Goal: Task Accomplishment & Management: Manage account settings

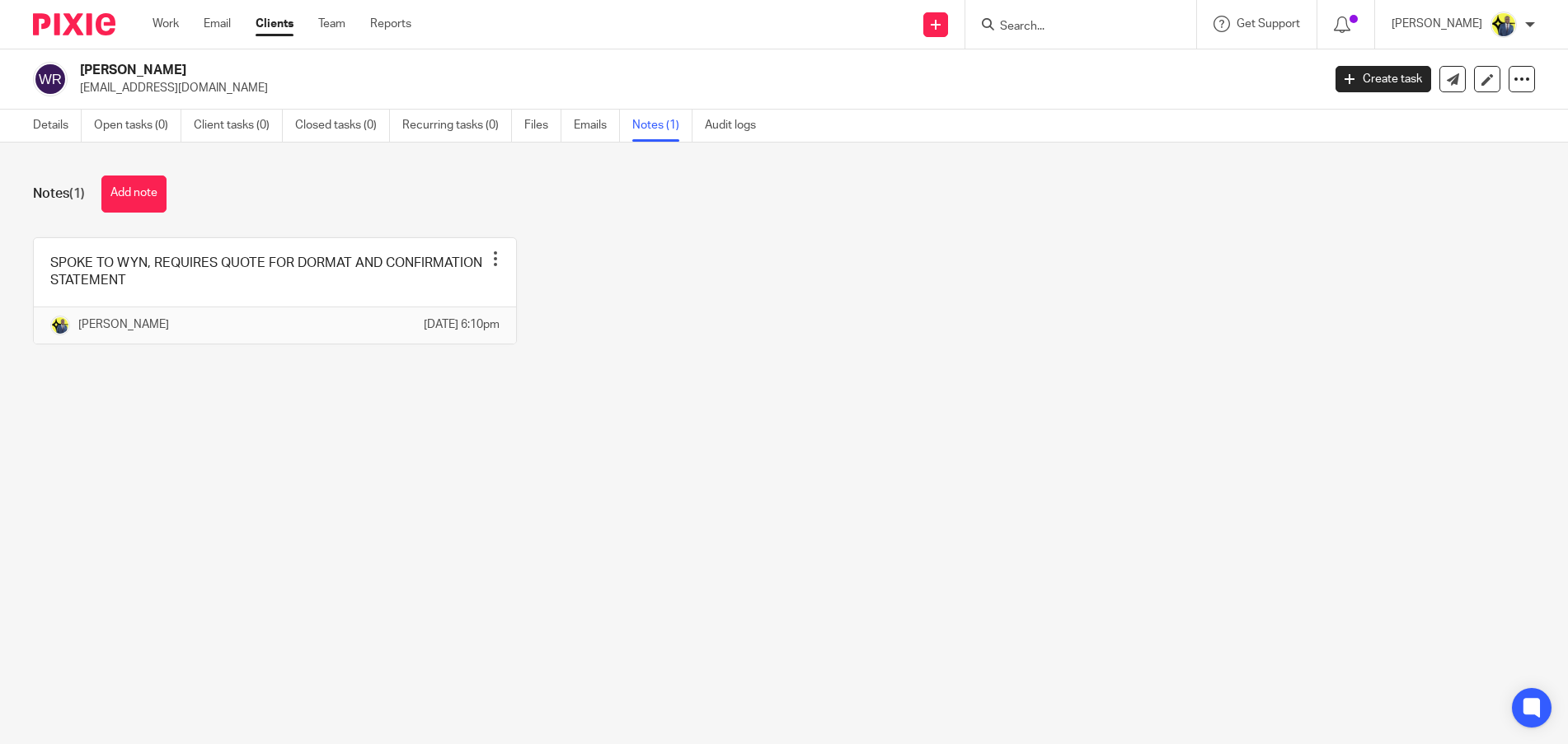
drag, startPoint x: 175, startPoint y: 71, endPoint x: 56, endPoint y: 61, distance: 119.4
click at [56, 61] on div "WYN REDMAN wynredman@gmail.com" at bounding box center [672, 78] width 1278 height 34
copy div "WYN REDMAN"
click at [130, 194] on button "Add note" at bounding box center [134, 194] width 65 height 37
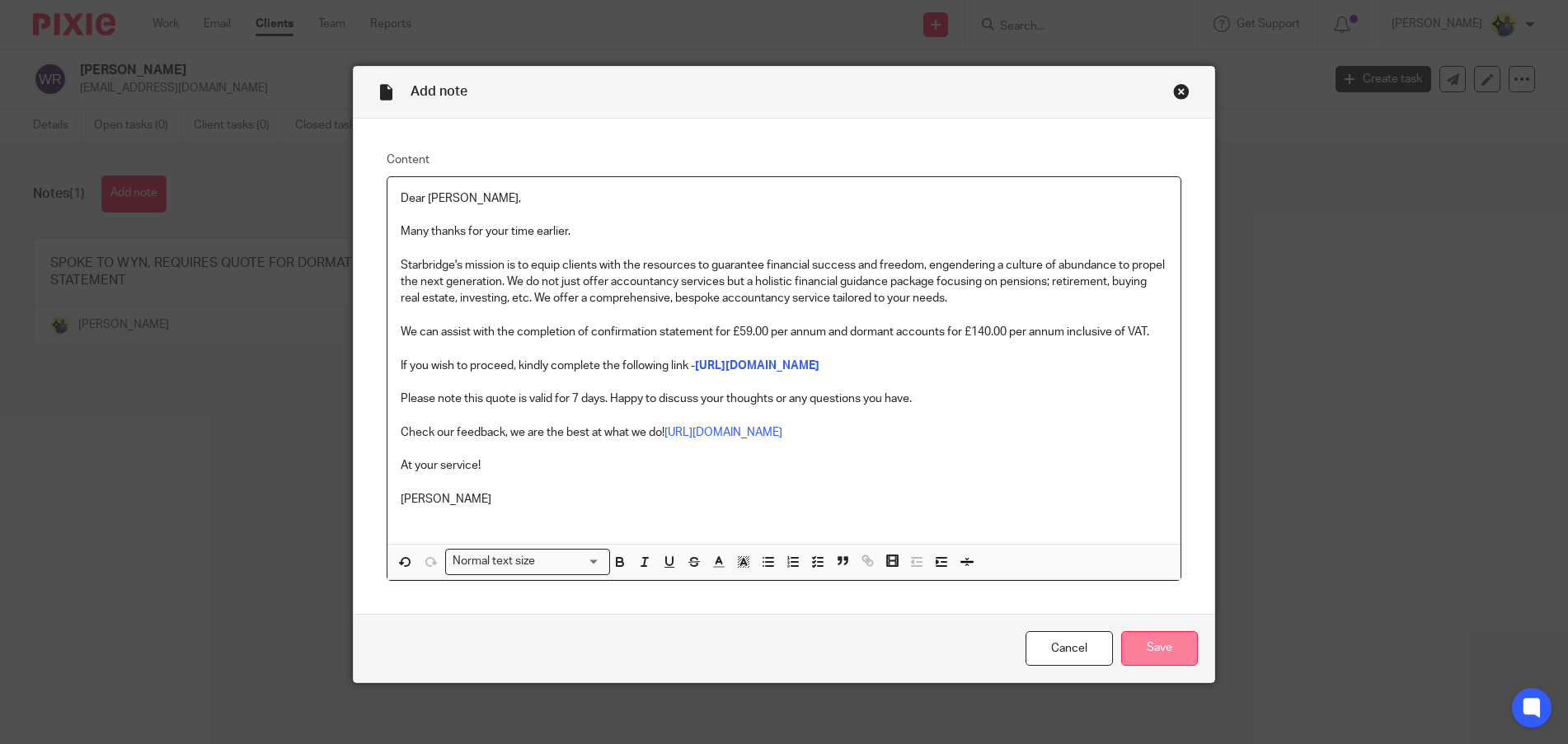
click at [1169, 667] on input "Save" at bounding box center [1159, 649] width 76 height 35
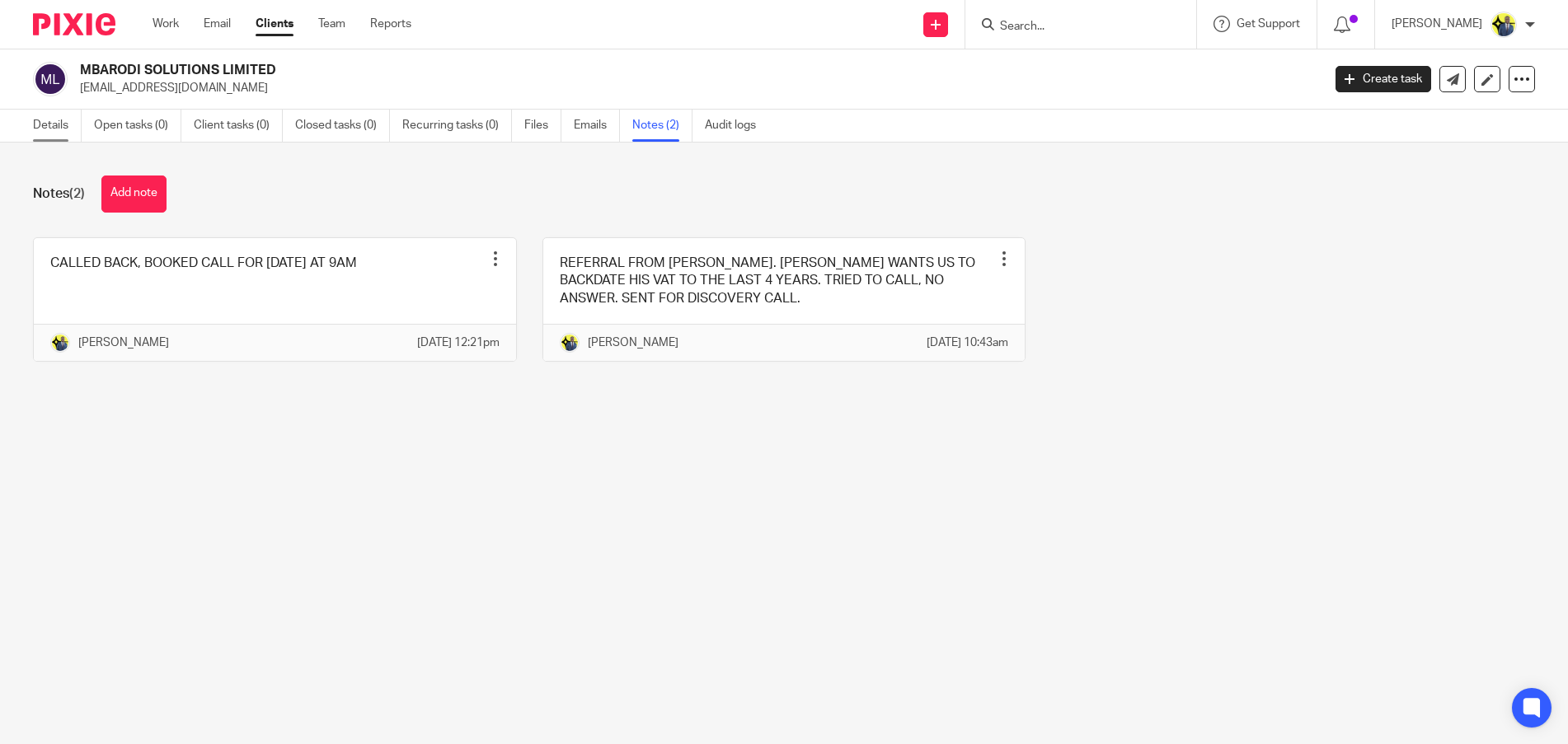
click at [73, 119] on link "Details" at bounding box center [57, 126] width 48 height 33
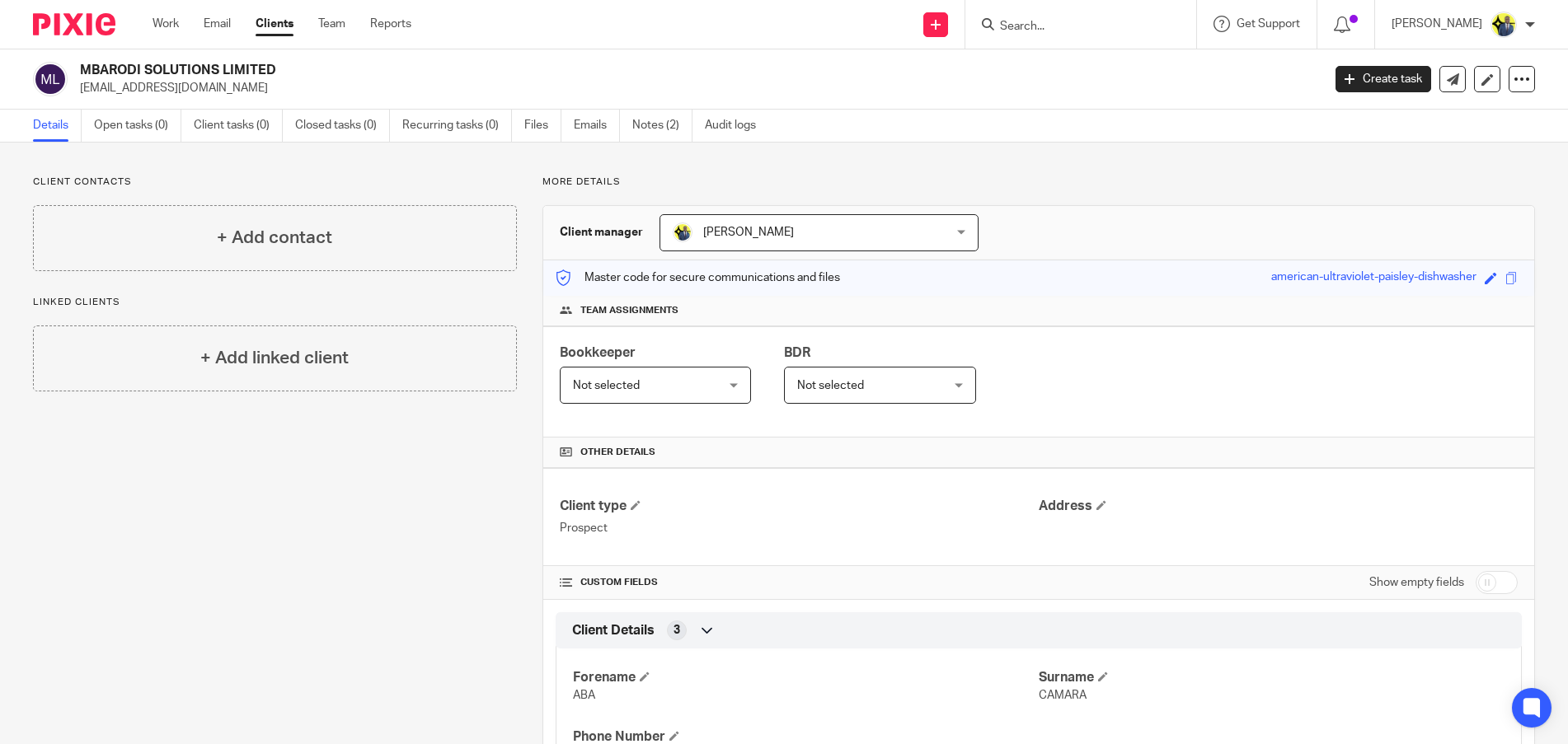
drag, startPoint x: 220, startPoint y: 83, endPoint x: 77, endPoint y: 81, distance: 143.0
click at [77, 81] on div "MBARODI SOLUTIONS LIMITED camarad@hotmail.co.uk" at bounding box center [672, 78] width 1278 height 34
copy p "[EMAIL_ADDRESS][DOMAIN_NAME]"
click at [627, 122] on ul "Details Open tasks (0) Client tasks (0) Closed tasks (0) Recurring tasks (0) Fi…" at bounding box center [407, 126] width 748 height 33
click at [650, 121] on link "Notes (2)" at bounding box center [662, 126] width 60 height 33
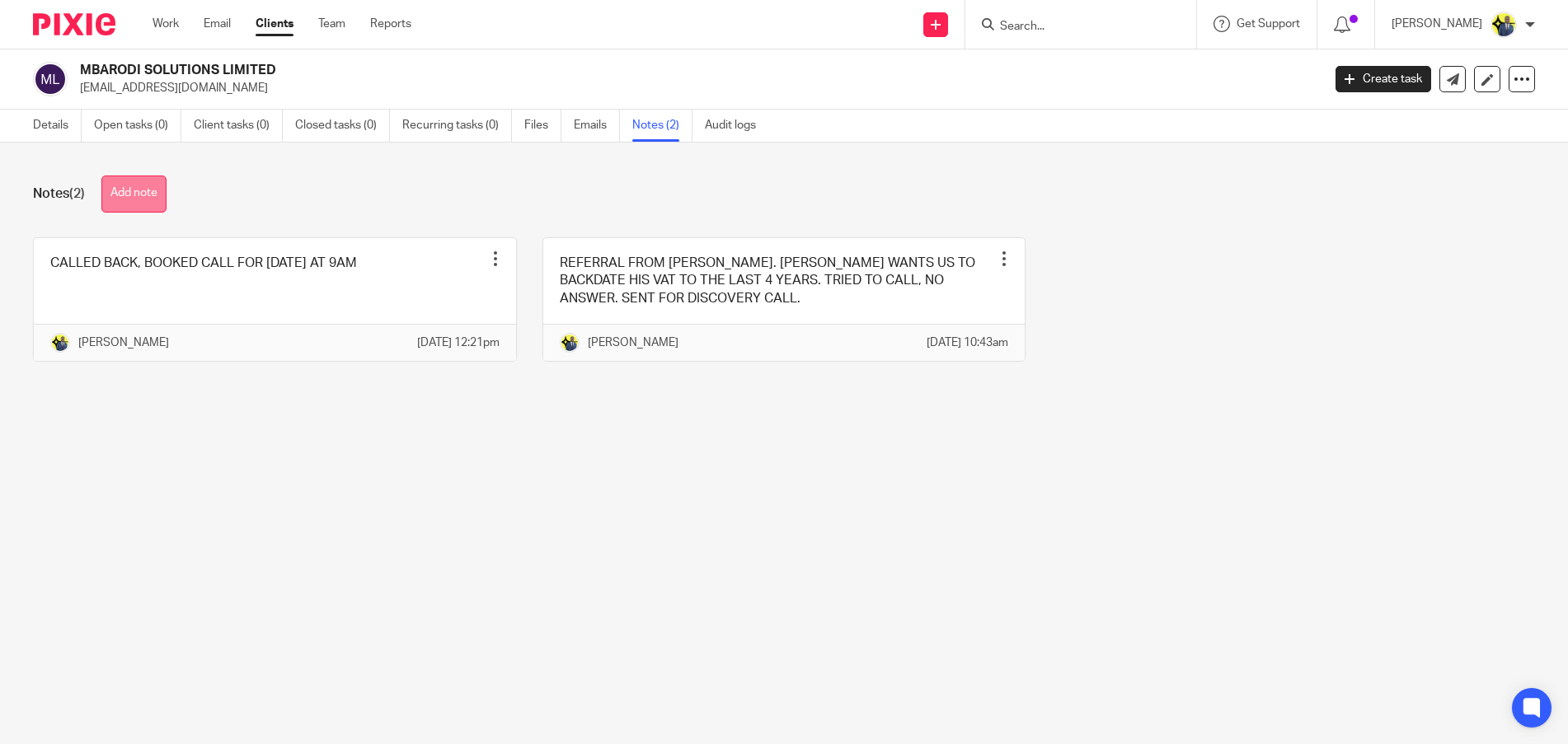
click at [130, 192] on button "Add note" at bounding box center [134, 194] width 65 height 37
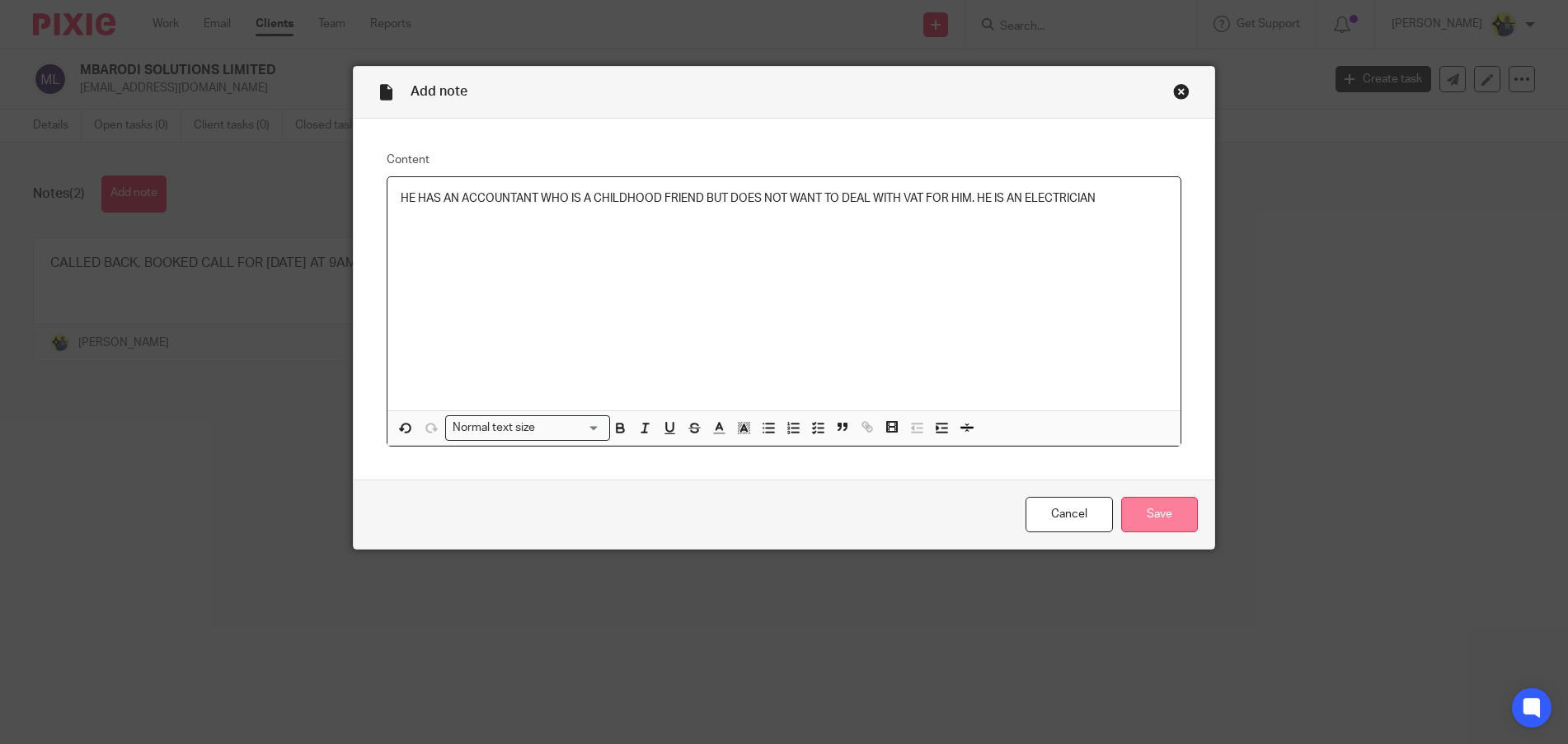
click at [1180, 513] on input "Save" at bounding box center [1159, 515] width 76 height 35
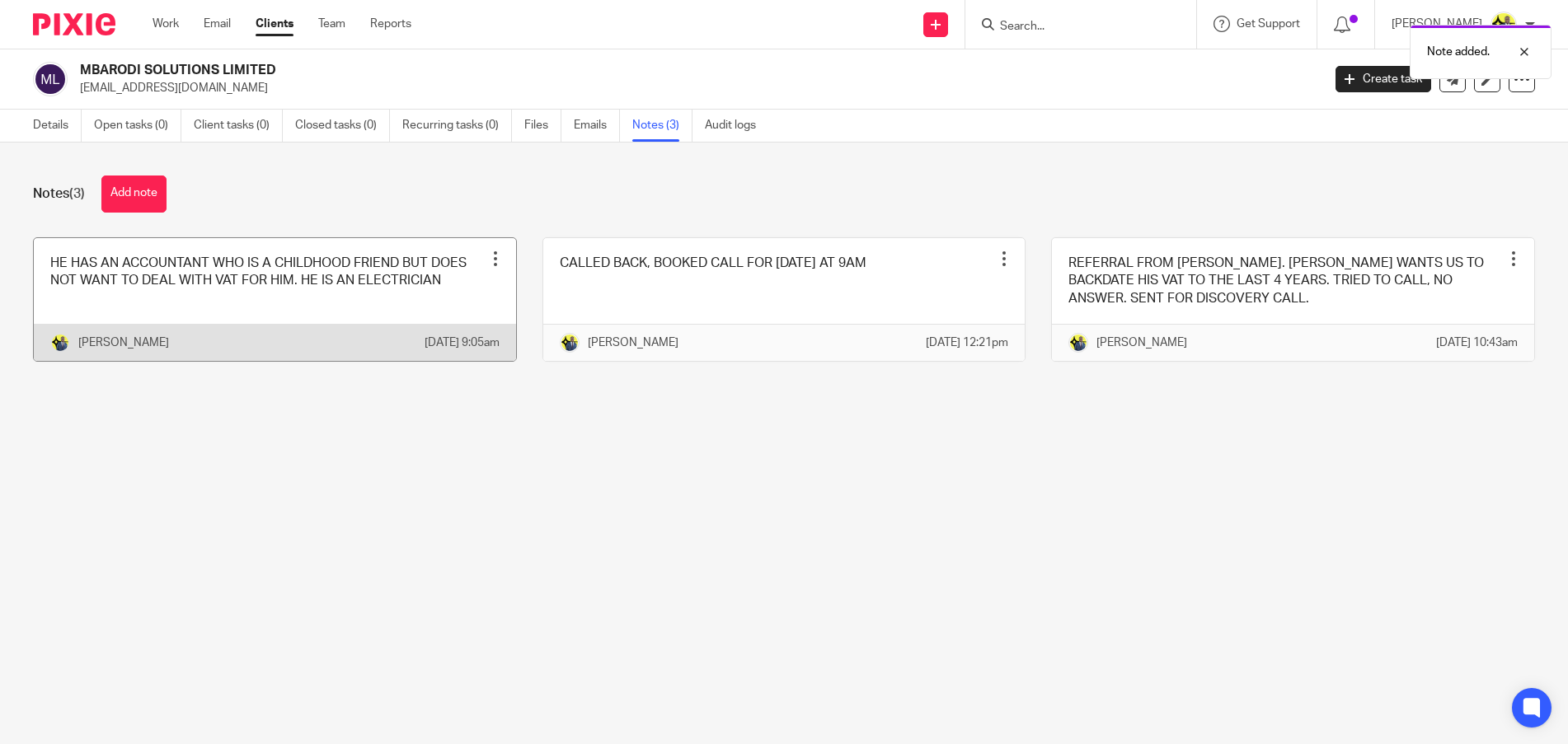
click at [209, 283] on link at bounding box center [274, 300] width 483 height 123
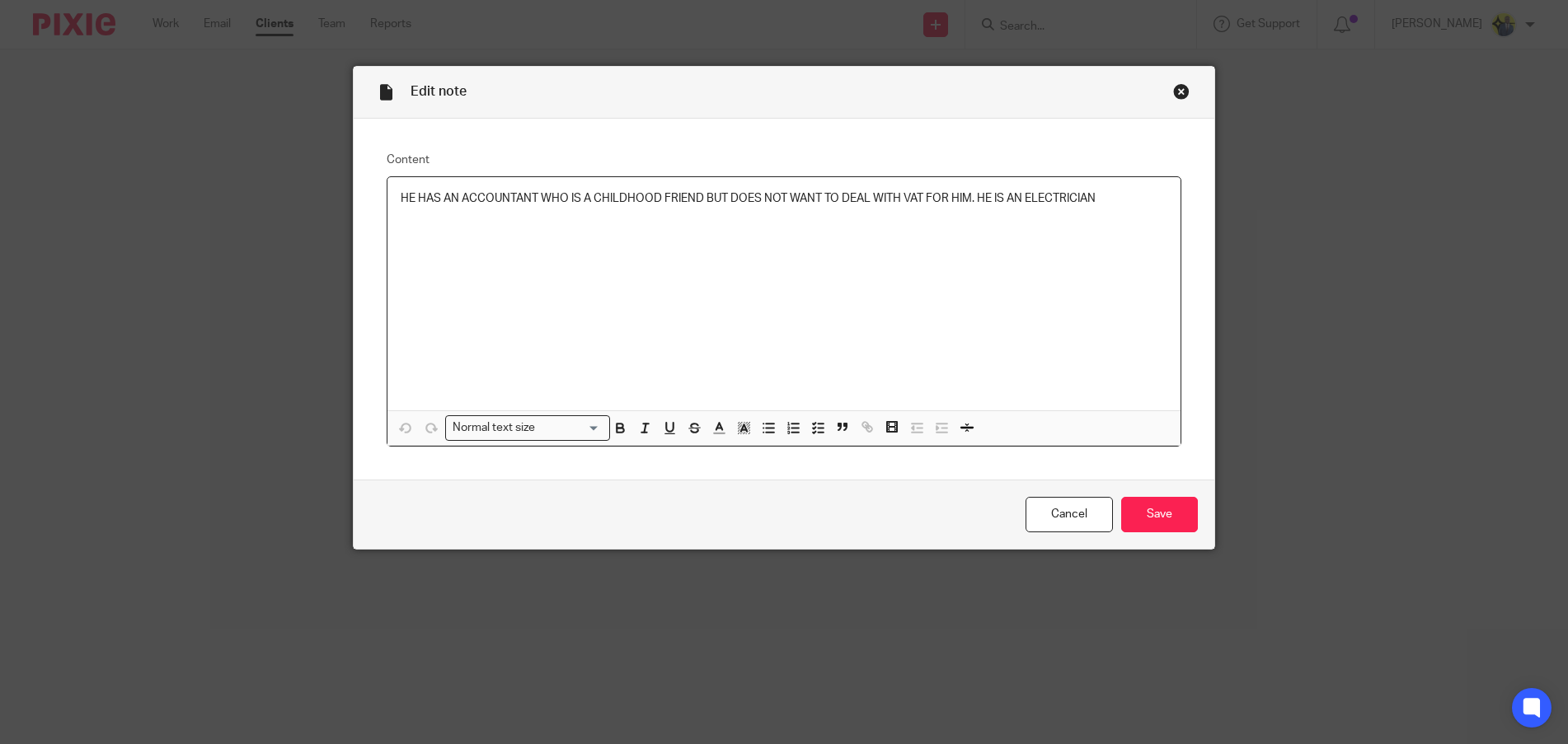
click at [1093, 200] on p "HE HAS AN ACCOUNTANT WHO IS A CHILDHOOD FRIEND BUT DOES NOT WANT TO DEAL WITH V…" at bounding box center [784, 199] width 766 height 17
click at [1122, 193] on p "HE HAS AN ACCOUNTANT WHO IS A CHILDHOOD FRIEND BUT DOES NOT WANT TO DEAL WITH V…" at bounding box center [784, 207] width 766 height 33
click at [1148, 519] on input "Save" at bounding box center [1159, 515] width 76 height 35
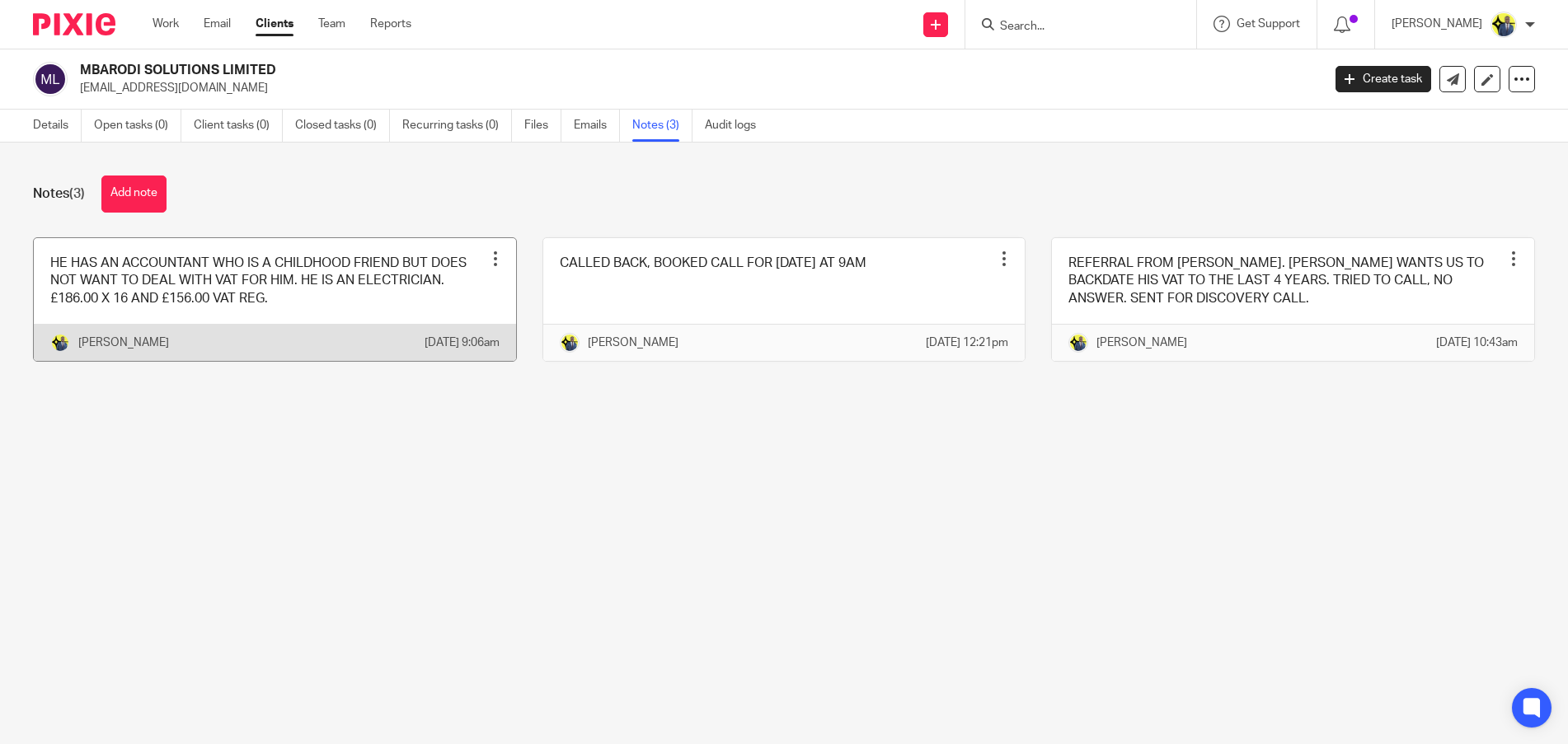
click at [319, 314] on link at bounding box center [274, 300] width 483 height 123
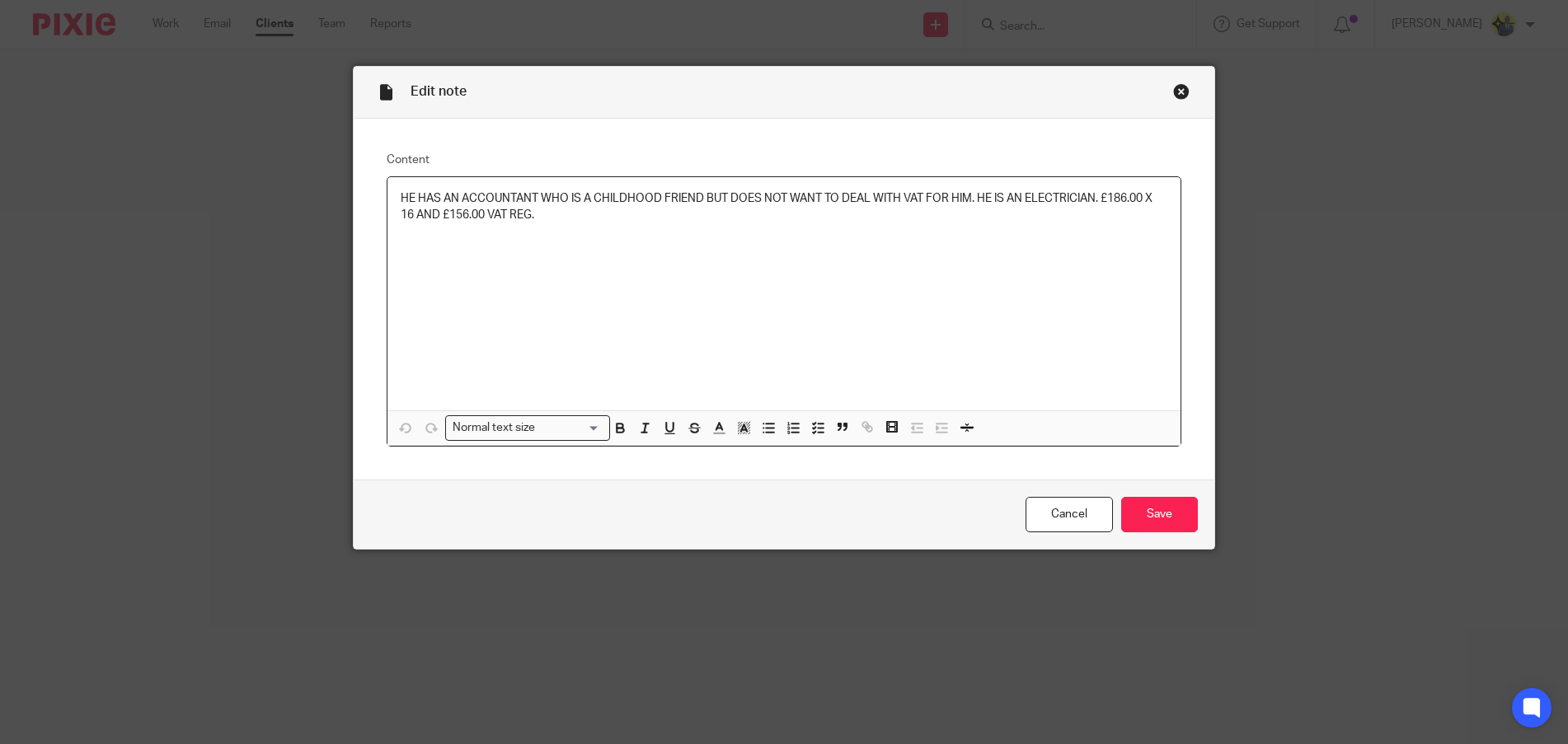
click at [468, 213] on p "HE HAS AN ACCOUNTANT WHO IS A CHILDHOOD FRIEND BUT DOES NOT WANT TO DEAL WITH V…" at bounding box center [784, 207] width 766 height 33
click at [1151, 522] on input "Save" at bounding box center [1159, 515] width 76 height 35
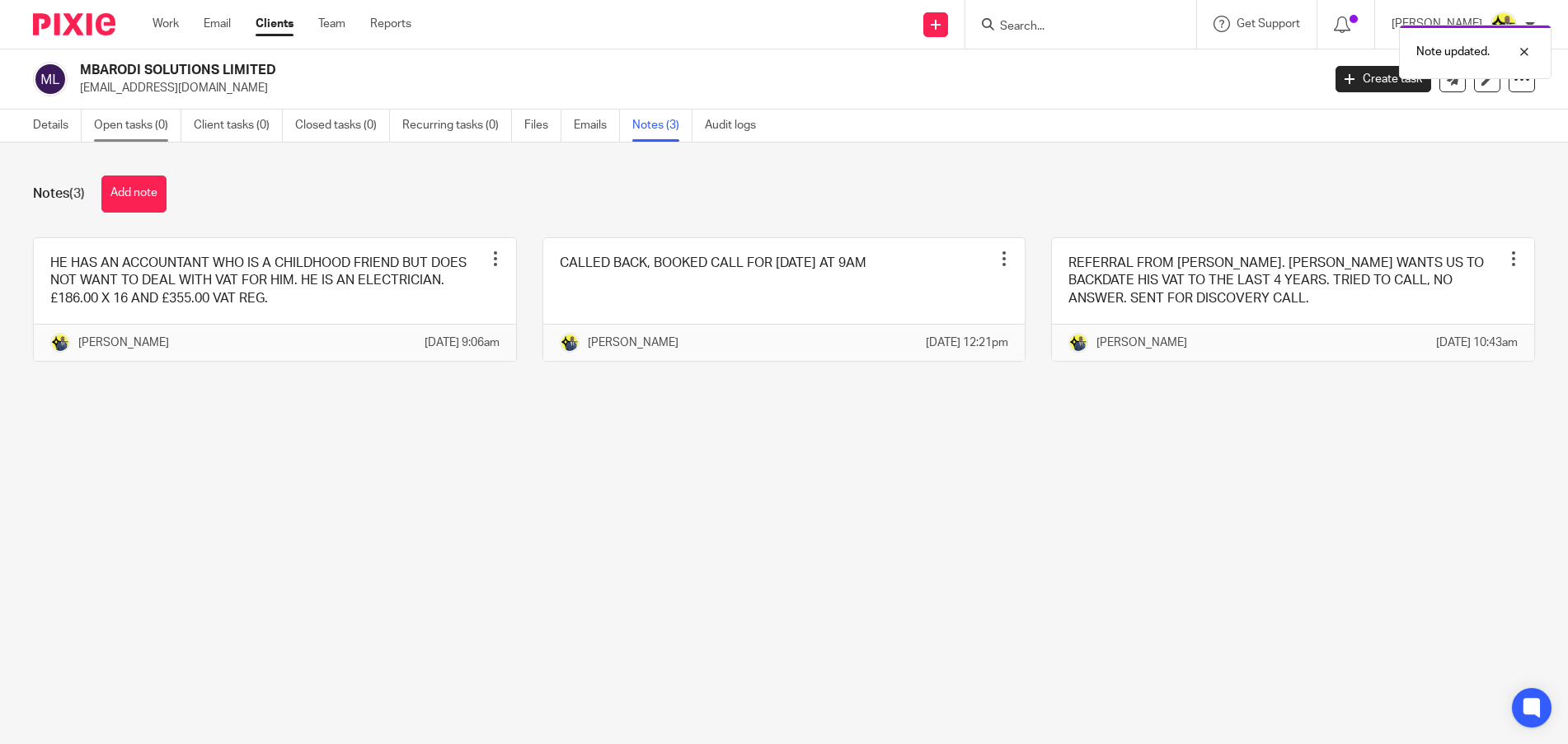
click at [137, 128] on link "Open tasks (0)" at bounding box center [137, 126] width 87 height 33
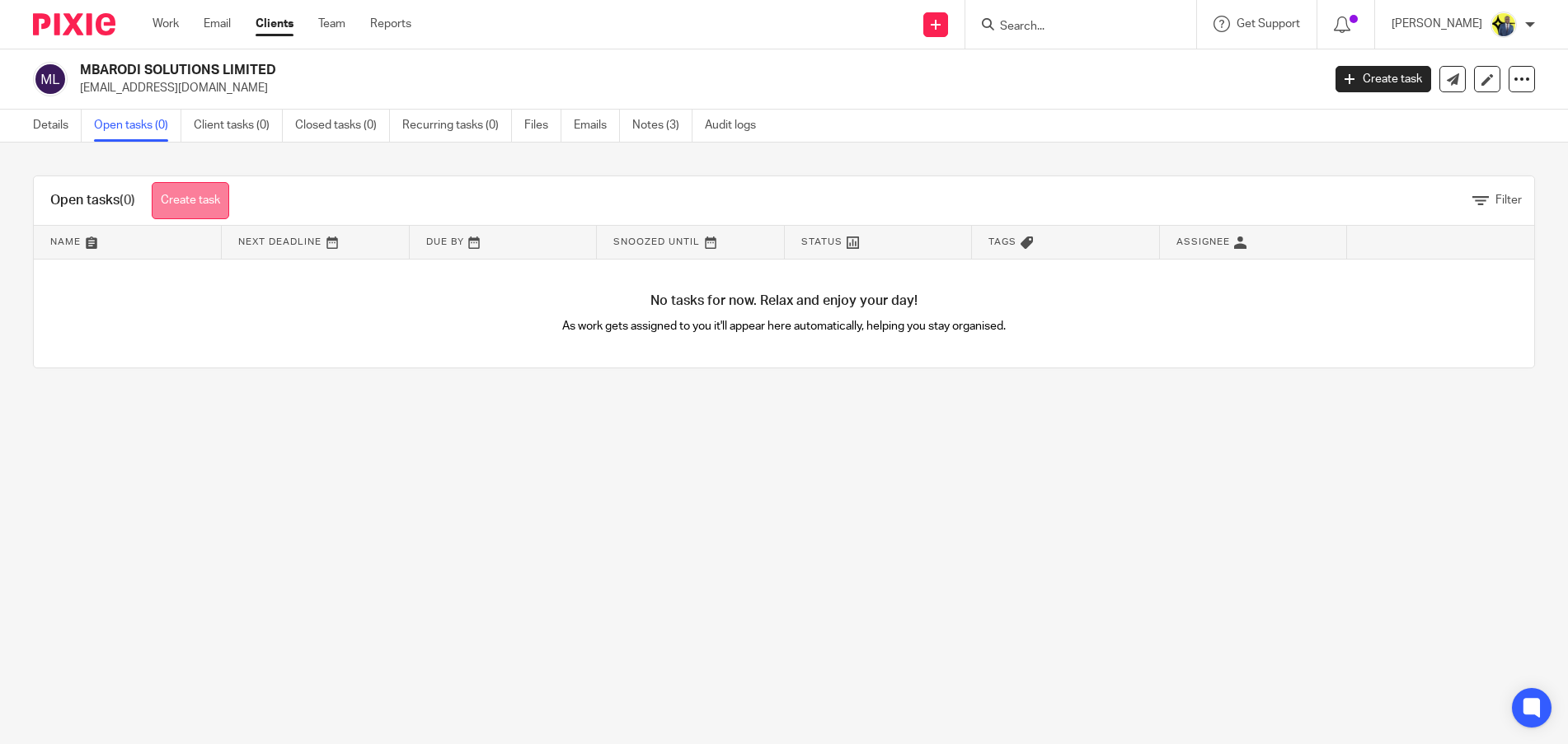
click at [175, 209] on link "Create task" at bounding box center [191, 200] width 77 height 37
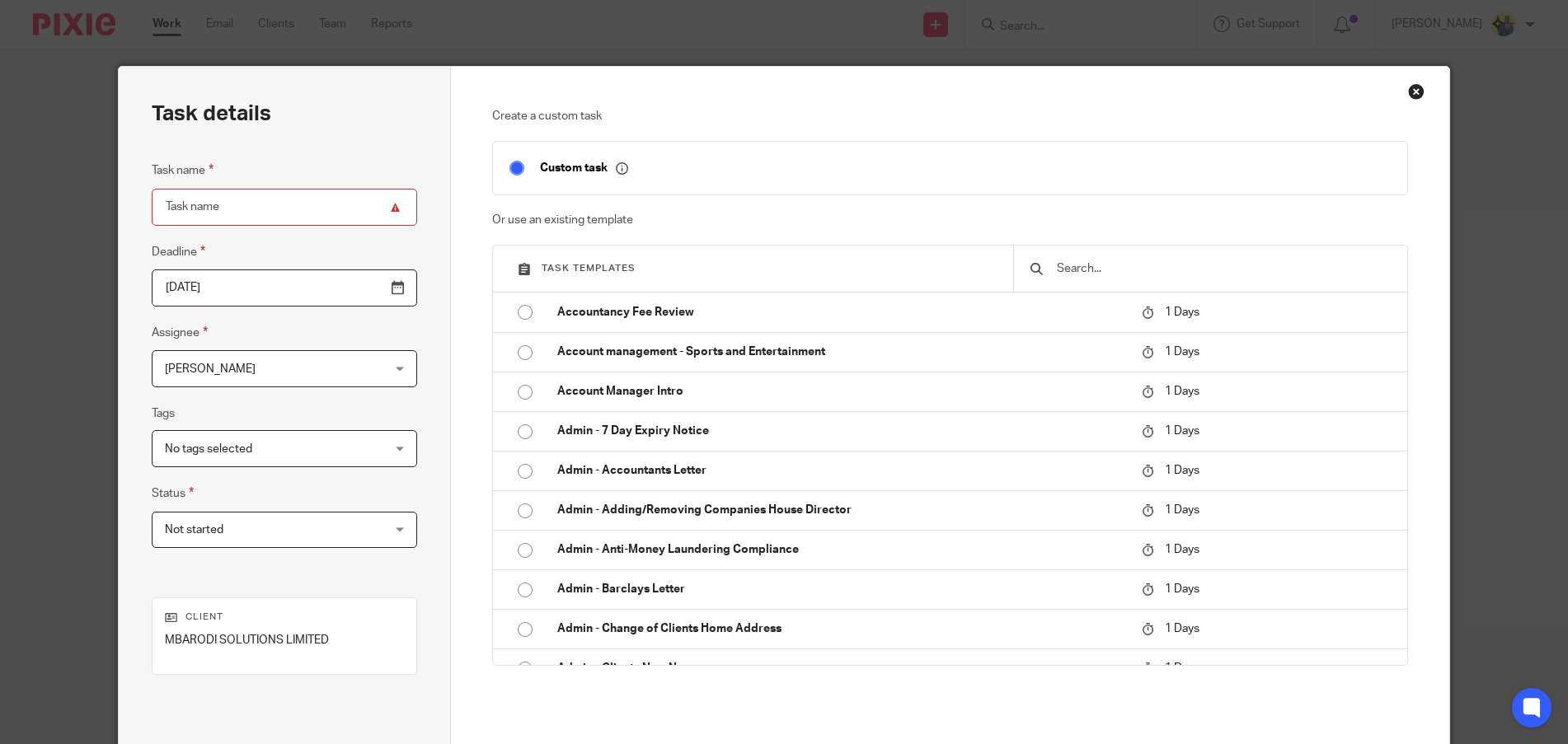
click at [1057, 259] on input "text" at bounding box center [1223, 268] width 337 height 18
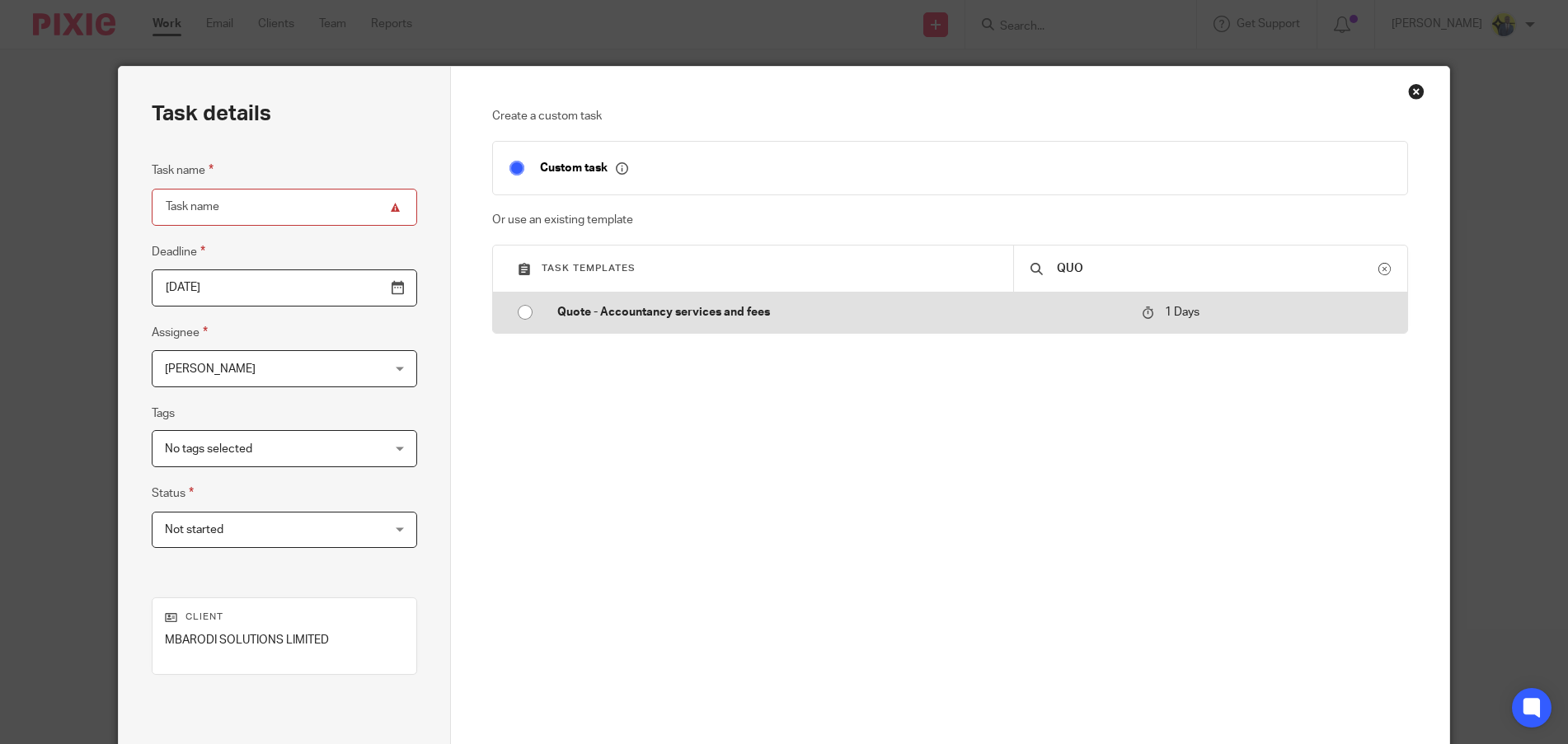
type input "QUO"
click at [657, 311] on p "Quote - Accountancy services and fees" at bounding box center [840, 312] width 567 height 17
type input "2025-08-23"
type input "Quote - Accountancy services and fees"
checkbox input "false"
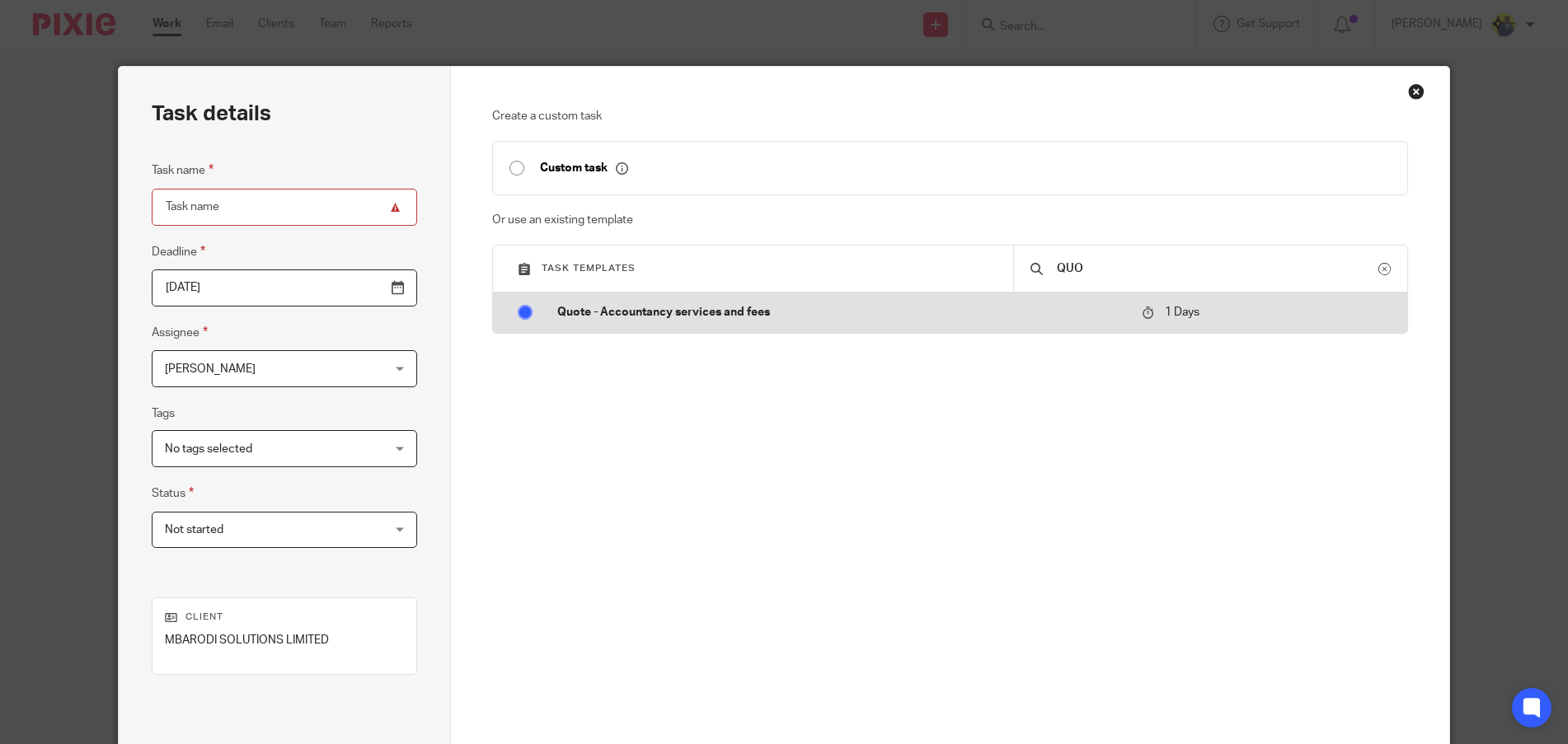
radio input "true"
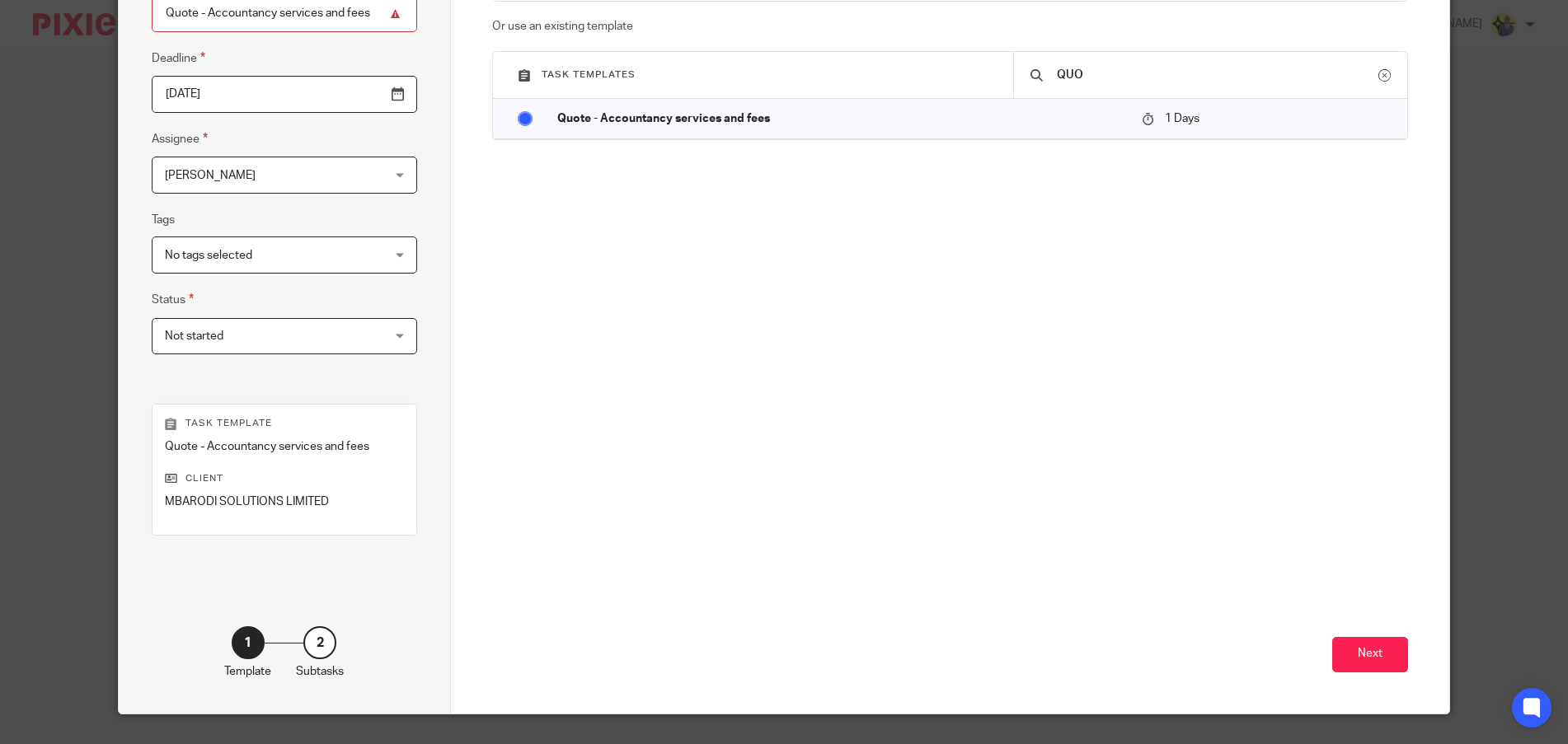
scroll to position [230, 0]
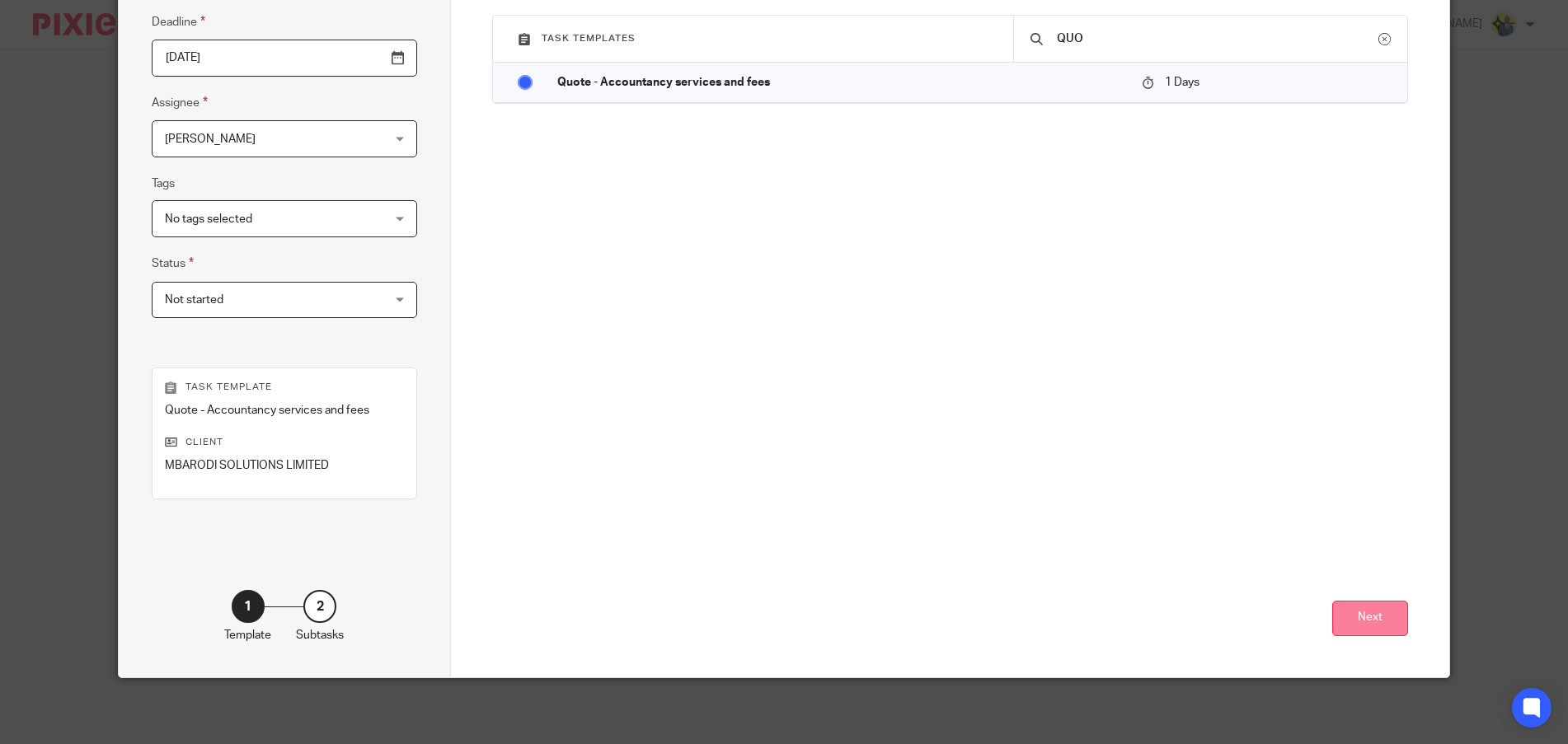
click at [1396, 603] on button "Next" at bounding box center [1370, 618] width 76 height 35
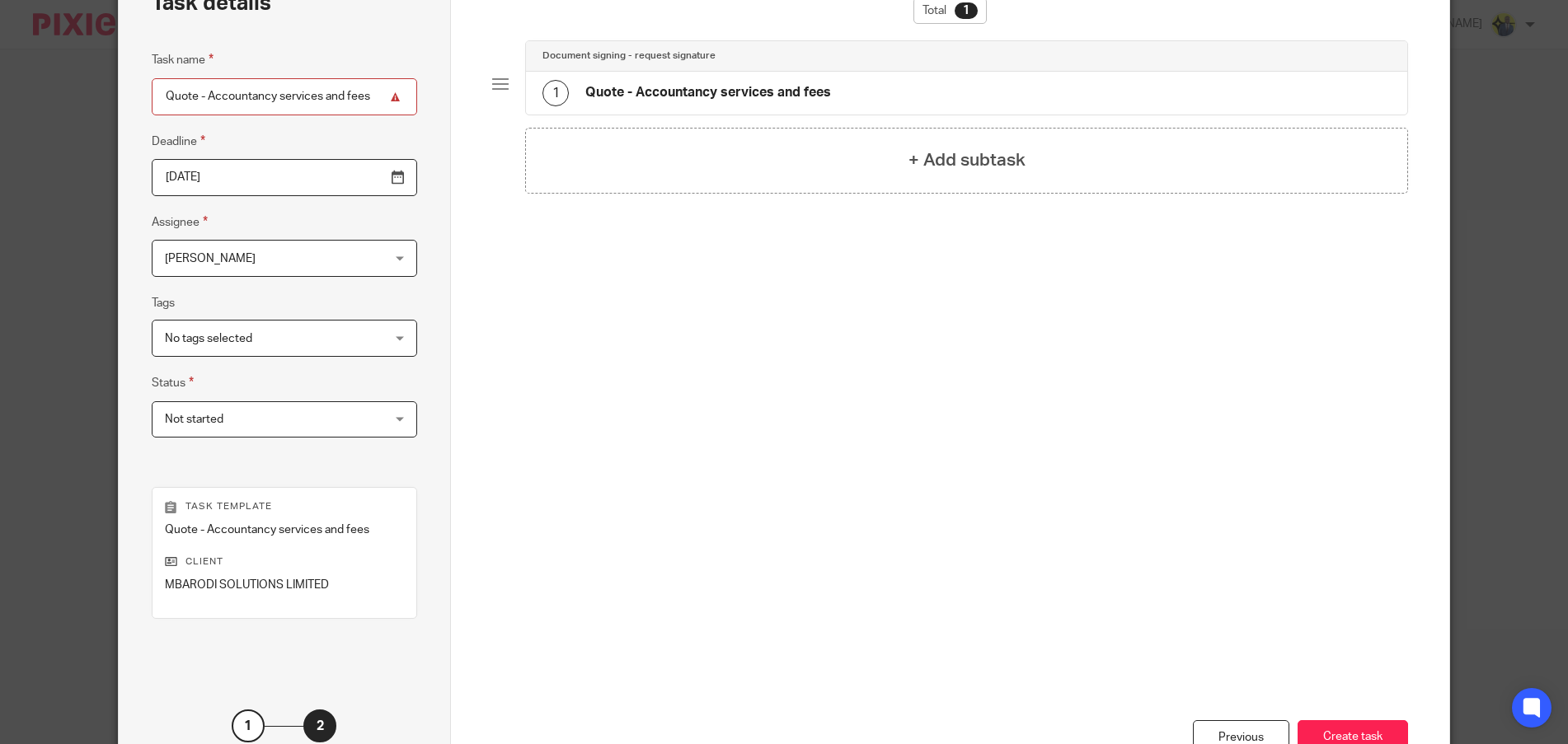
scroll to position [192, 0]
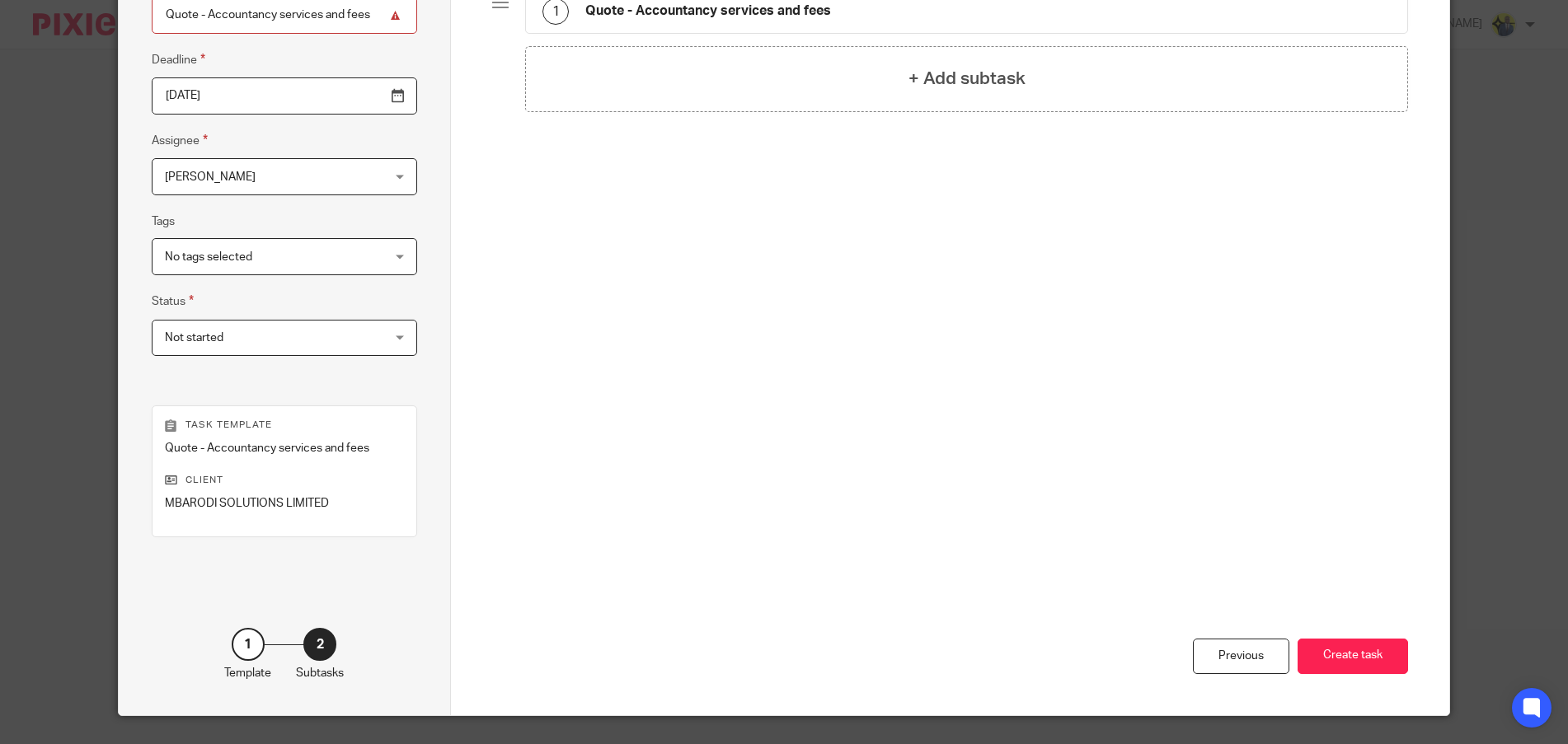
click at [668, 16] on h4 "Quote - Accountancy services and fees" at bounding box center [708, 11] width 246 height 18
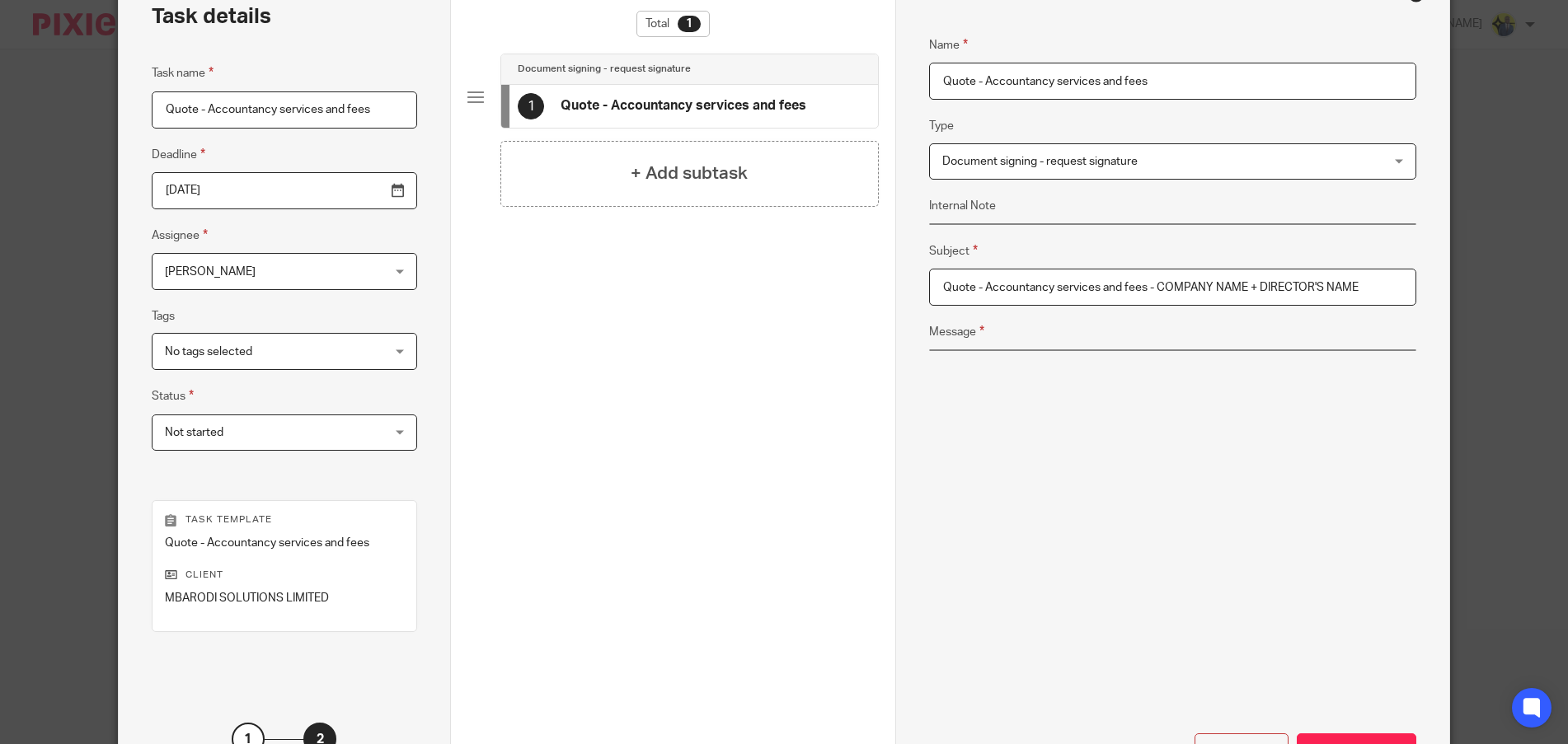
scroll to position [38, 0]
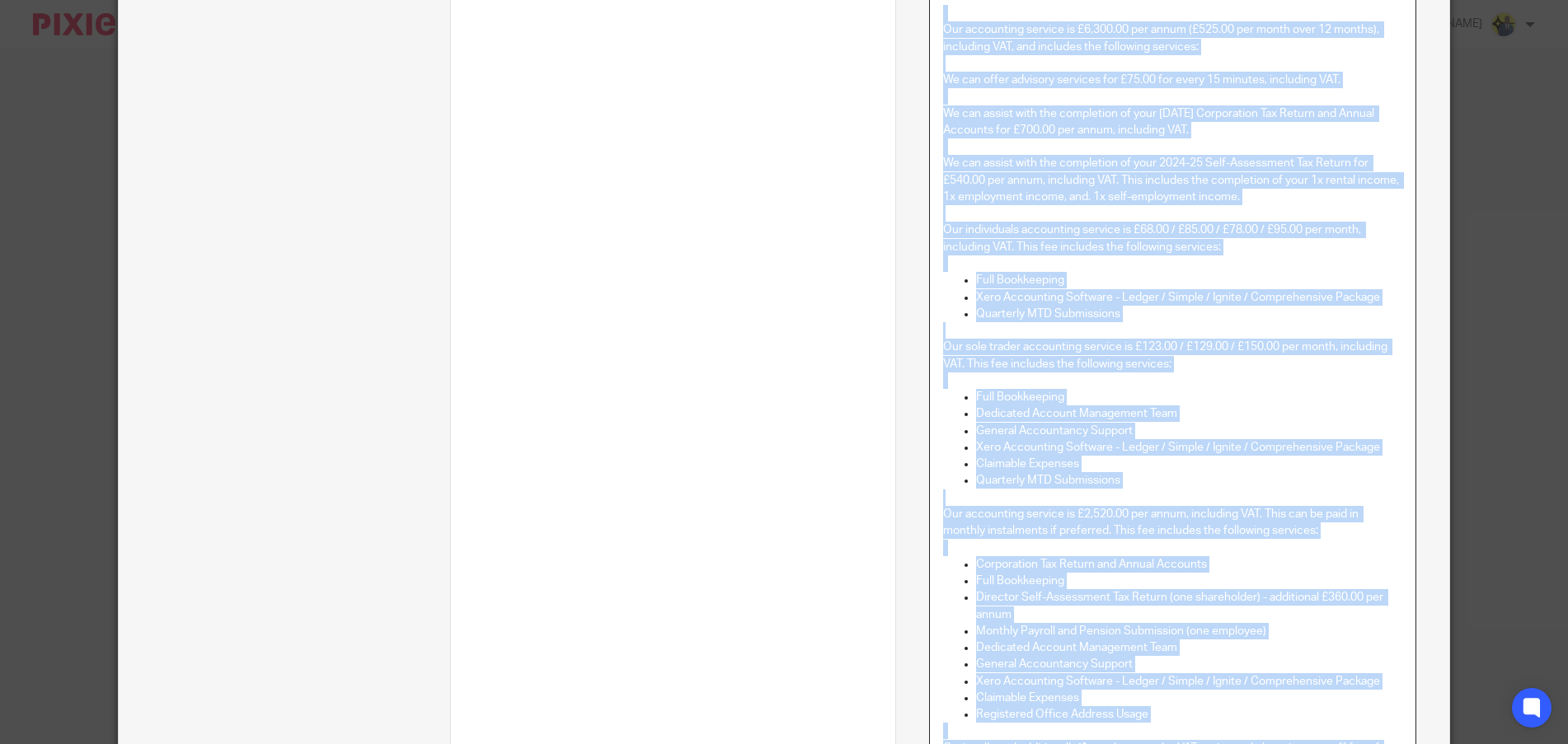
scroll to position [0, 0]
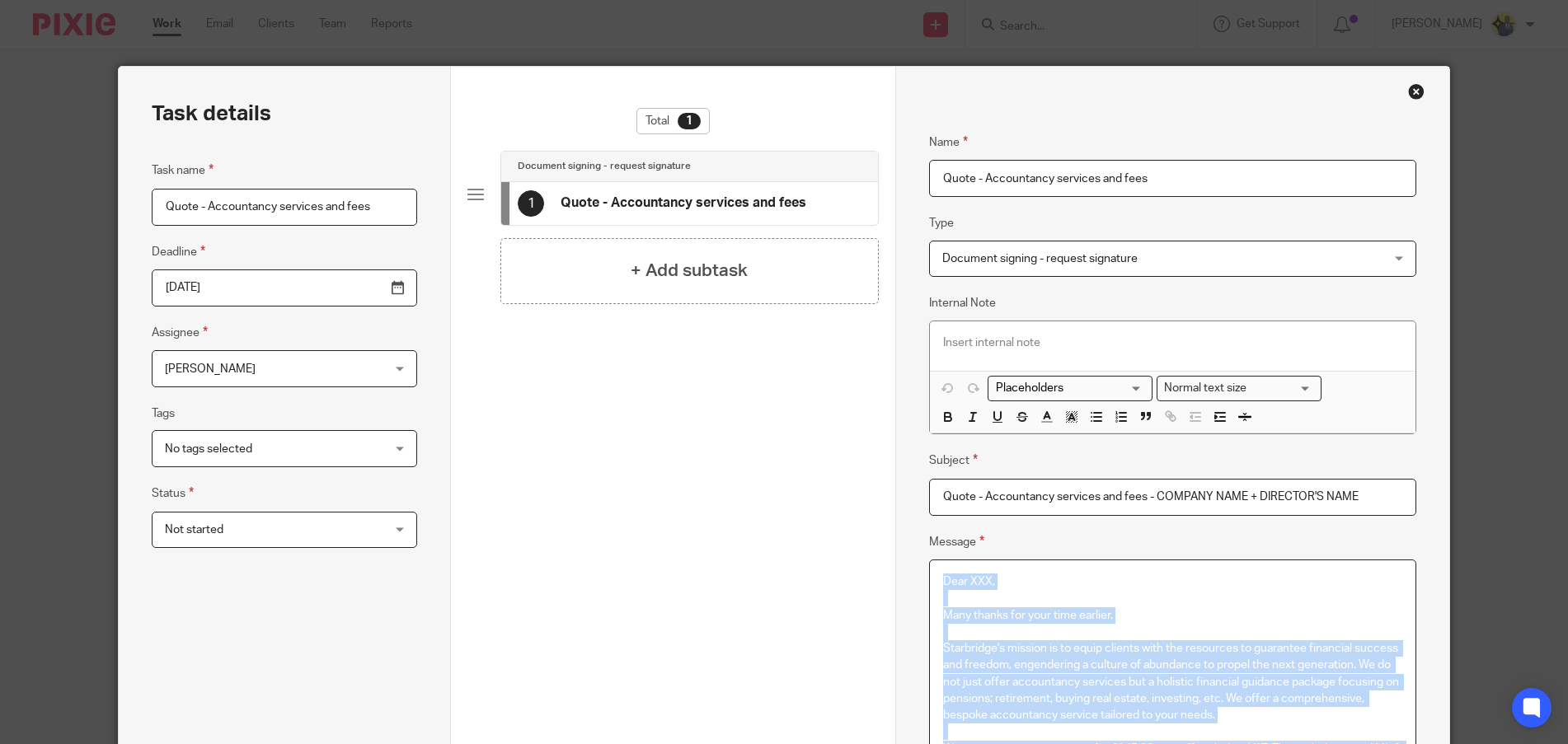
drag, startPoint x: 1017, startPoint y: 462, endPoint x: 914, endPoint y: -99, distance: 570.4
click at [914, 0] on html "Work Email Clients Team Reports Work Email Clients Team Reports Settings Send n…" at bounding box center [784, 372] width 1568 height 744
copy div "Dear XXX, Many thanks for your time earlier. Starbridge's mission is to equip c…"
drag, startPoint x: 1416, startPoint y: 96, endPoint x: 1081, endPoint y: 2, distance: 347.9
click at [1416, 96] on div "Close this dialog window" at bounding box center [1416, 91] width 17 height 17
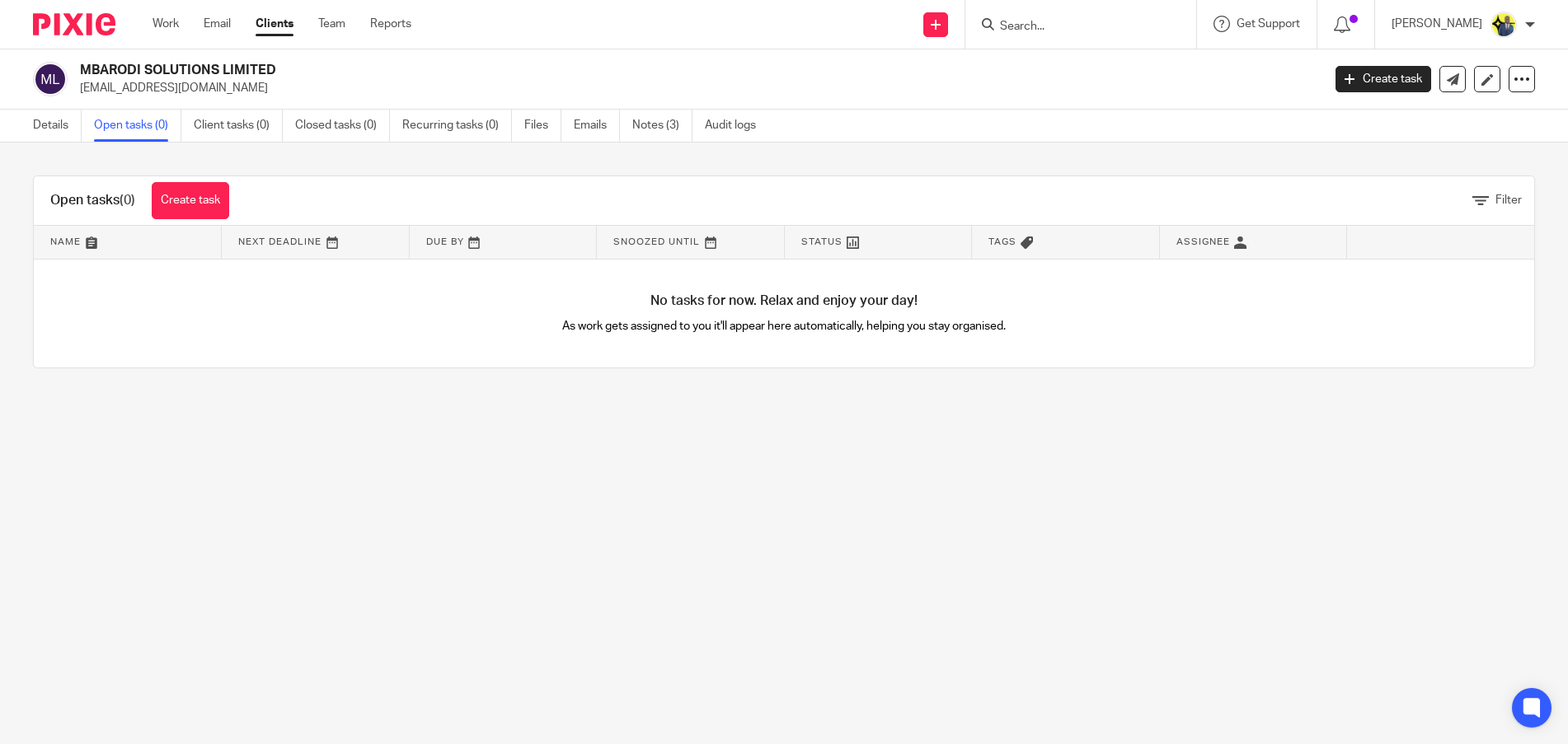
click at [190, 181] on div "Open tasks (0) Create task" at bounding box center [139, 200] width 212 height 48
click at [190, 196] on link "Create task" at bounding box center [191, 200] width 77 height 37
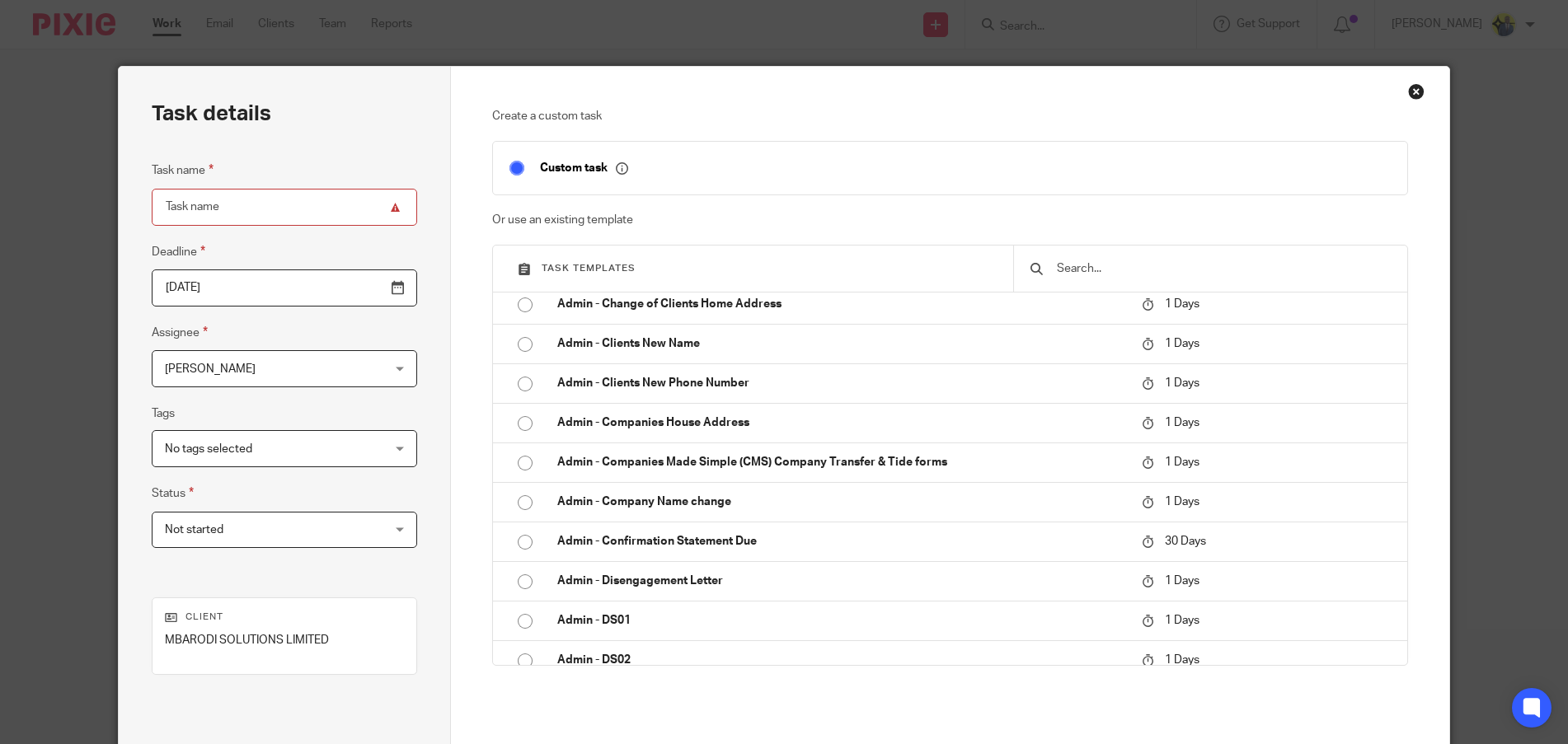
scroll to position [962, 0]
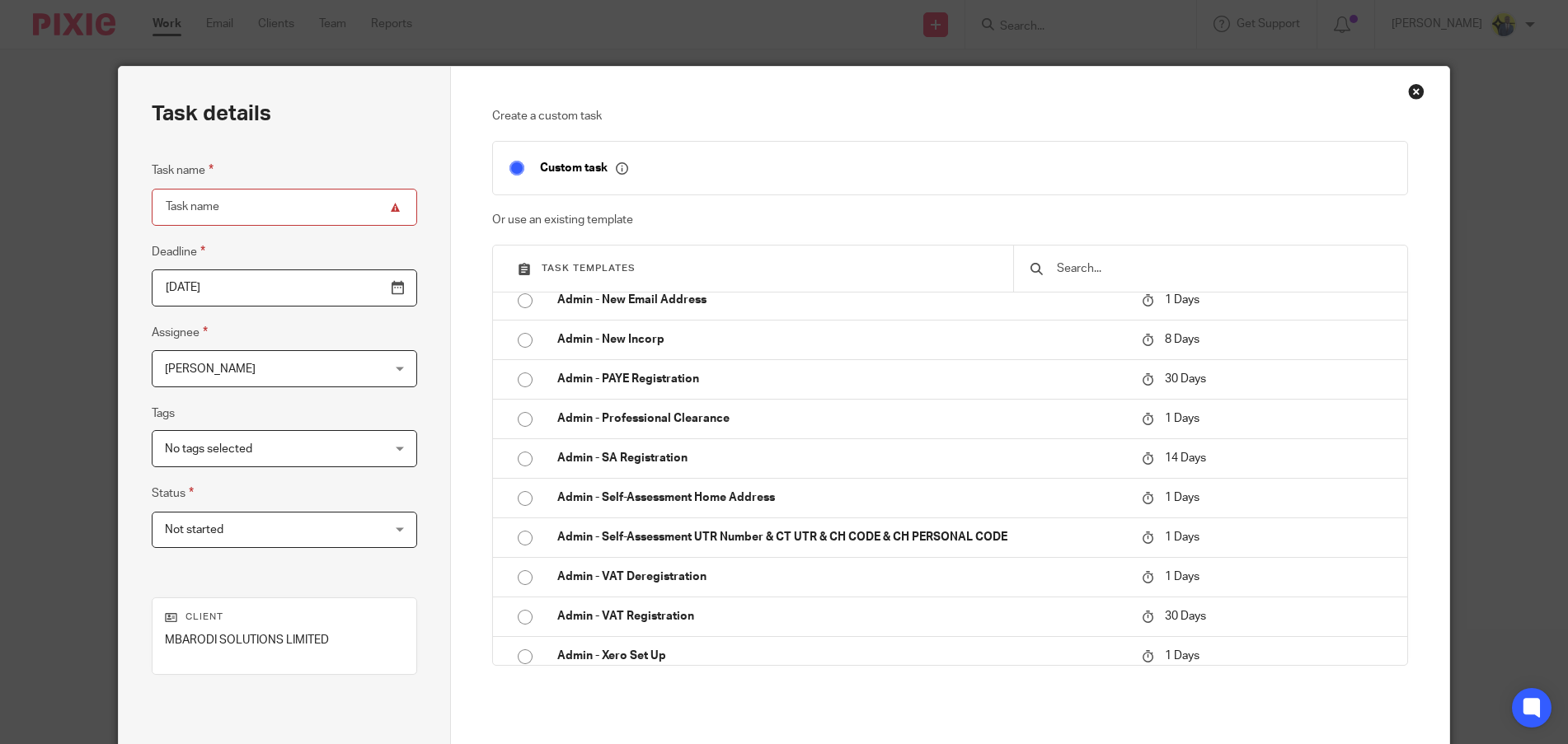
click at [1090, 272] on input "text" at bounding box center [1223, 268] width 337 height 18
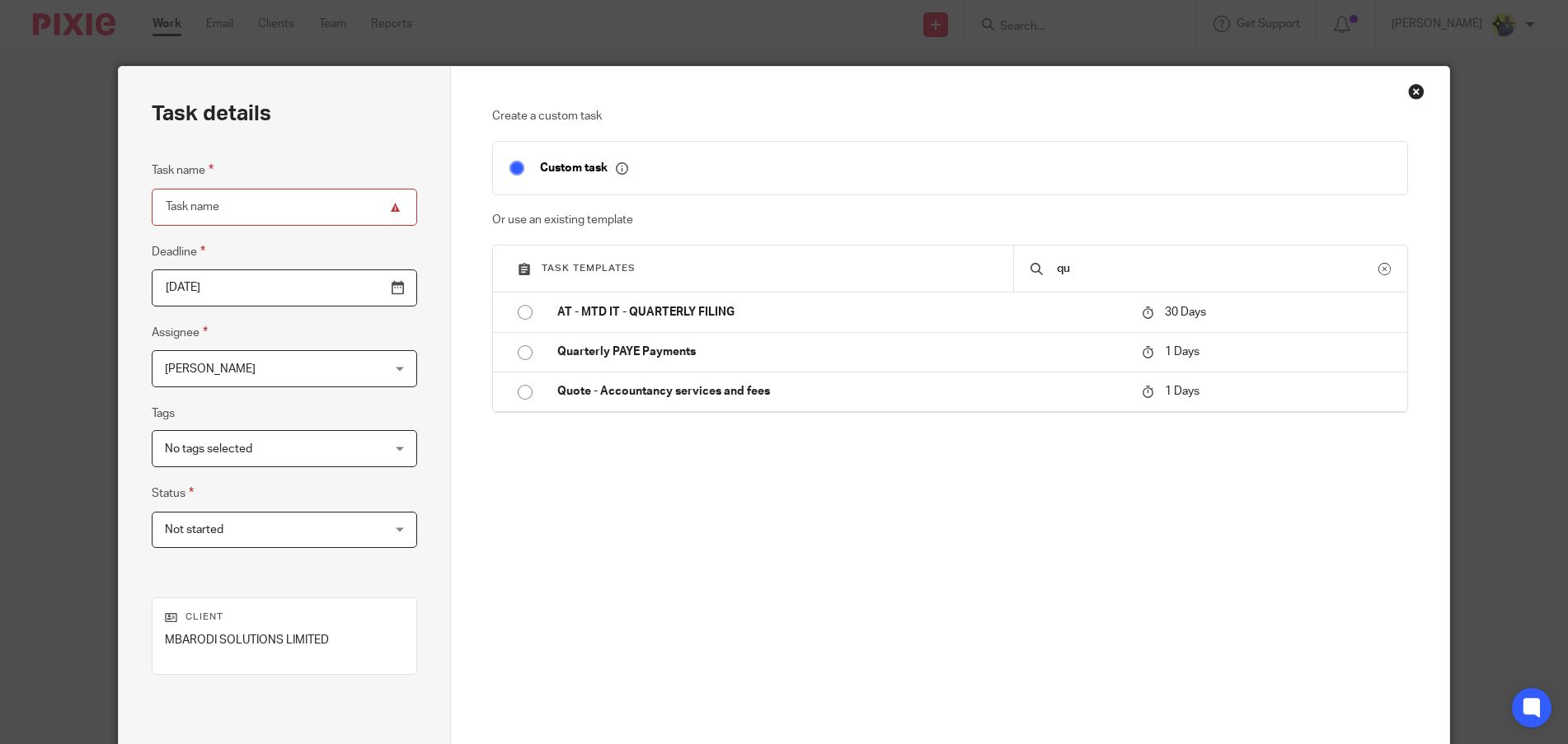
scroll to position [0, 0]
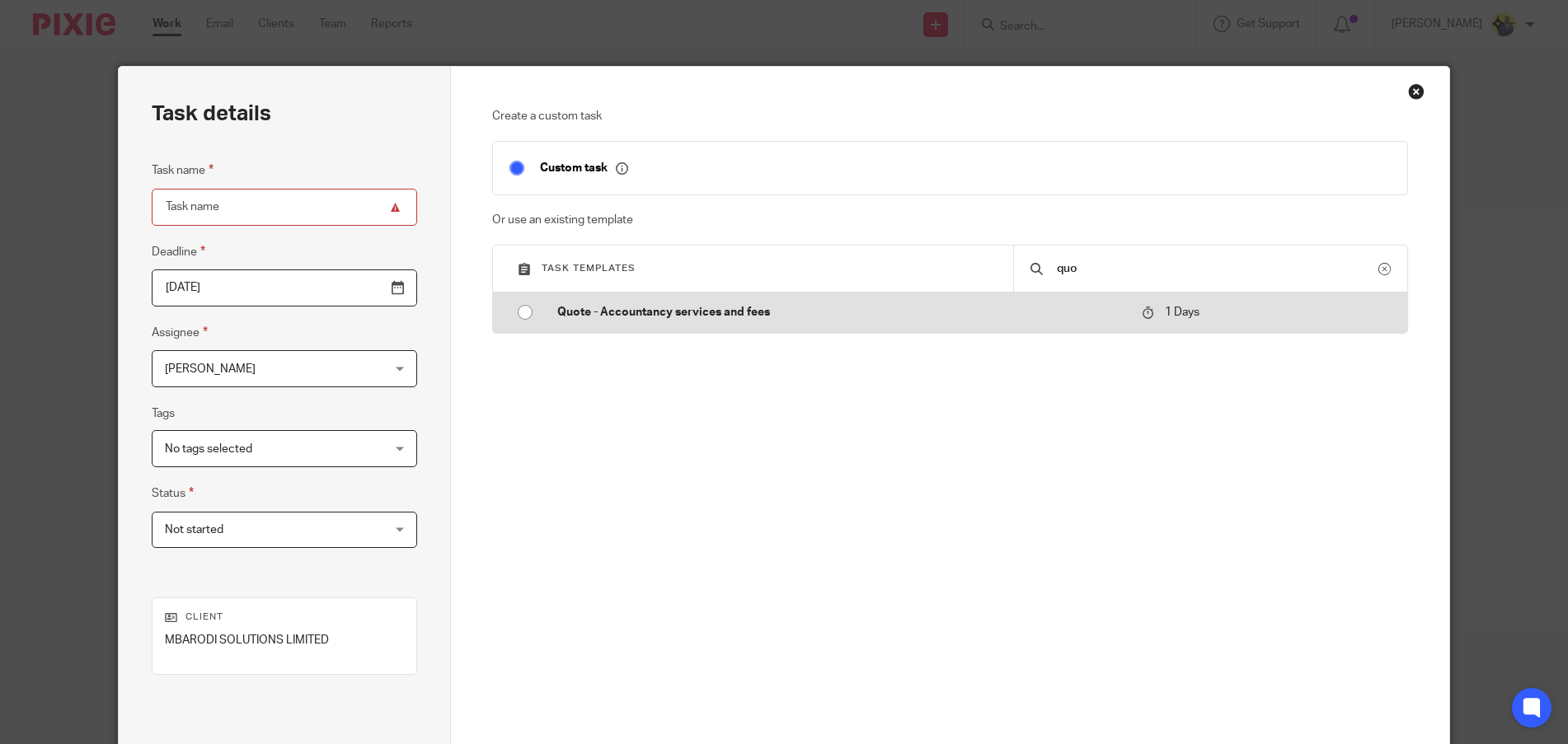
type input "quo"
click at [653, 321] on p "Quote - Accountancy services and fees" at bounding box center [840, 312] width 567 height 17
type input "2025-08-23"
type input "Quote - Accountancy services and fees"
checkbox input "false"
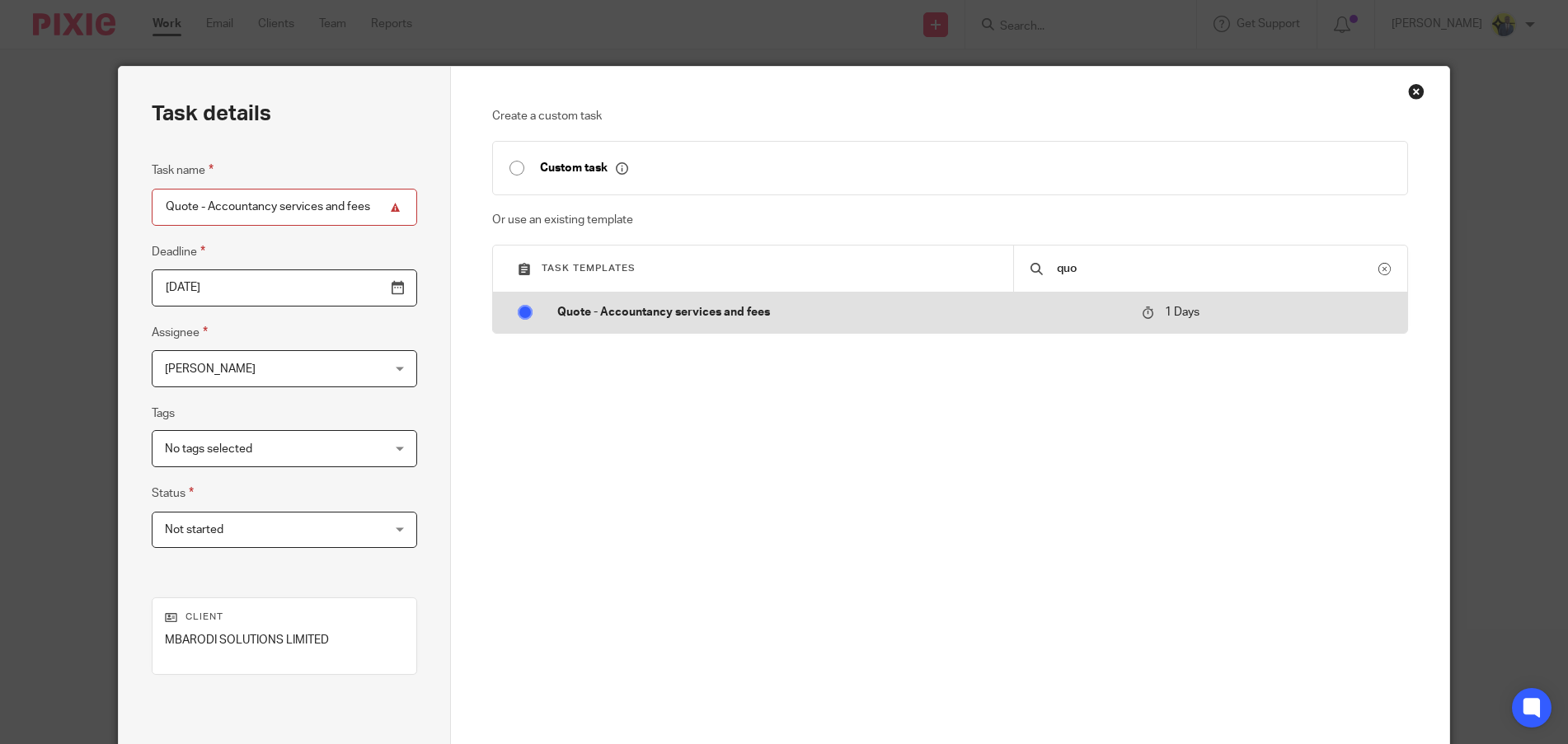
radio input "true"
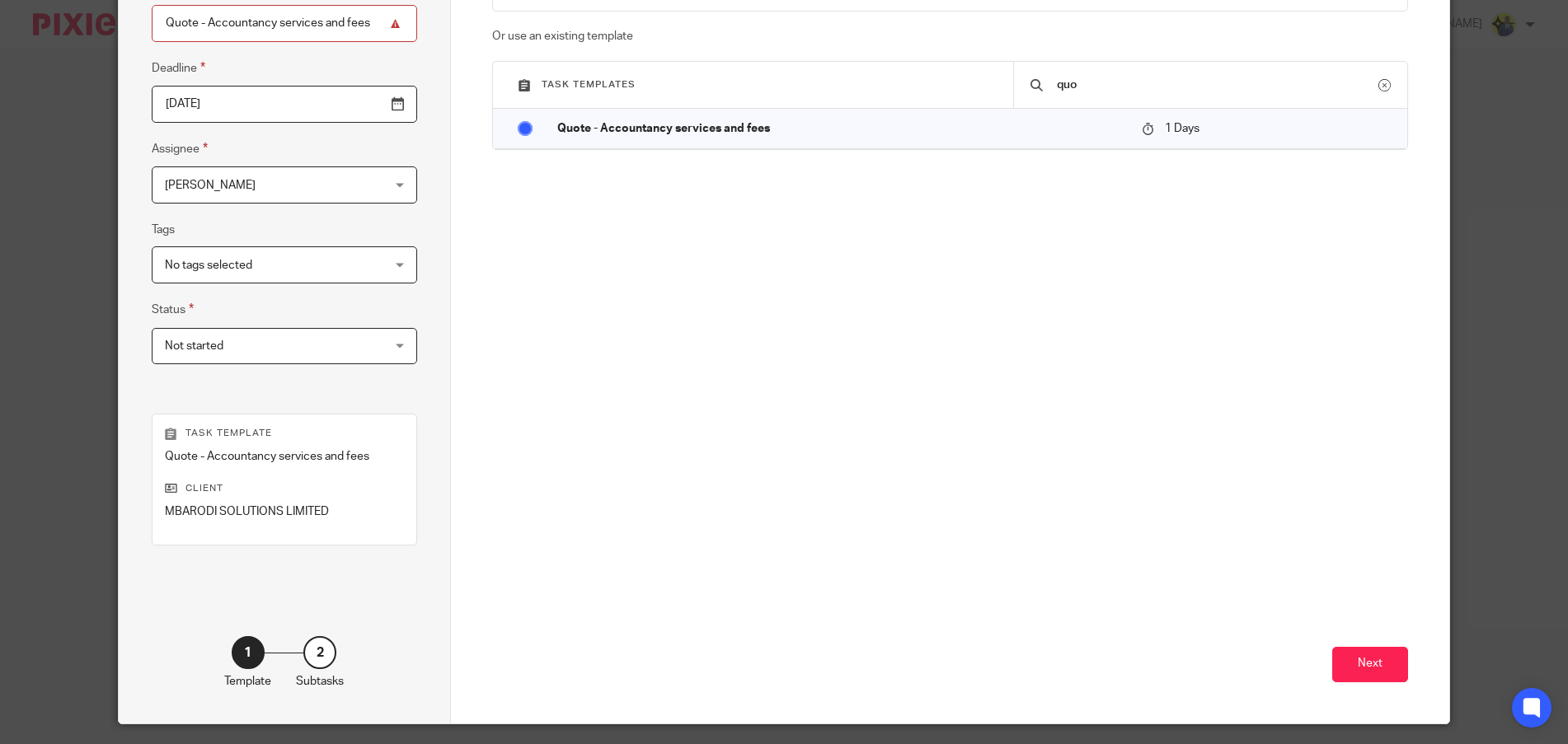
scroll to position [230, 0]
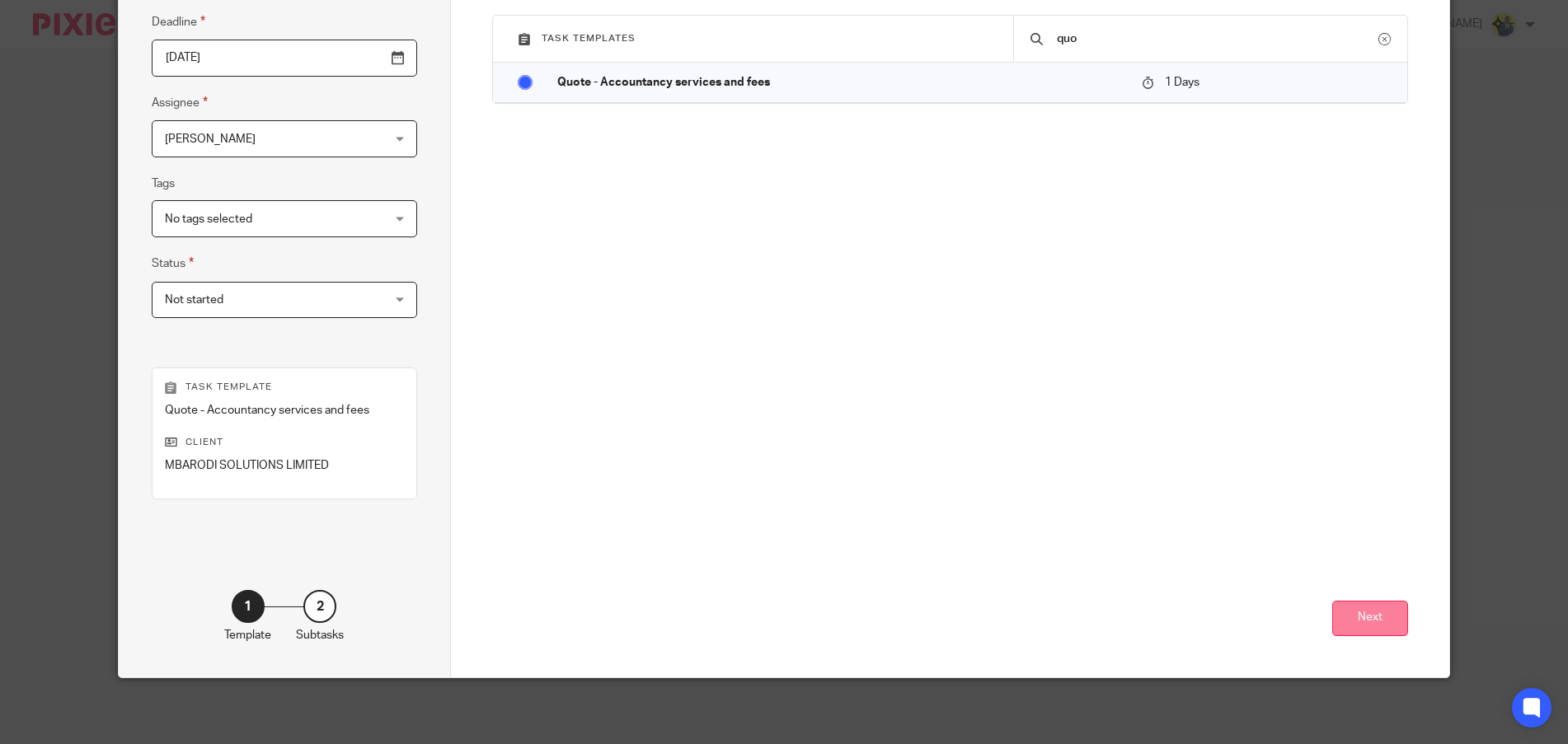
click at [1368, 618] on button "Next" at bounding box center [1370, 618] width 76 height 35
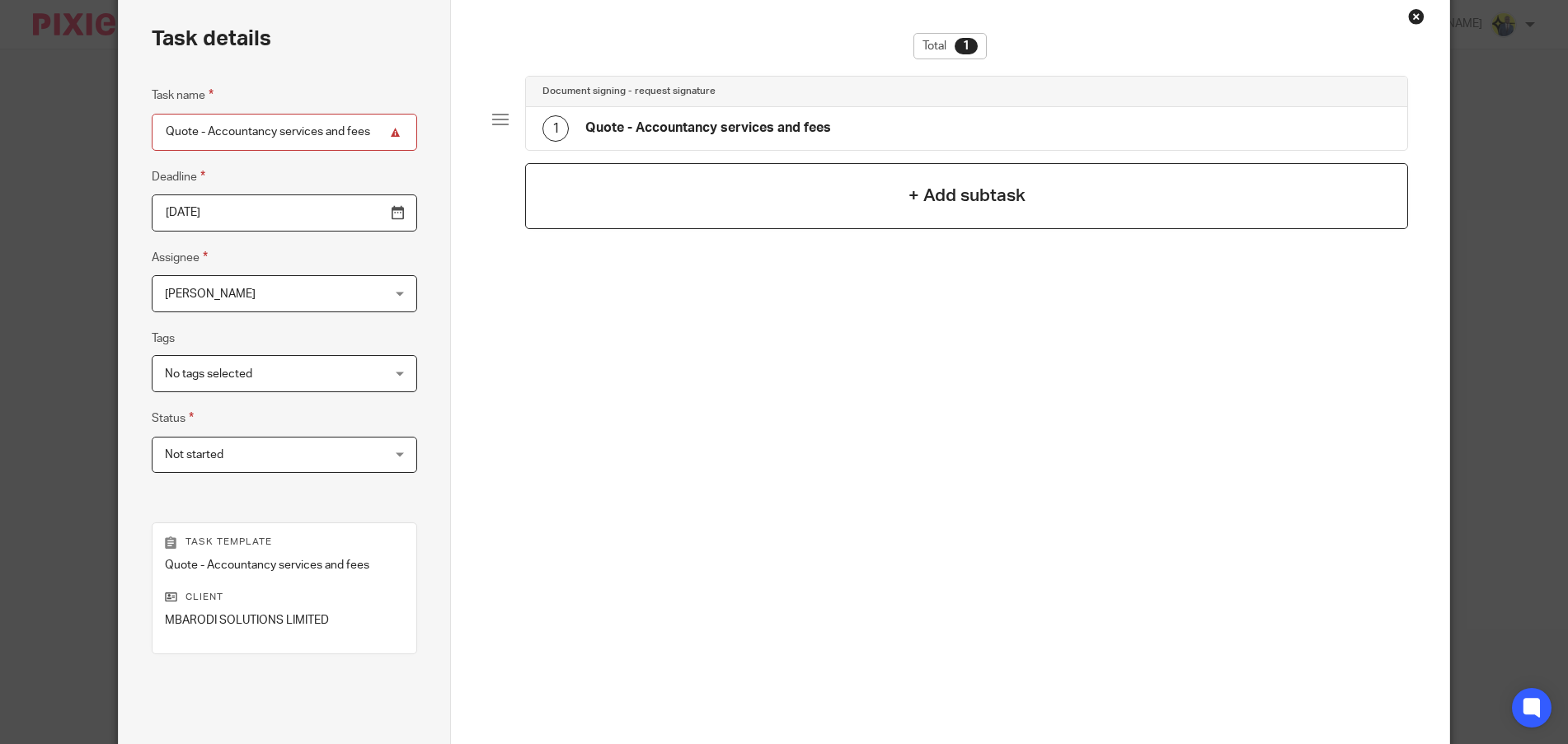
scroll to position [0, 0]
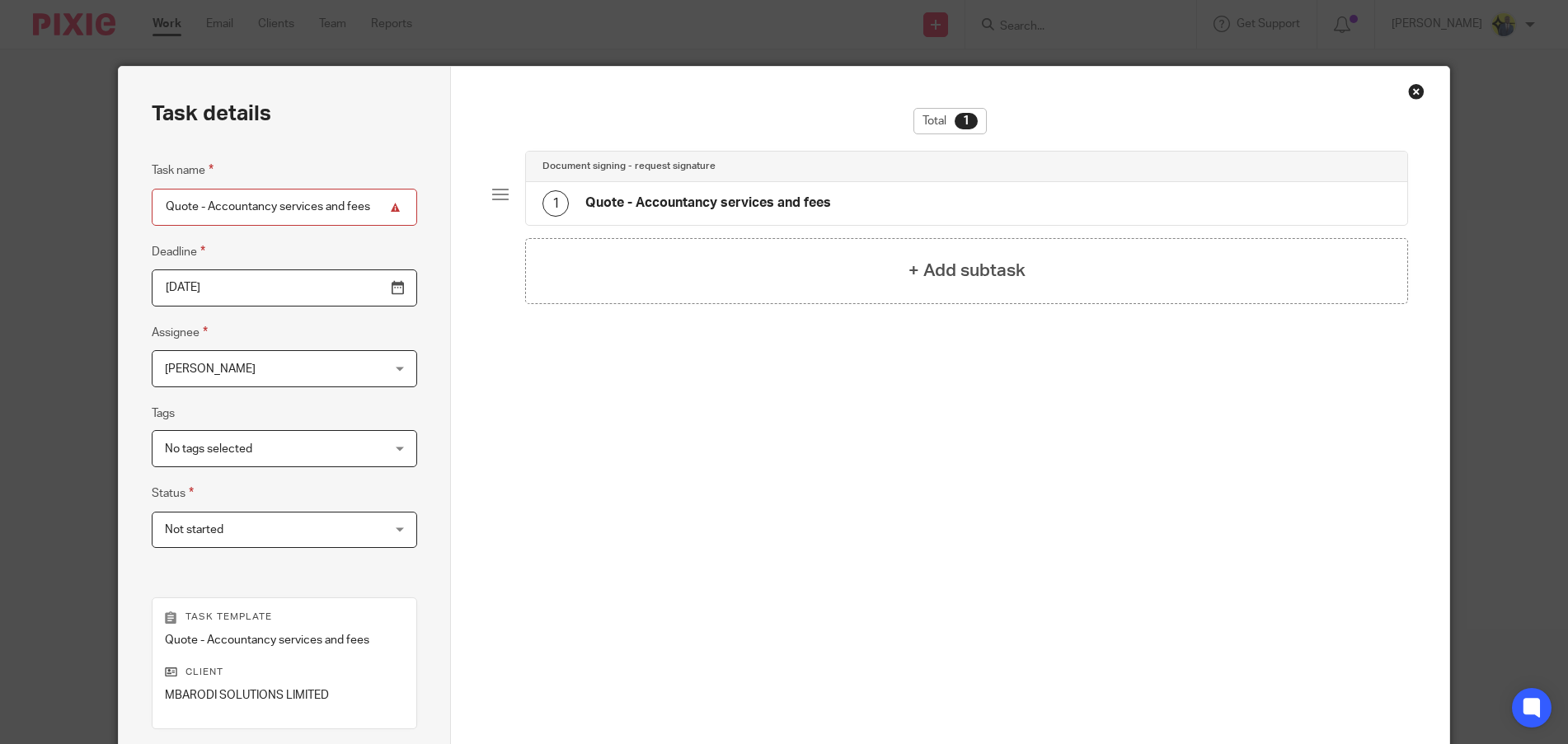
click at [650, 213] on div "1 Quote - Accountancy services and fees" at bounding box center [686, 204] width 288 height 26
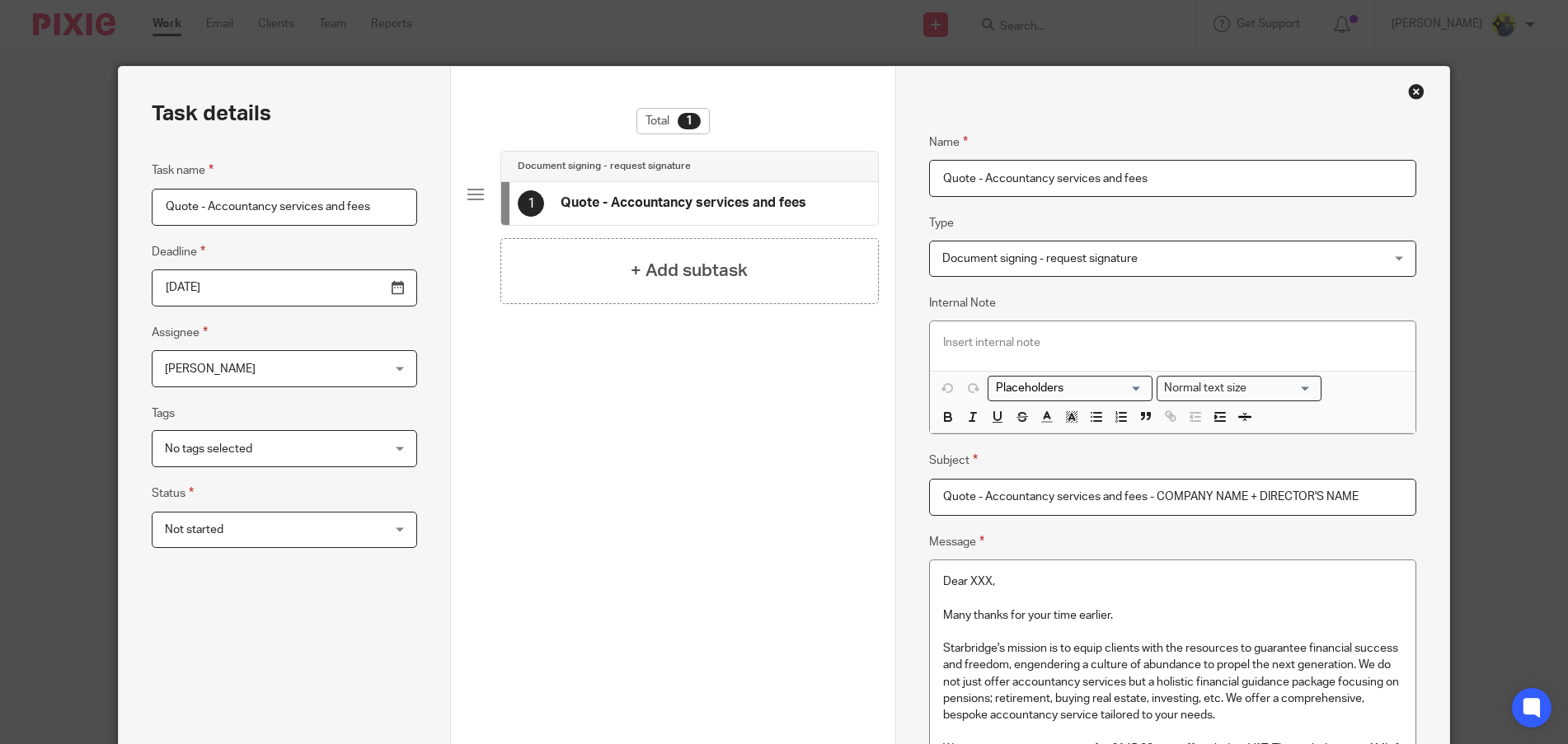
click at [1049, 493] on input "Quote - Accountancy services and fees - COMPANY NAME + DIRECTOR'S NAME" at bounding box center [1172, 497] width 488 height 37
click at [1413, 87] on div "Close this dialog window" at bounding box center [1416, 91] width 17 height 17
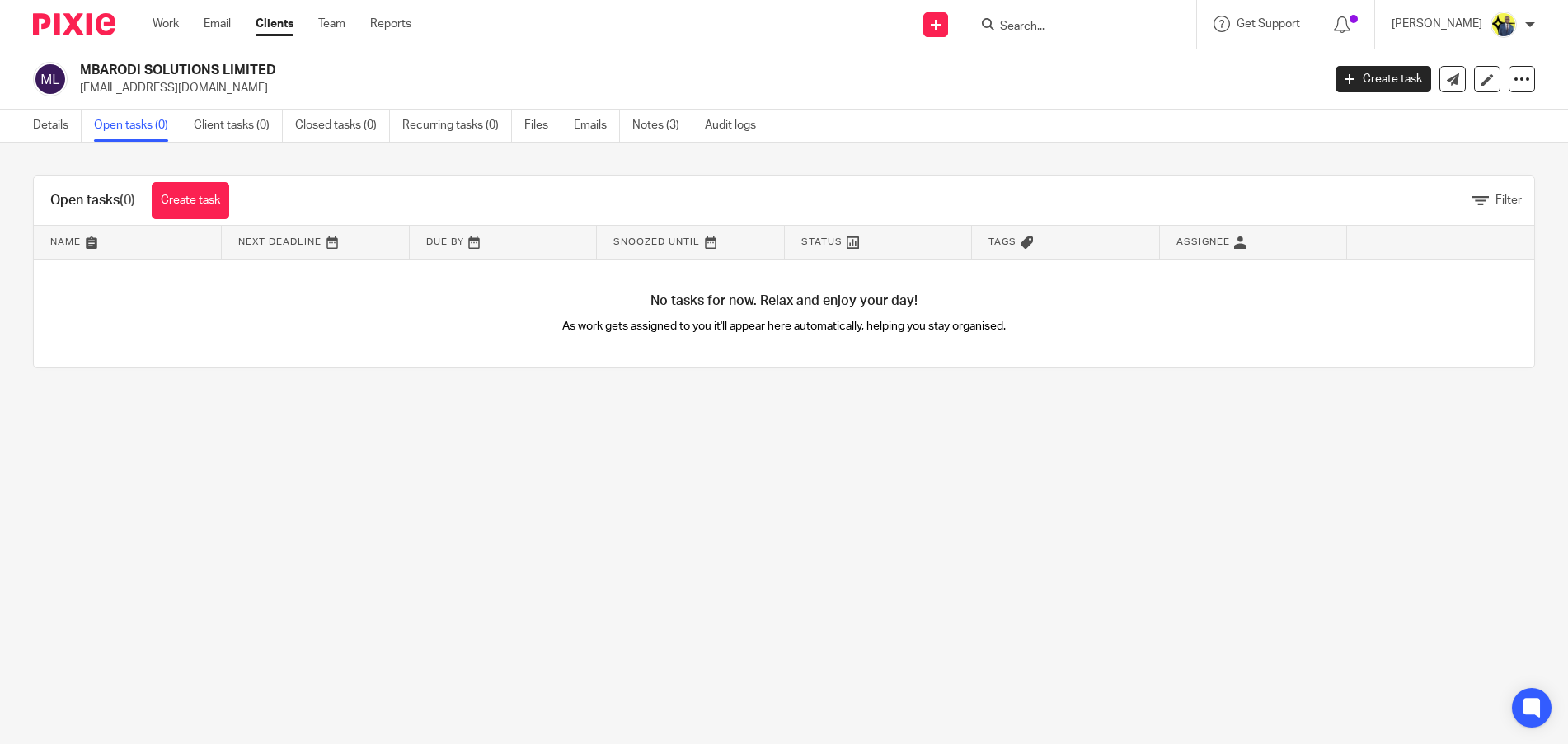
drag, startPoint x: 320, startPoint y: 68, endPoint x: 77, endPoint y: 68, distance: 243.0
click at [77, 68] on div "MBARODI SOLUTIONS LIMITED [EMAIL_ADDRESS][DOMAIN_NAME]" at bounding box center [672, 78] width 1278 height 34
copy h2 "MBARODI SOLUTIONS LIMITED"
click at [653, 126] on link "Notes (3)" at bounding box center [662, 126] width 60 height 33
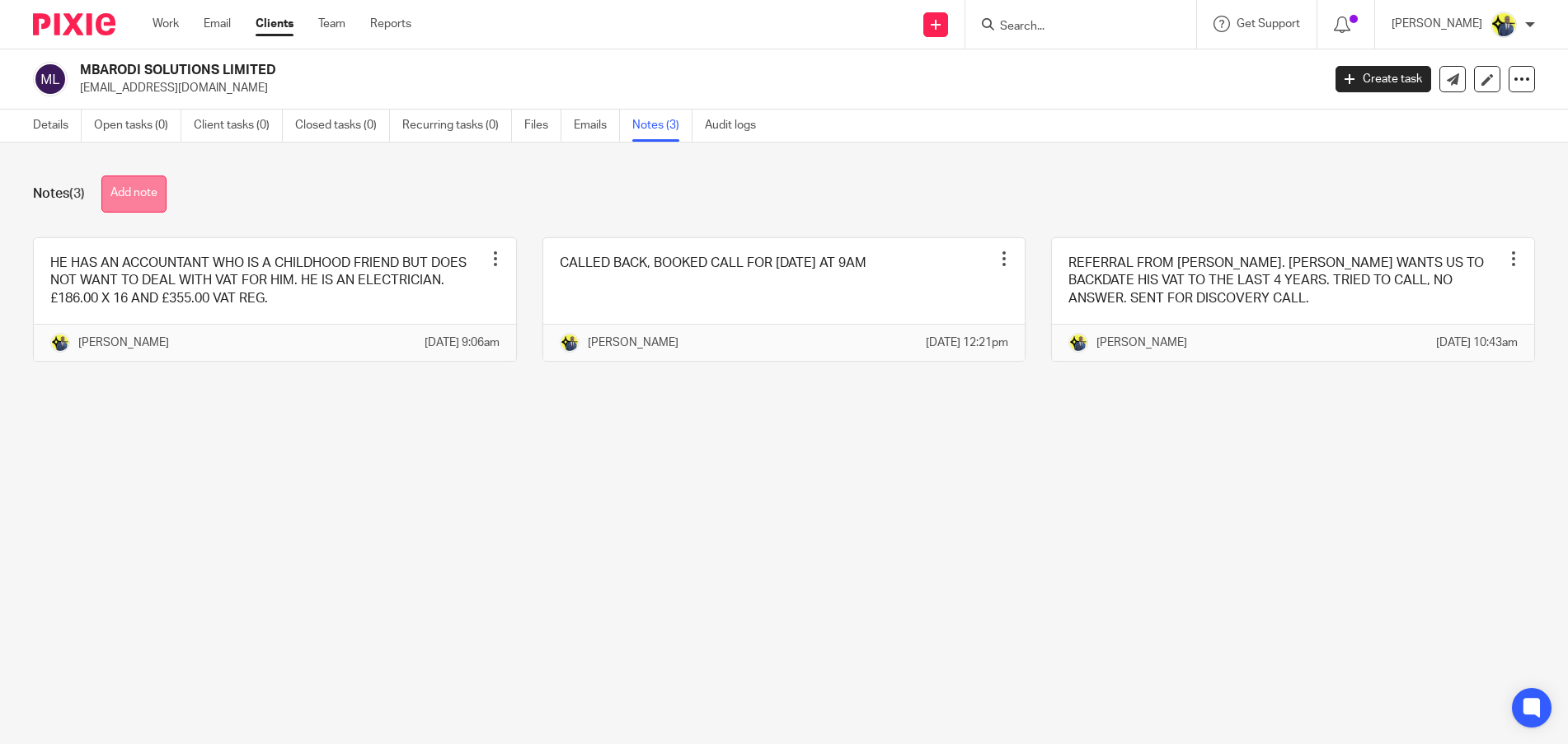
click at [126, 200] on button "Add note" at bounding box center [134, 194] width 65 height 37
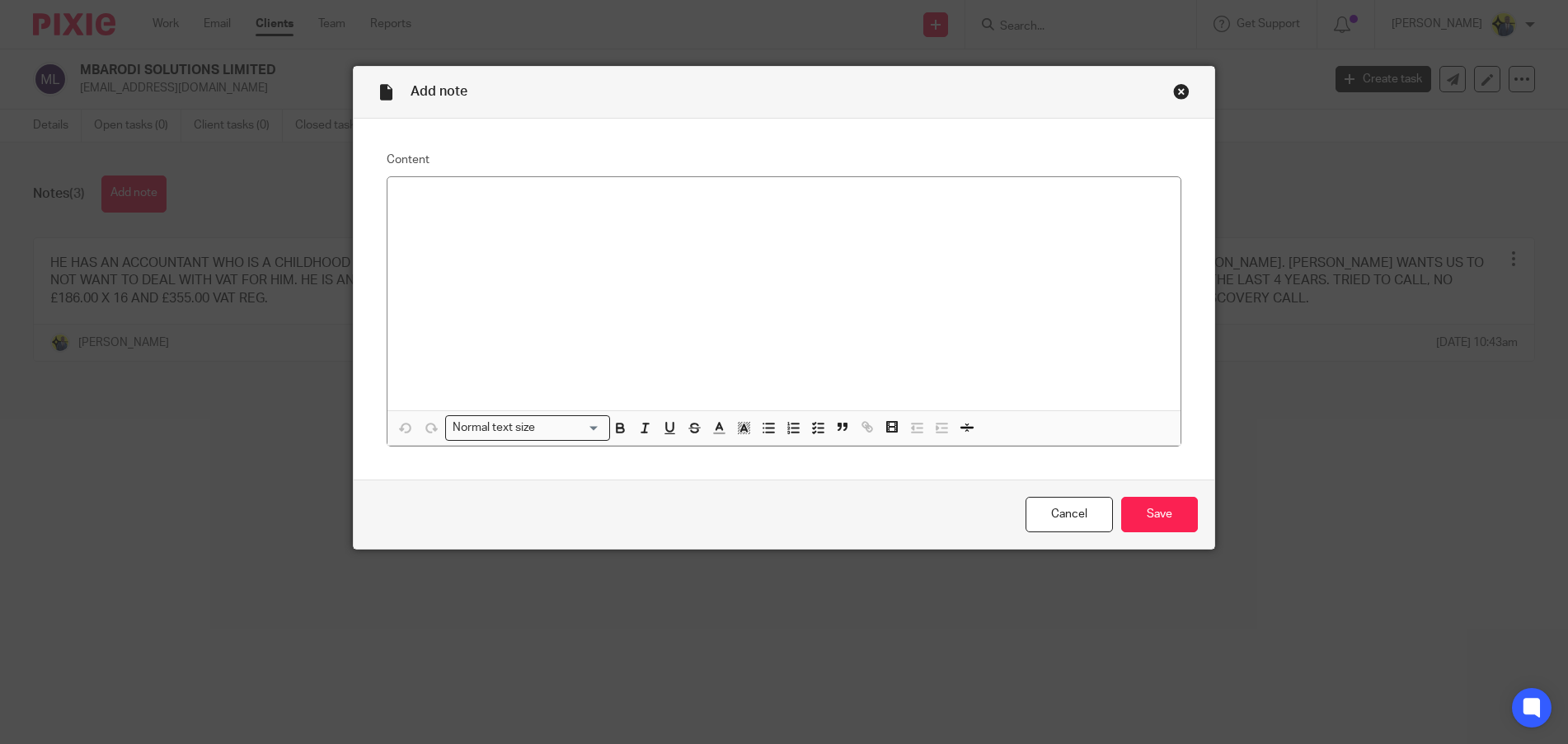
click at [440, 230] on div at bounding box center [784, 293] width 793 height 233
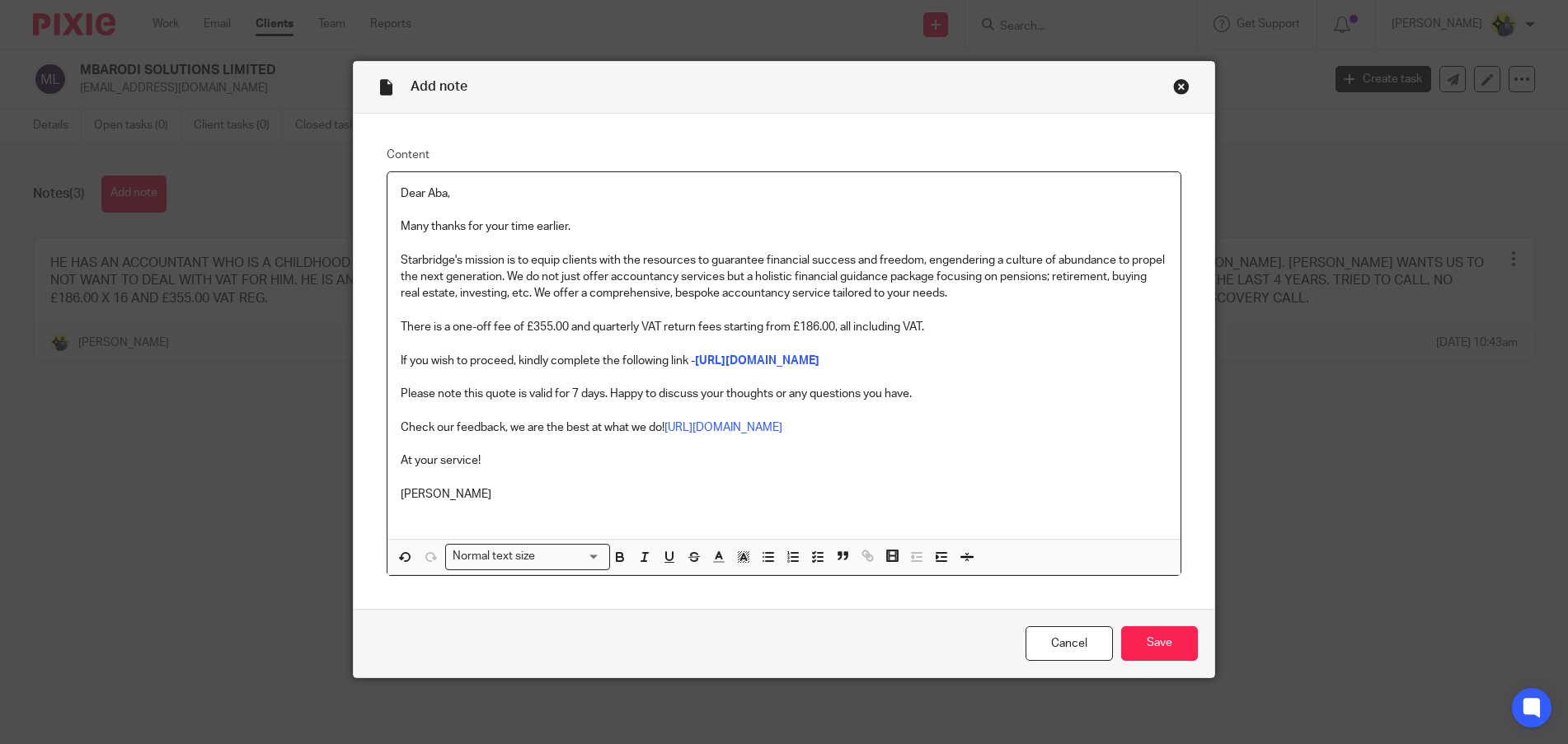
scroll to position [89, 0]
click at [1139, 646] on input "Save" at bounding box center [1159, 644] width 76 height 35
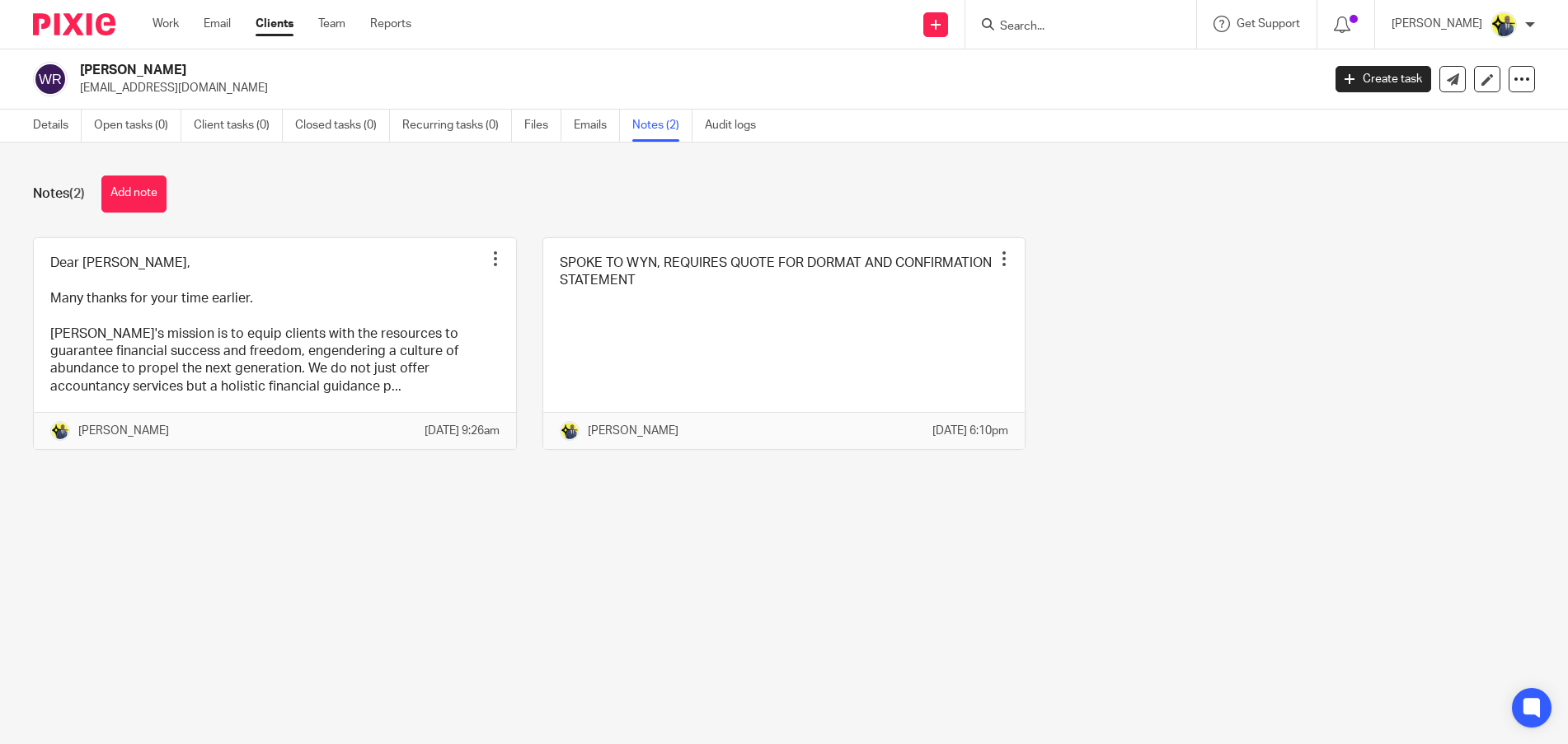
click at [149, 91] on p "[EMAIL_ADDRESS][DOMAIN_NAME]" at bounding box center [695, 88] width 1230 height 17
click at [1053, 23] on input "Search" at bounding box center [1072, 27] width 149 height 15
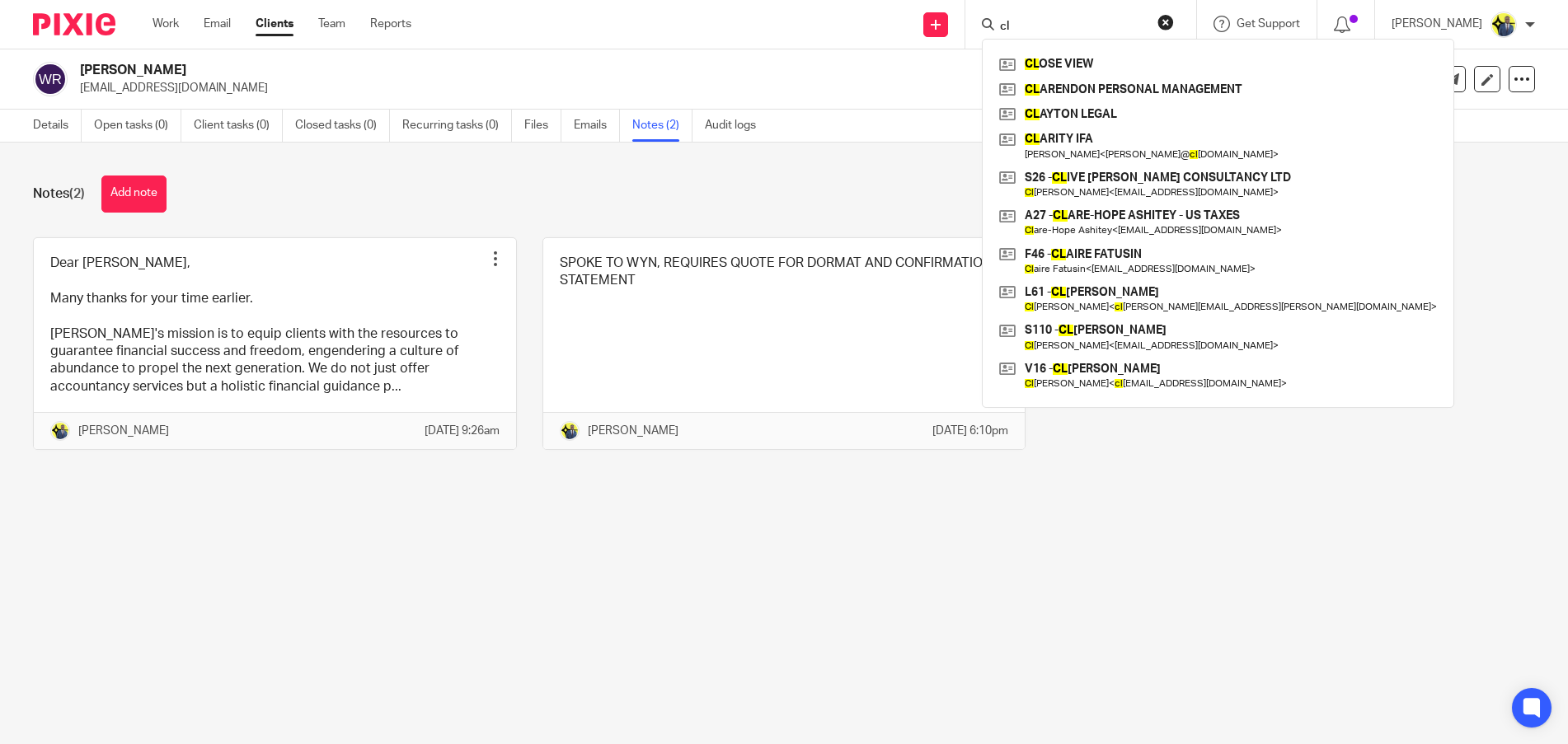
type input "c"
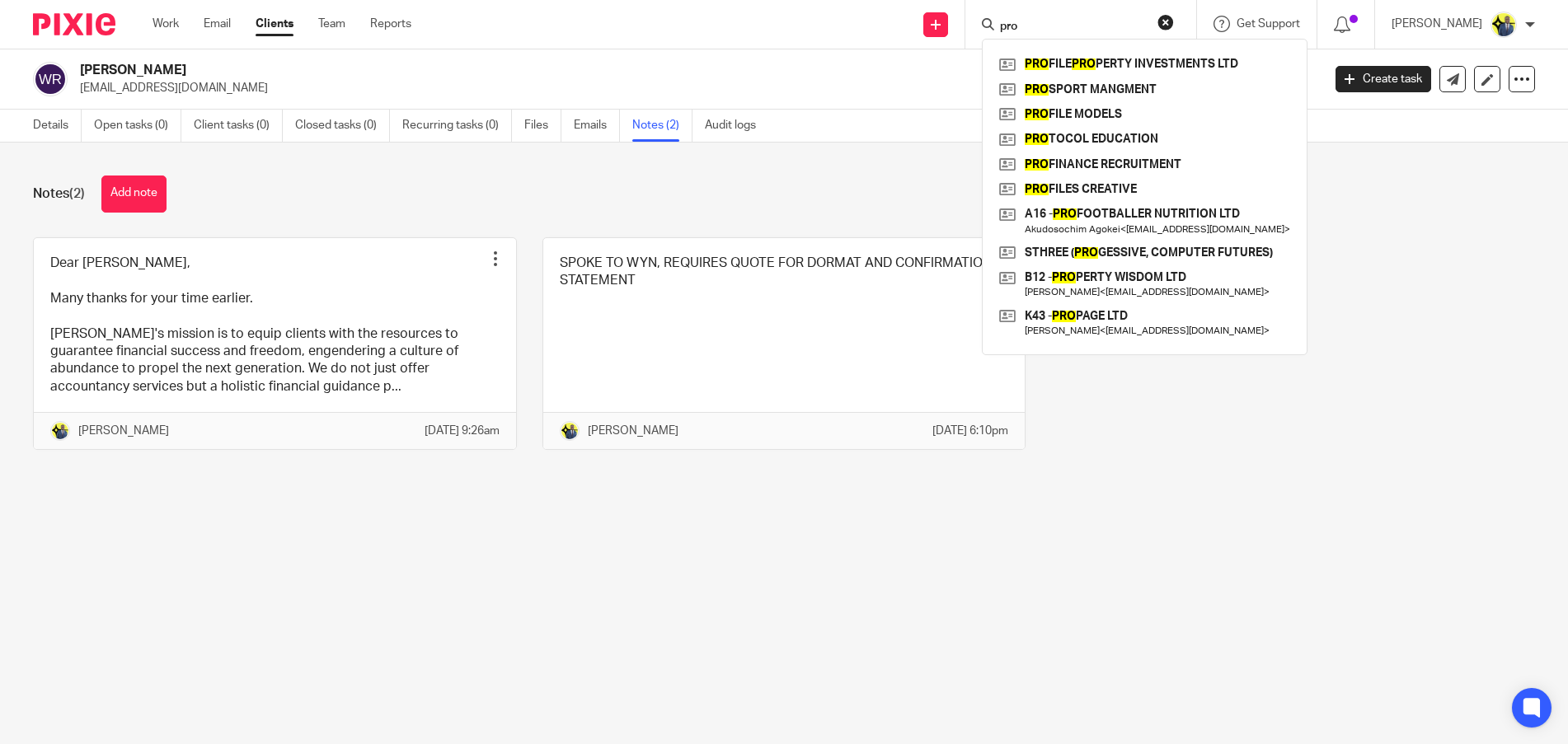
type input "pro"
click at [1508, 243] on div "Dear [PERSON_NAME], Many thanks for your time earlier. [PERSON_NAME]'s mission …" at bounding box center [771, 356] width 1528 height 238
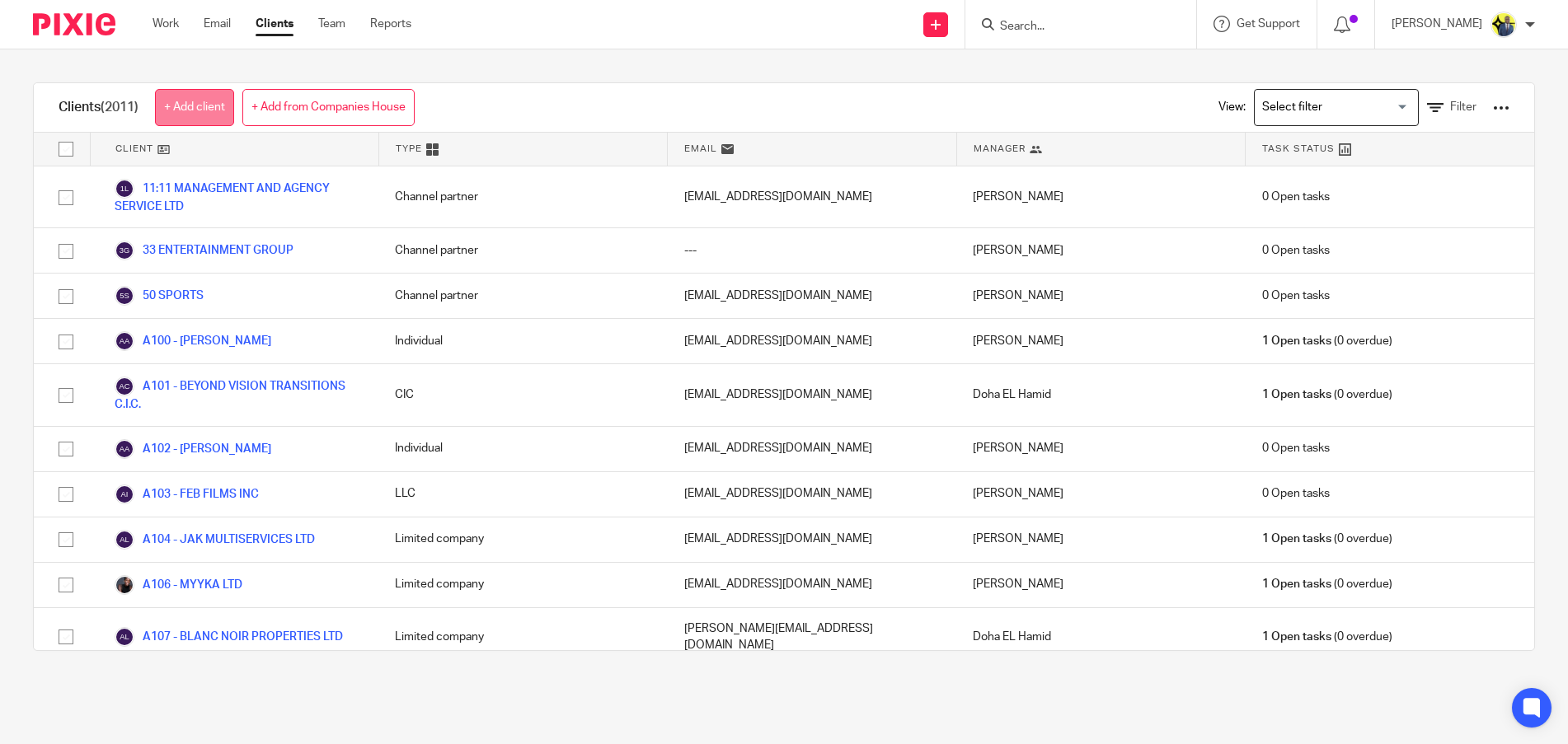
click at [192, 100] on link "+ Add client" at bounding box center [194, 107] width 79 height 37
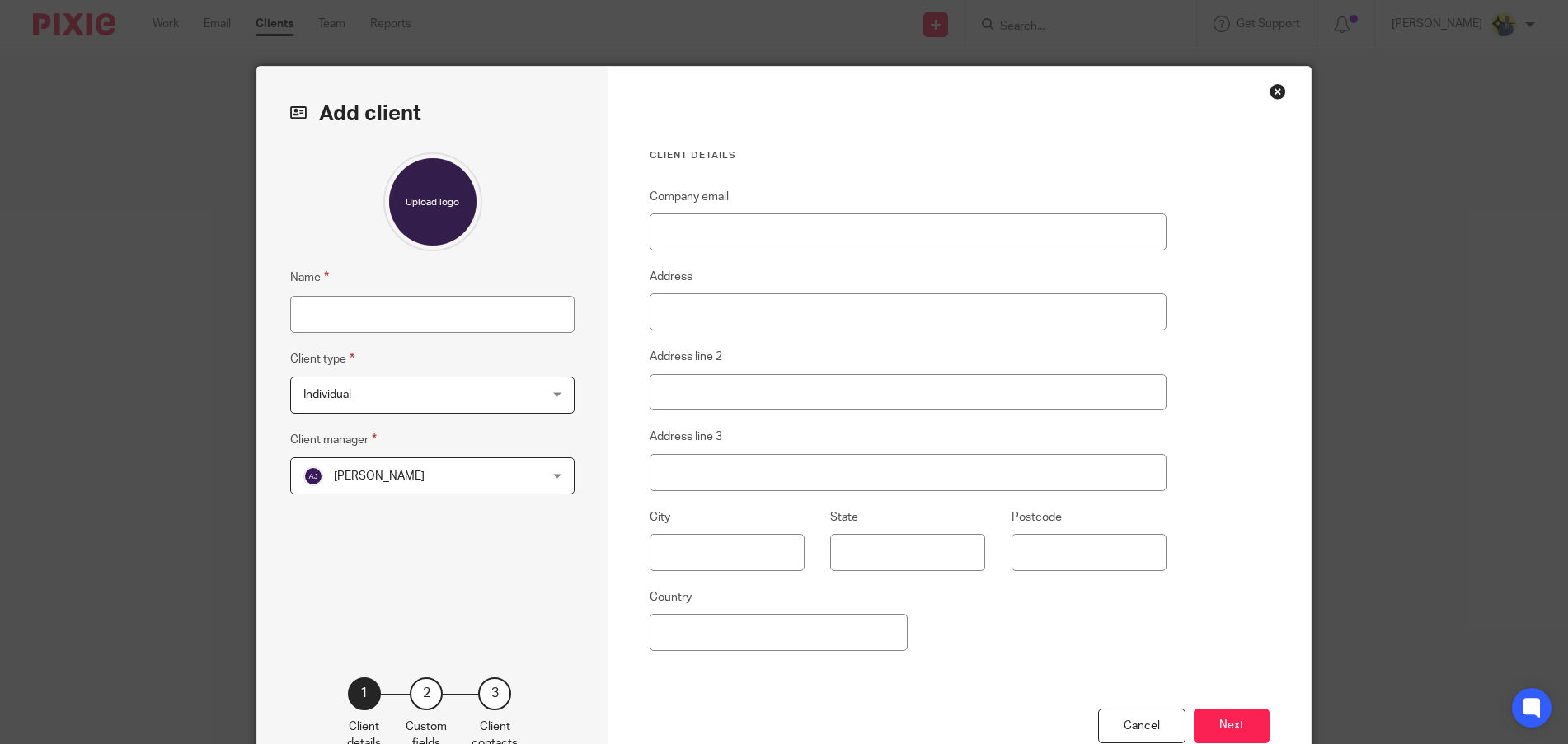
click at [386, 402] on span "Individual" at bounding box center [411, 394] width 216 height 34
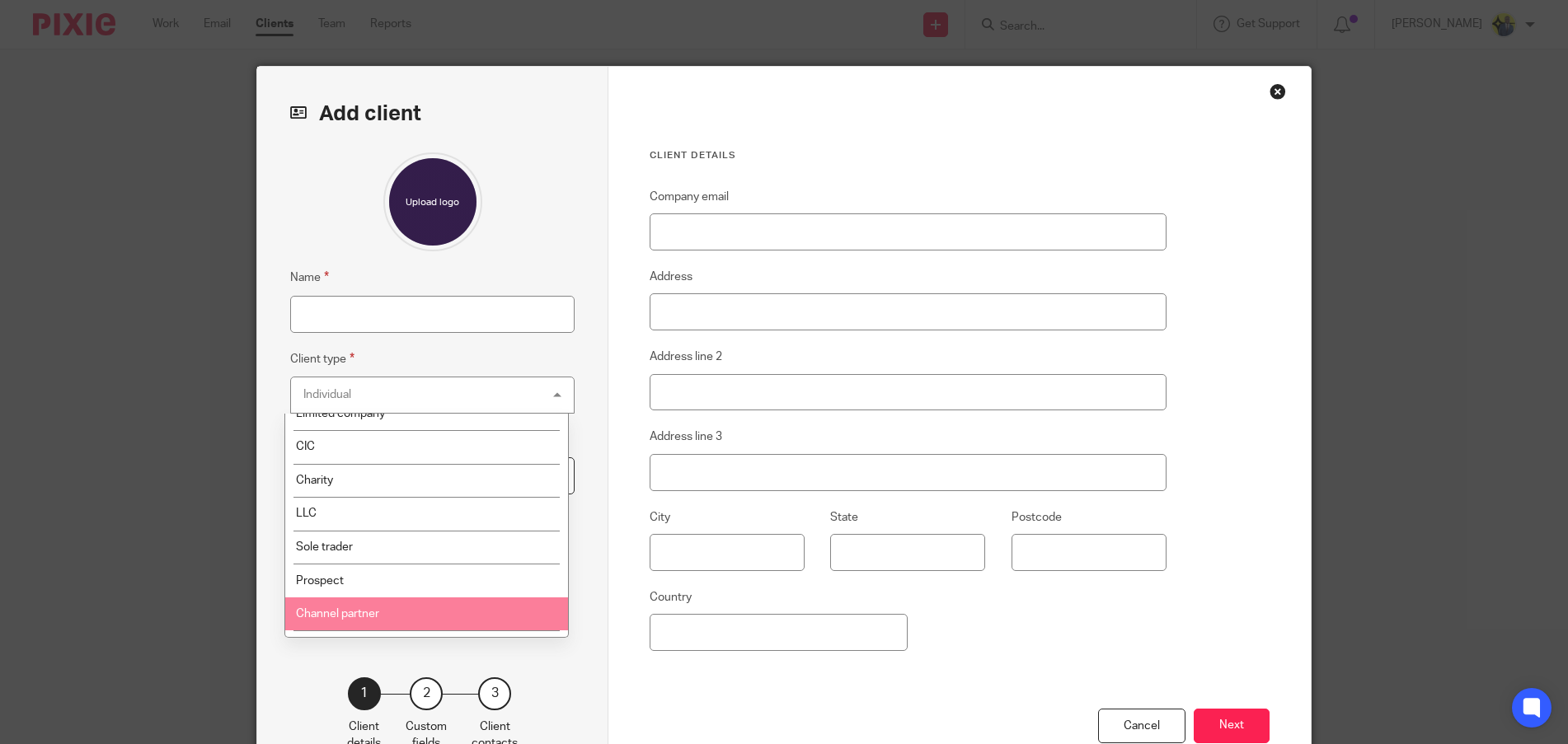
scroll to position [77, 0]
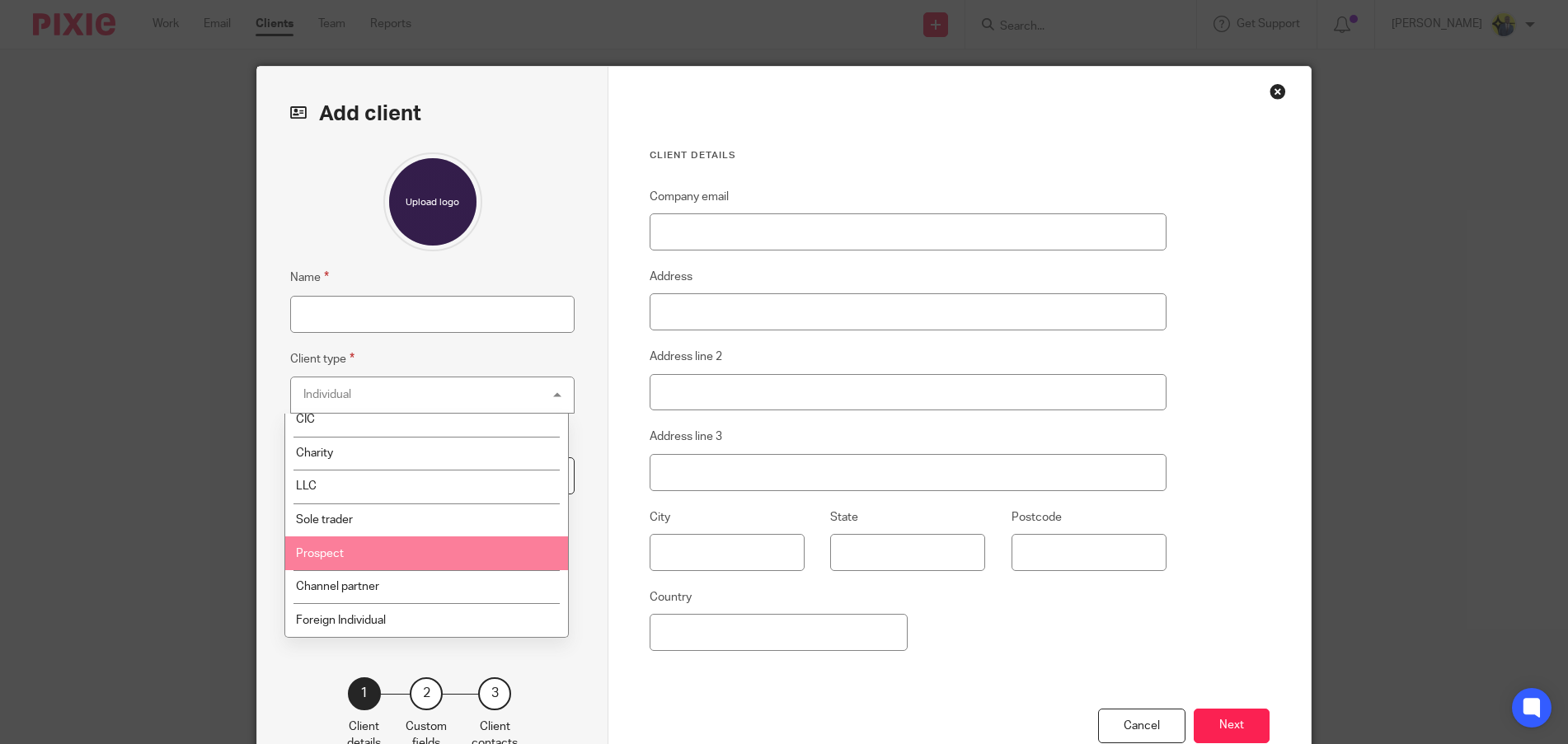
click at [364, 543] on li "Prospect" at bounding box center [427, 553] width 283 height 33
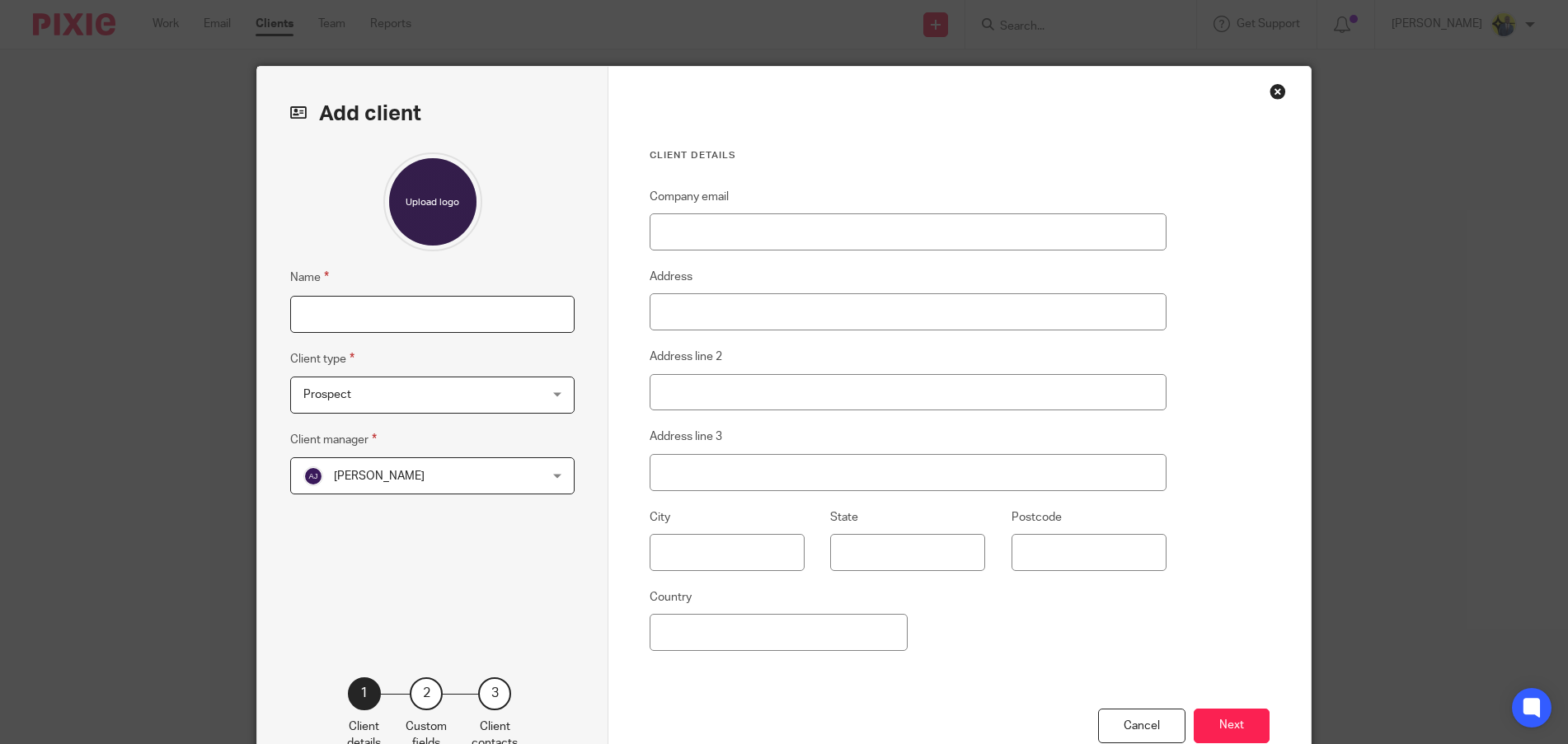
click at [318, 321] on input "Name" at bounding box center [432, 314] width 285 height 37
click at [349, 314] on input "Name" at bounding box center [432, 314] width 285 height 37
type input "ROONEY MACELEOD"
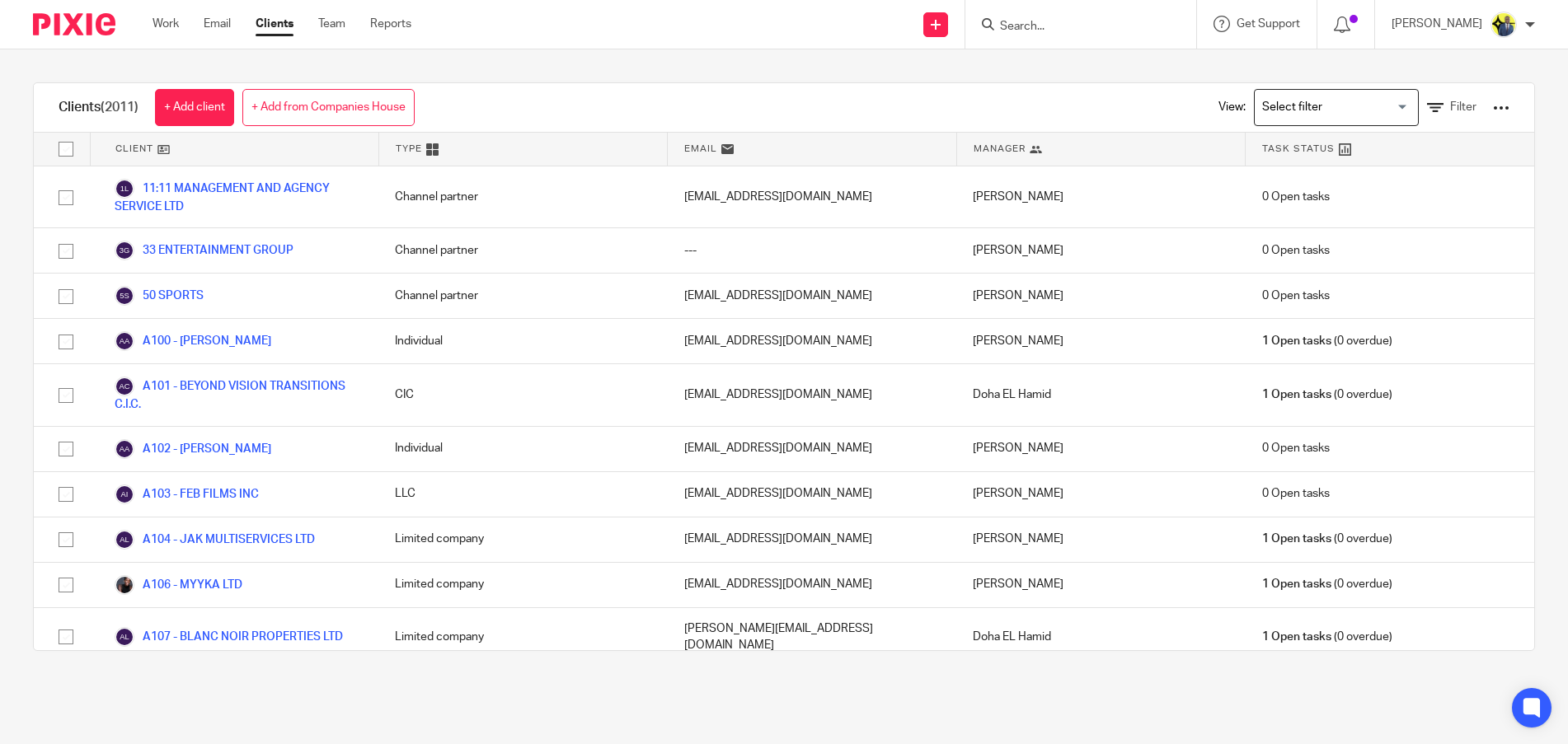
click at [1086, 23] on input "Search" at bounding box center [1072, 27] width 149 height 15
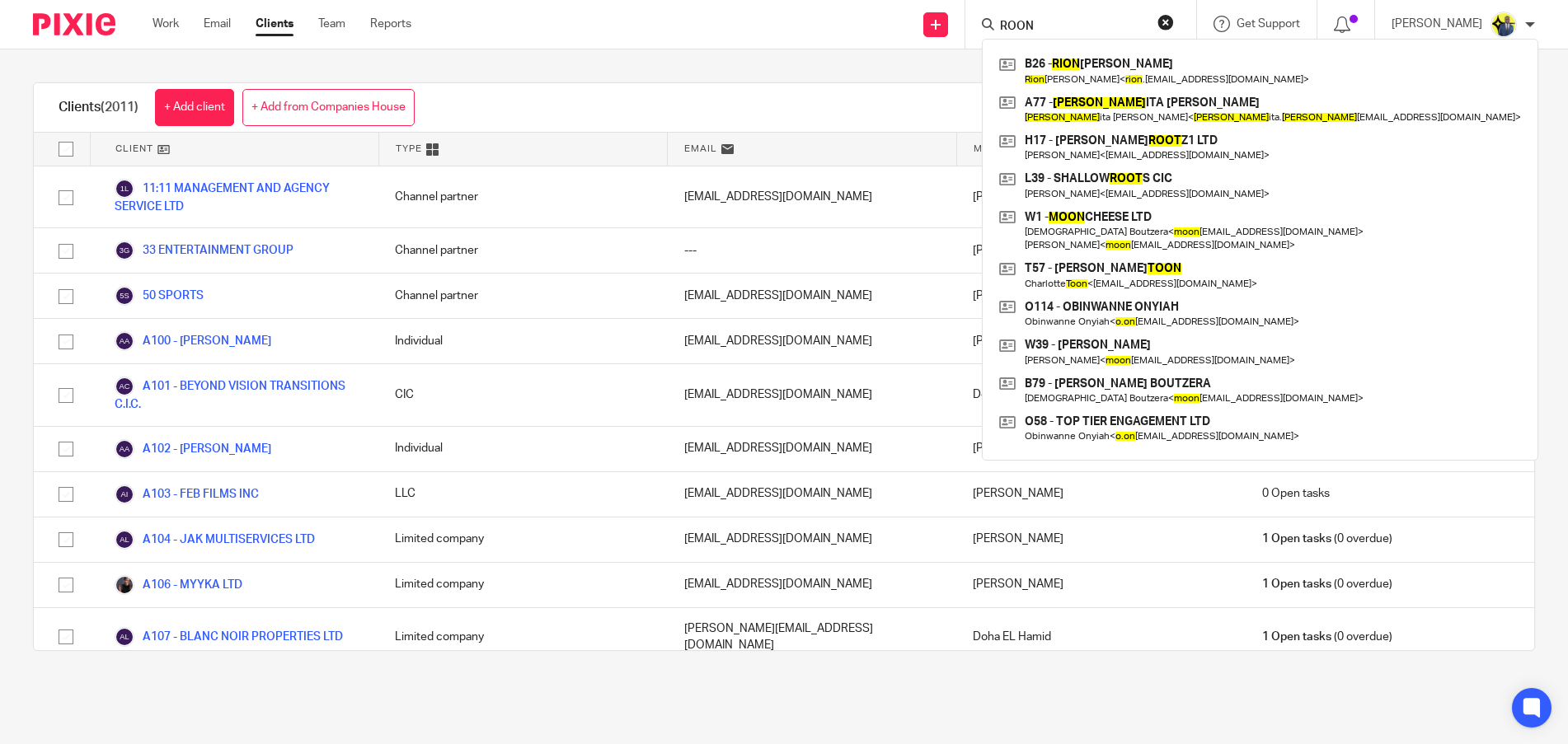
type input "ROON"
click at [1343, 108] on input "Search for option" at bounding box center [1333, 107] width 153 height 29
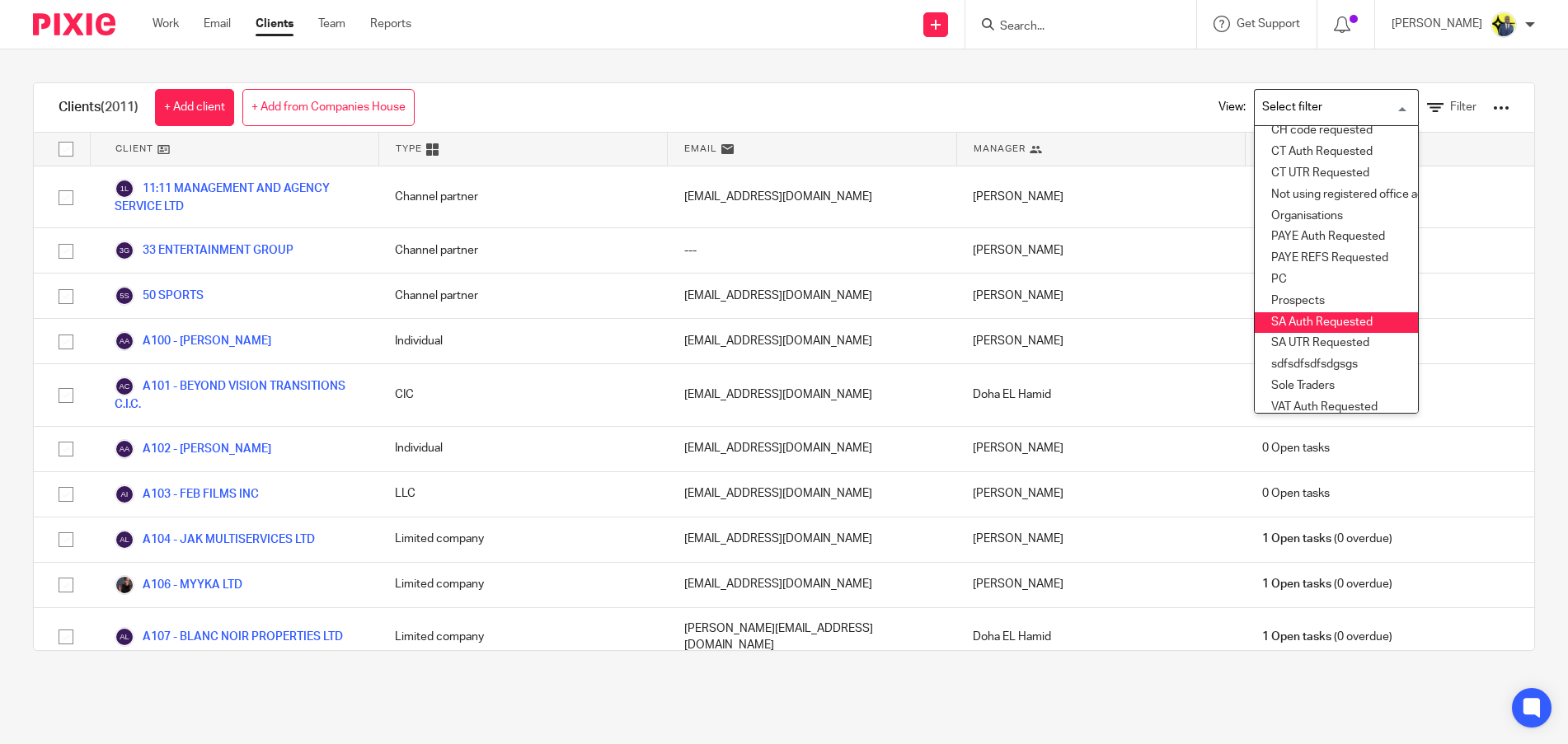
scroll to position [201, 0]
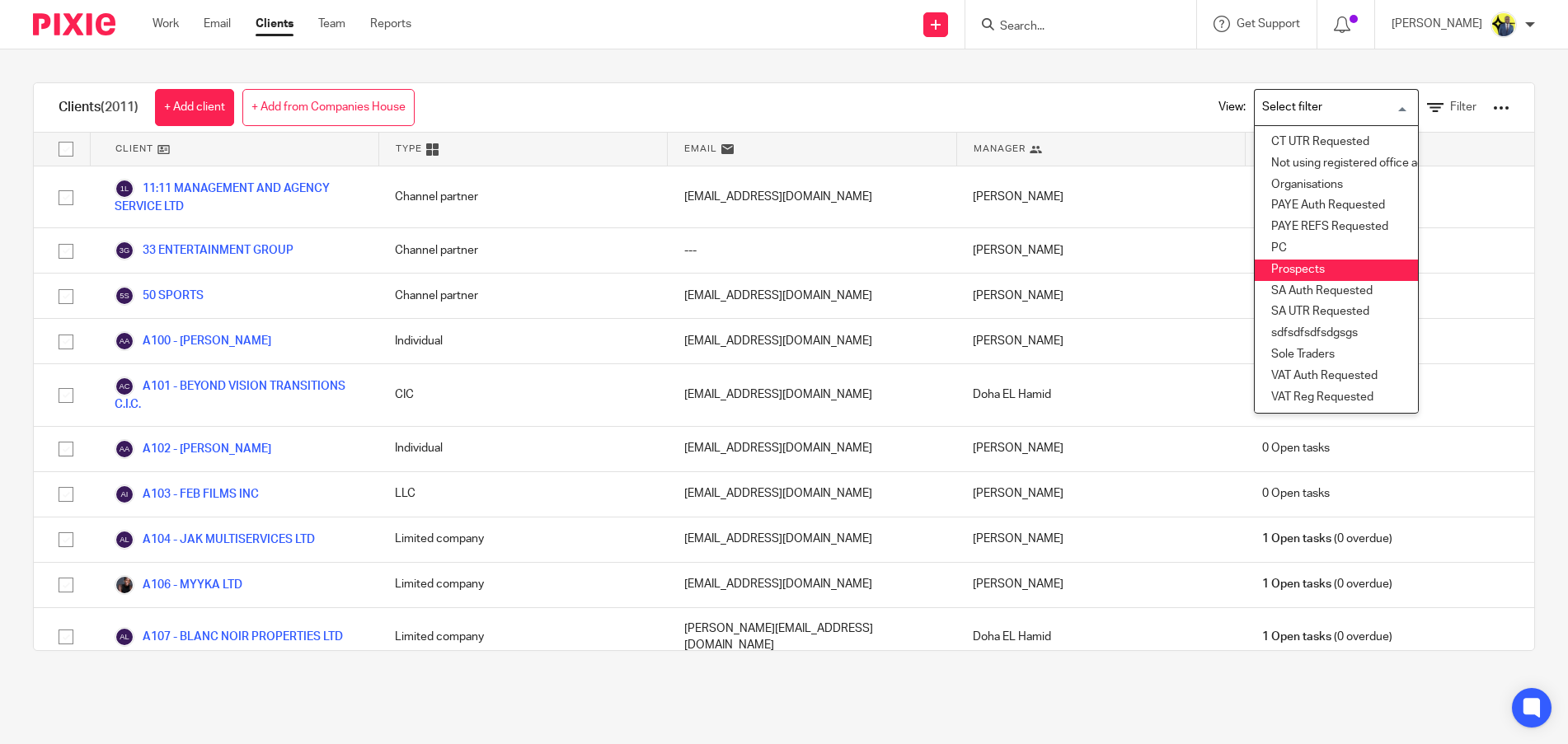
click at [1292, 259] on li "Prospects" at bounding box center [1337, 270] width 163 height 21
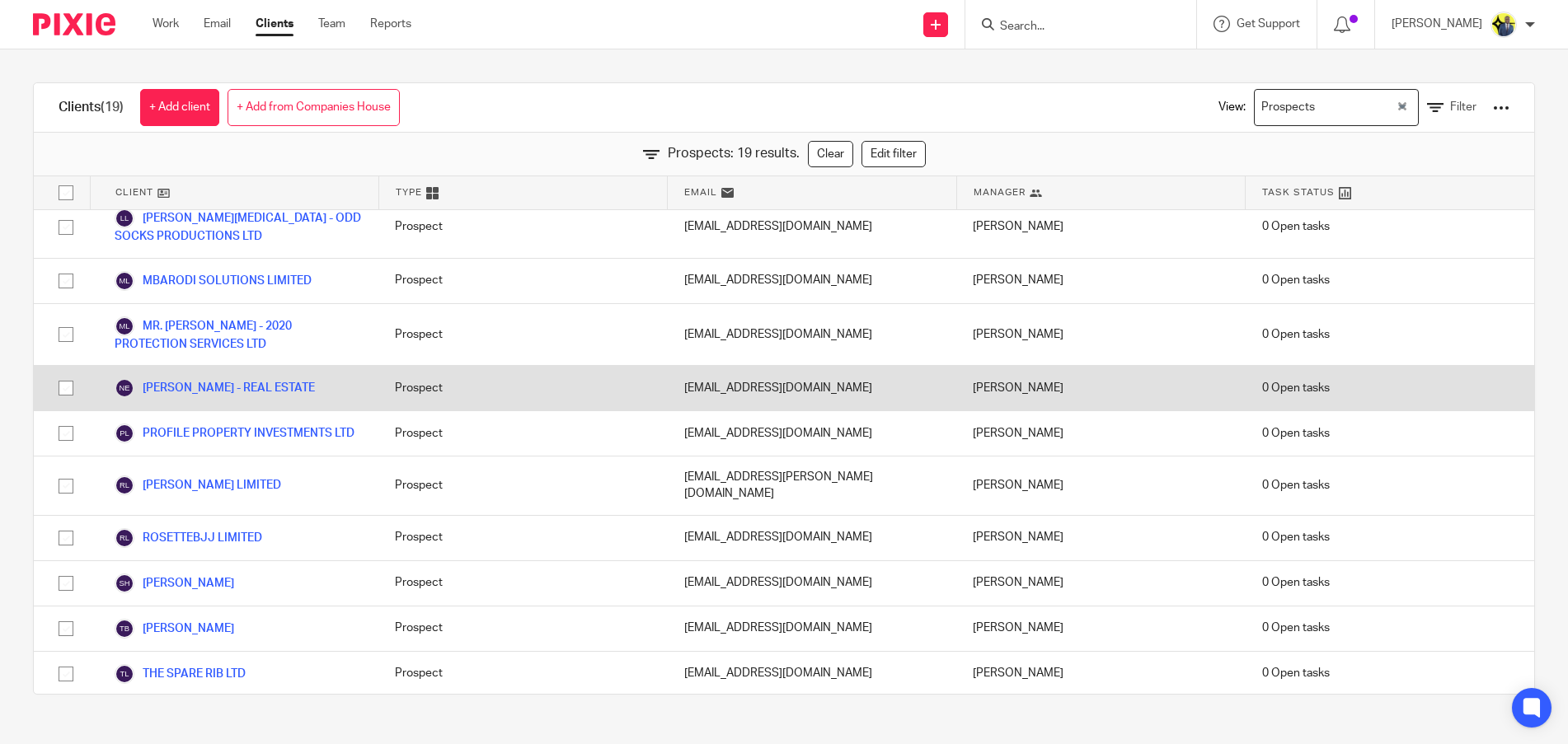
scroll to position [444, 0]
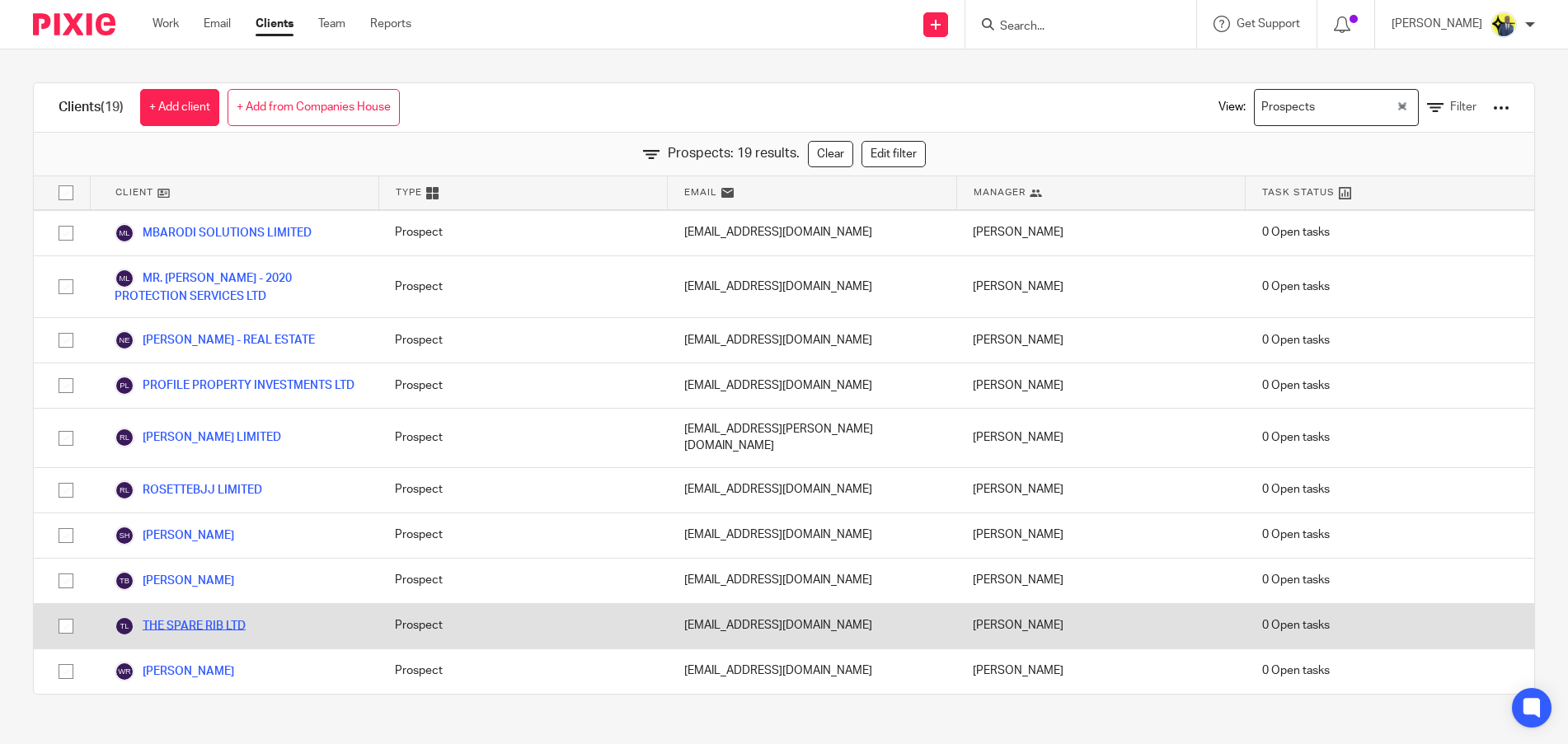
click at [215, 625] on link "THE SPARE RIB LTD" at bounding box center [179, 626] width 131 height 20
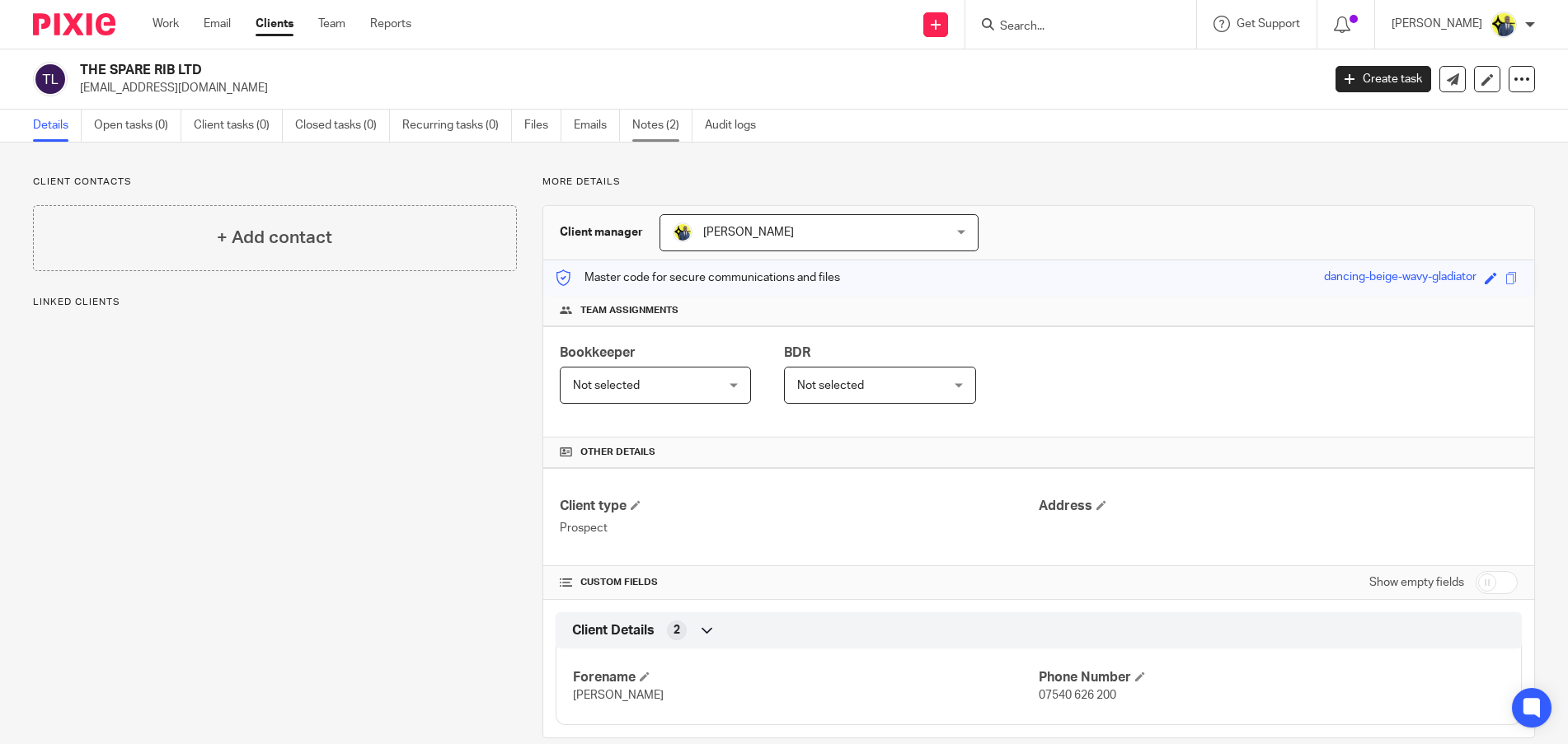
click at [663, 123] on link "Notes (2)" at bounding box center [662, 126] width 60 height 33
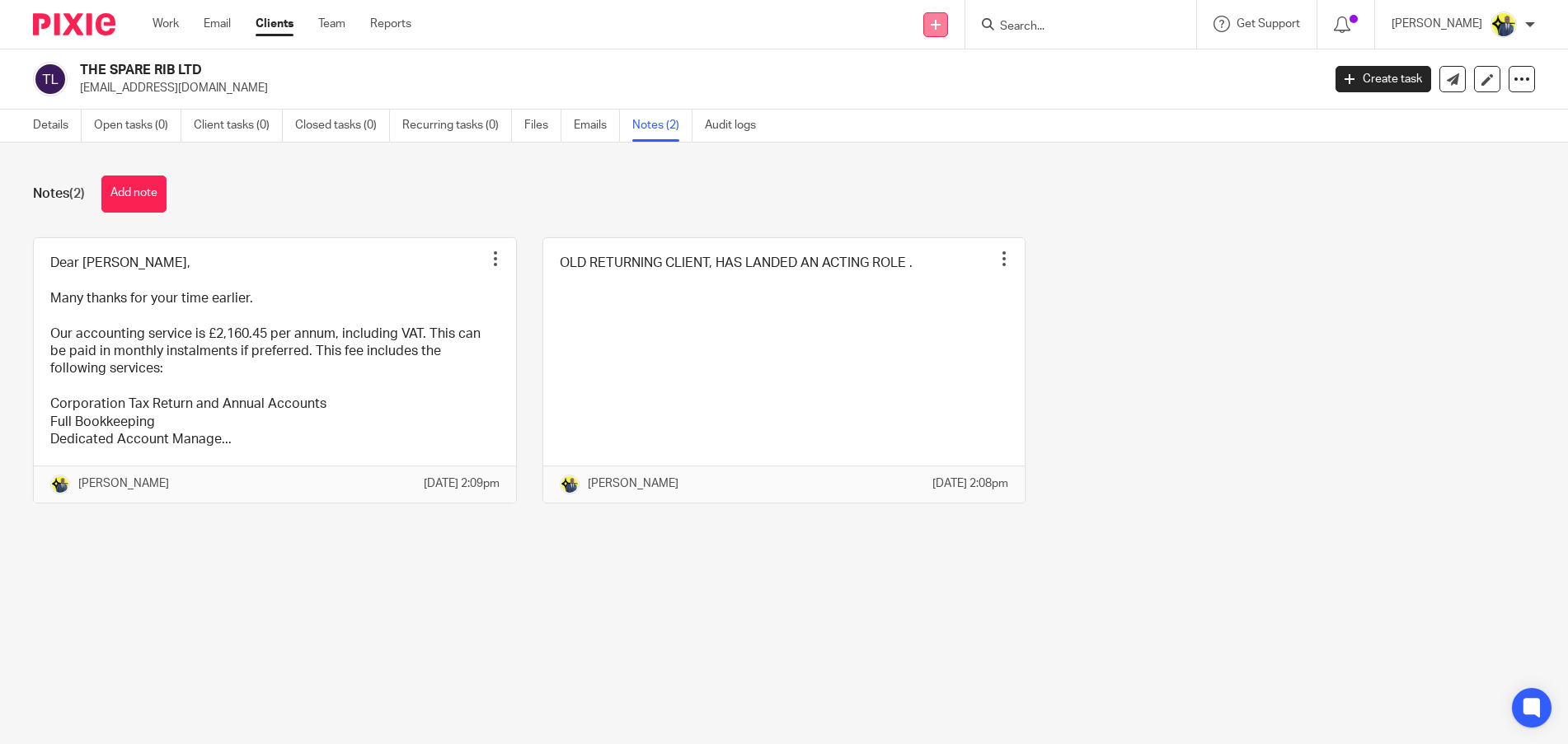
click at [948, 19] on link at bounding box center [936, 25] width 25 height 25
click at [279, 18] on link "Clients" at bounding box center [274, 24] width 38 height 17
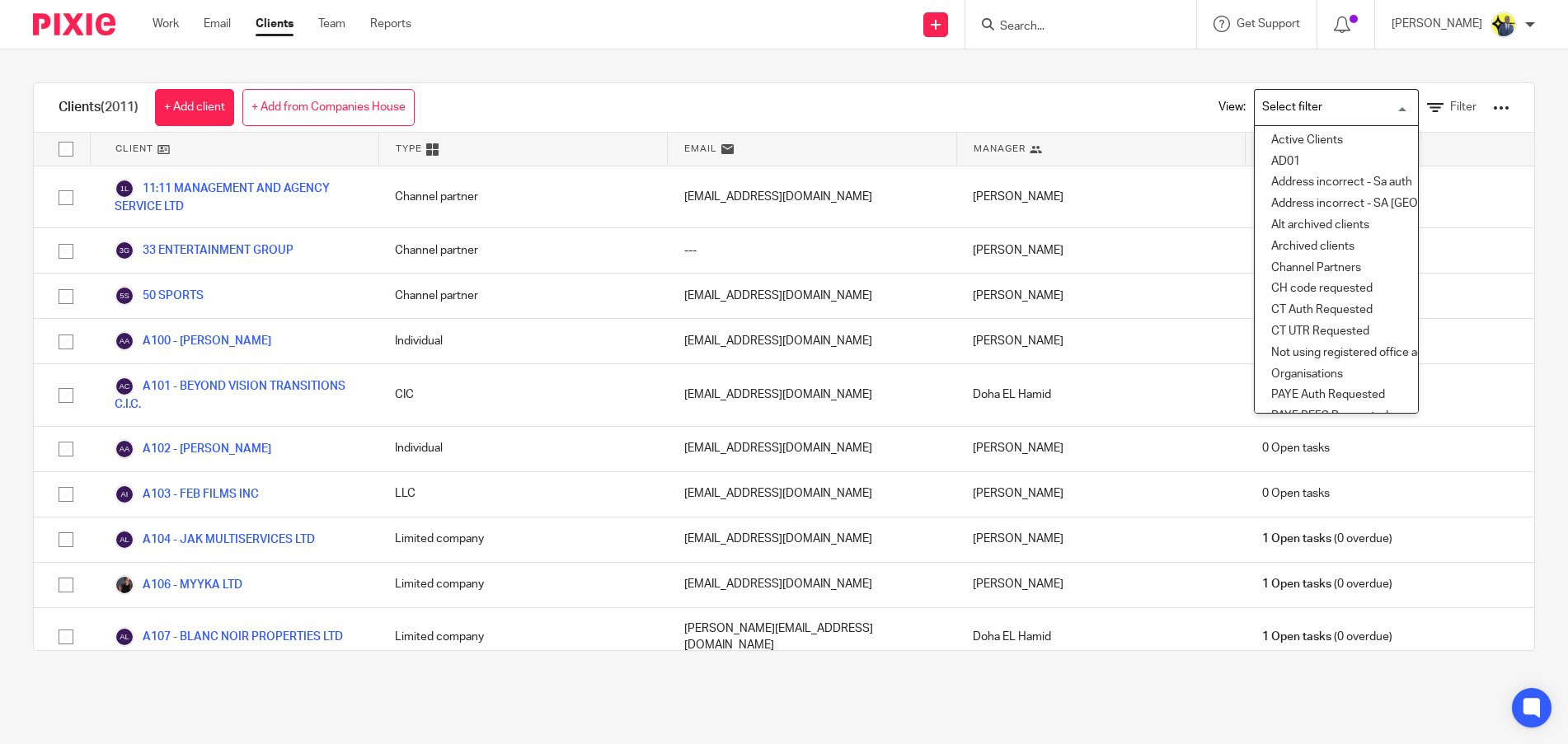
click at [1411, 110] on div "Loading..." at bounding box center [1414, 105] width 7 height 33
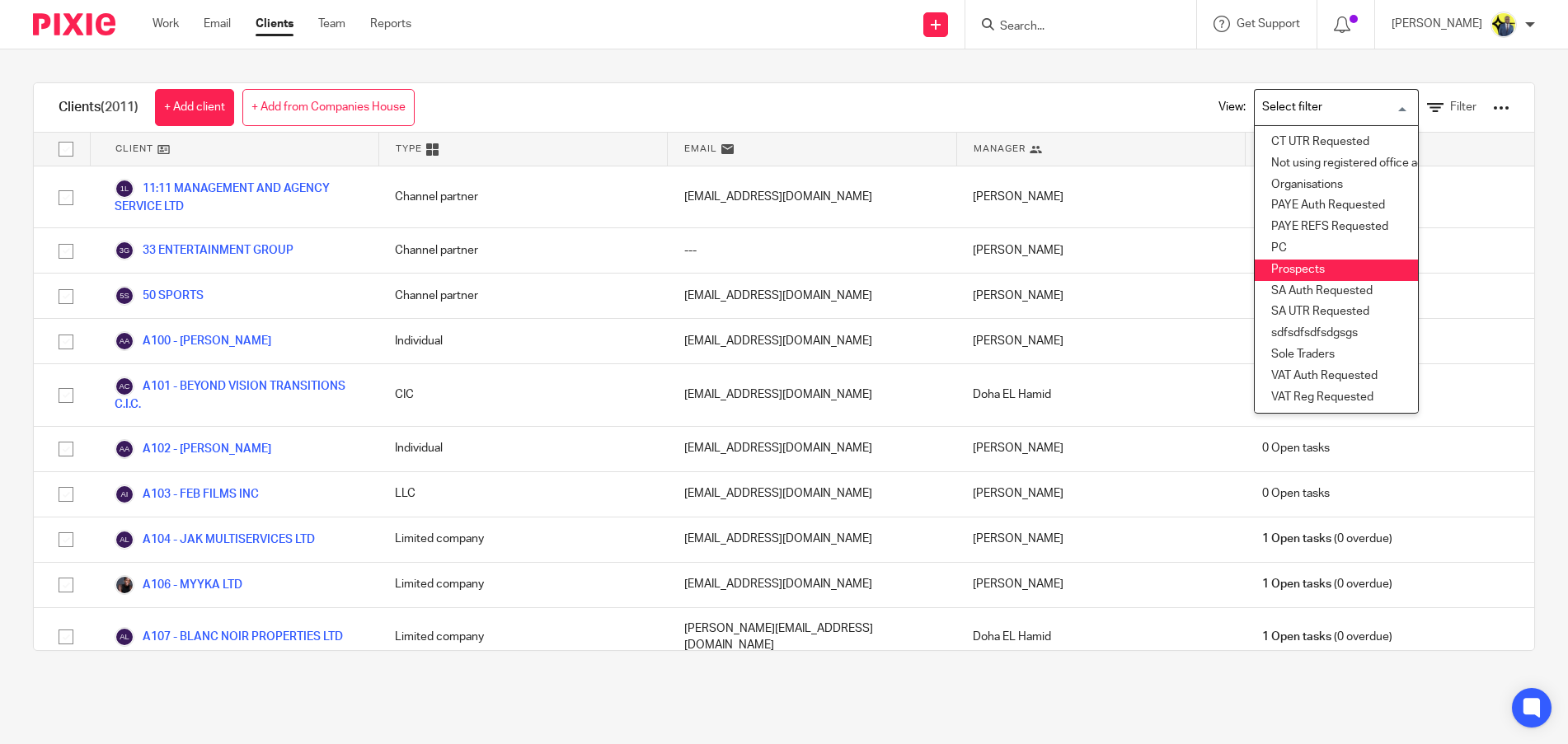
click at [1257, 263] on li "Prospects" at bounding box center [1337, 270] width 163 height 21
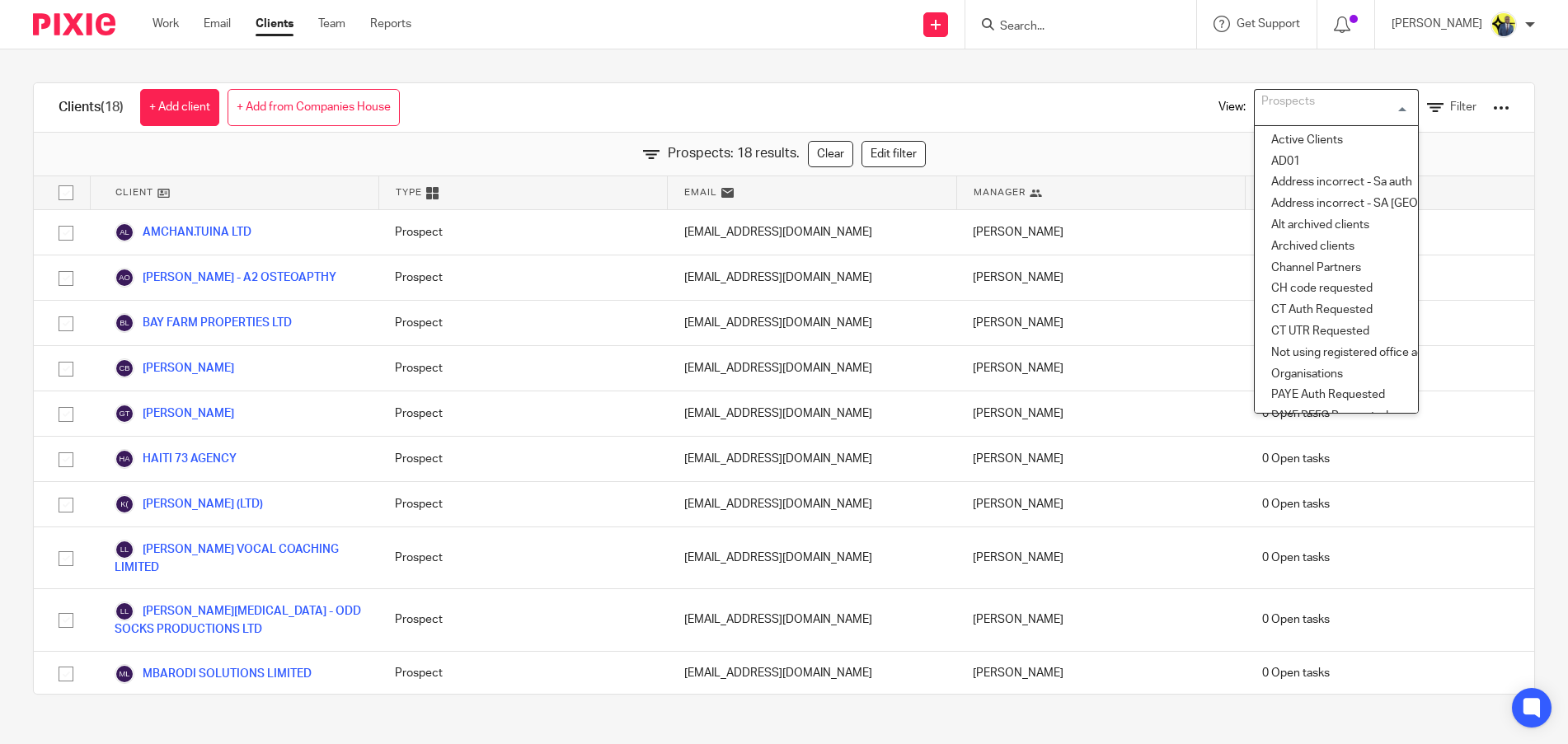
scroll to position [56, 0]
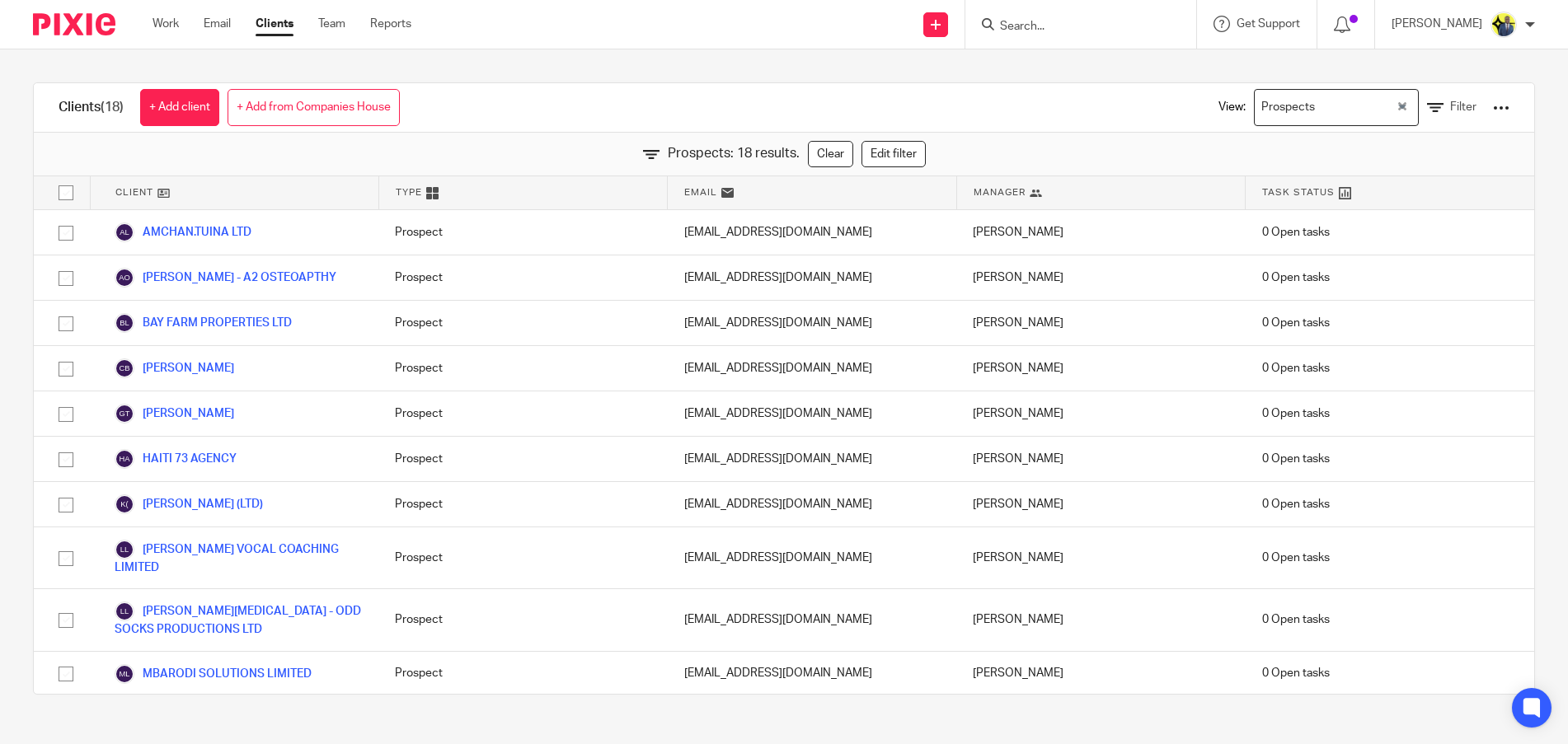
click at [667, 105] on div "Clients (18) + Add client + Add from Companies House View: Prospects Loading...…" at bounding box center [783, 108] width 1500 height 49
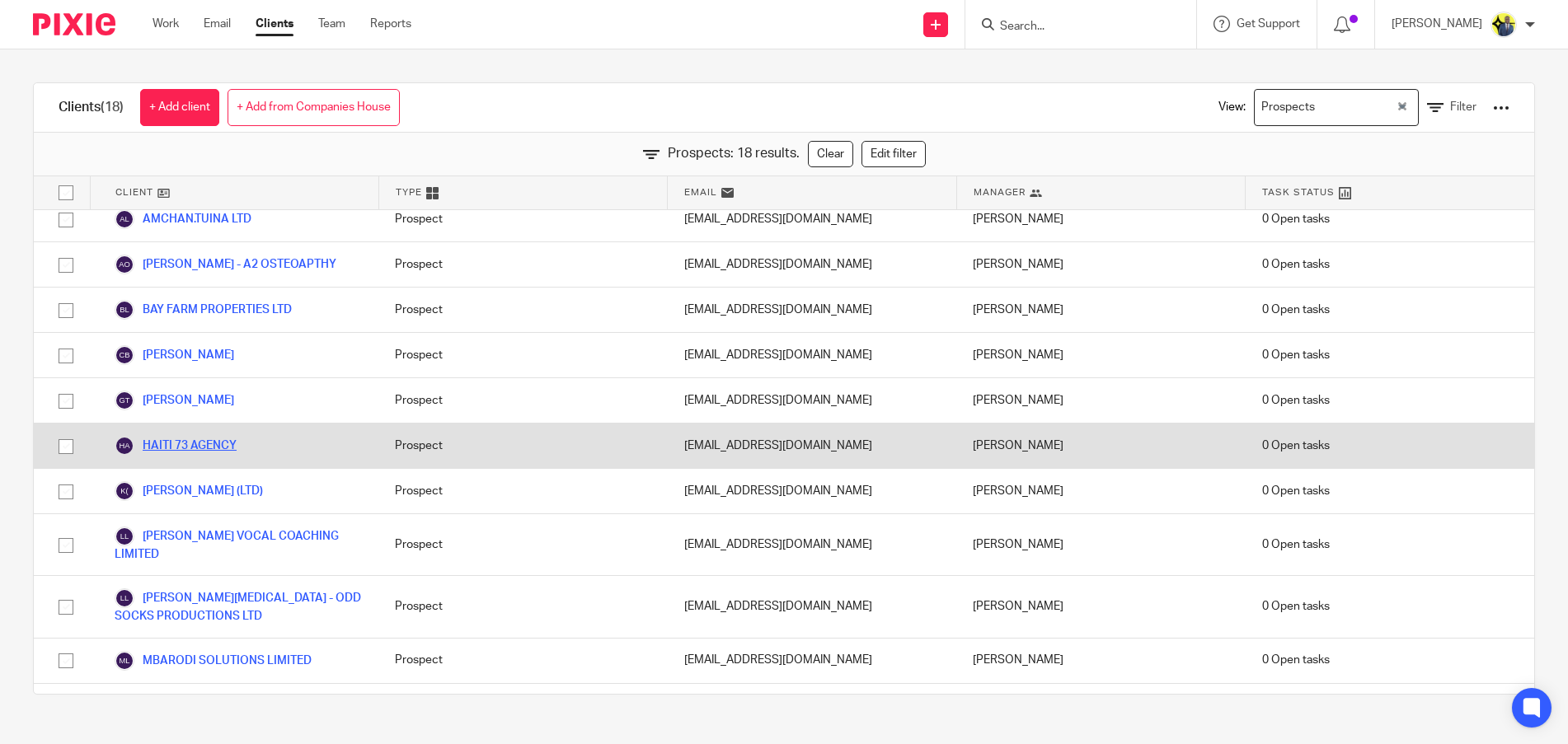
scroll to position [0, 0]
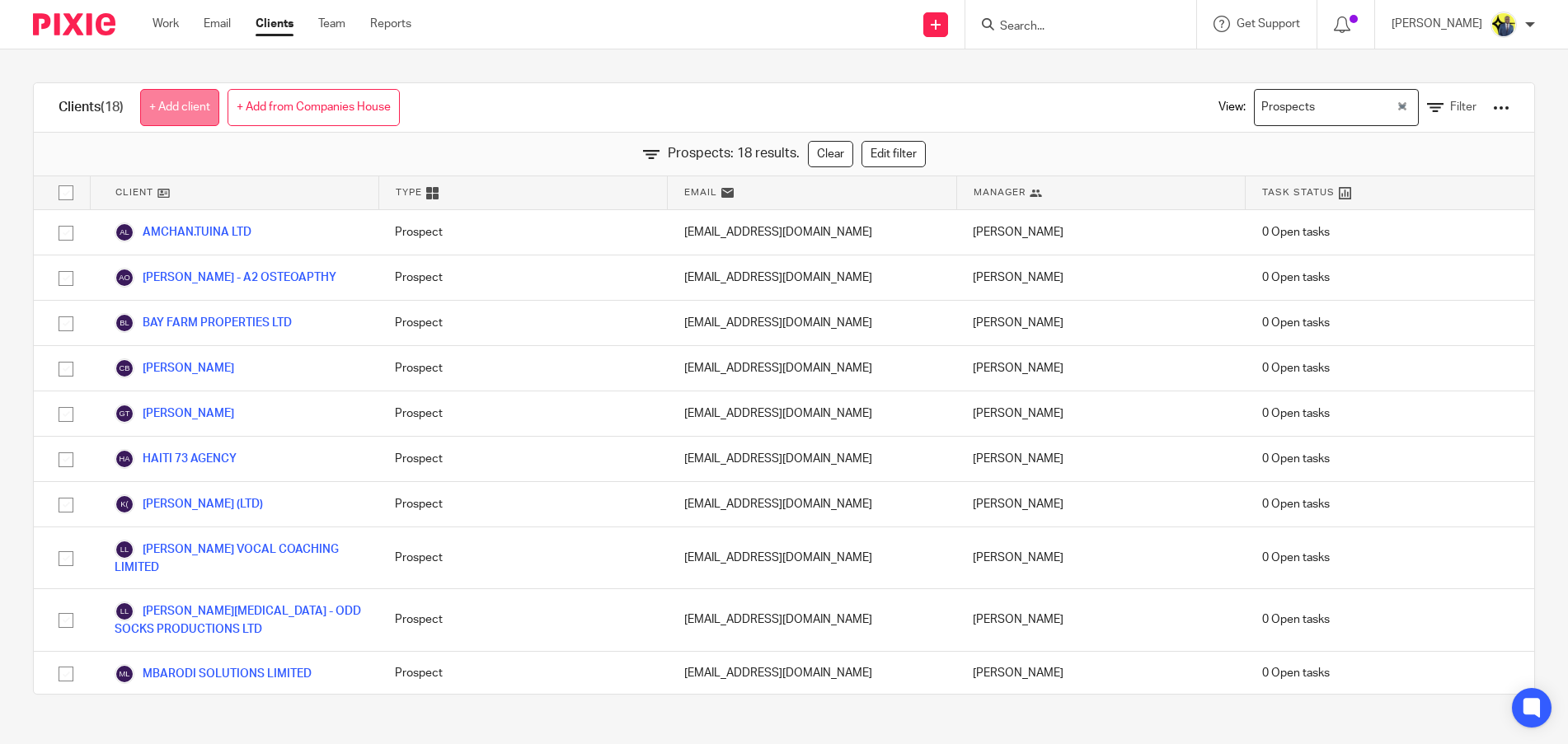
click at [178, 106] on link "+ Add client" at bounding box center [179, 107] width 79 height 37
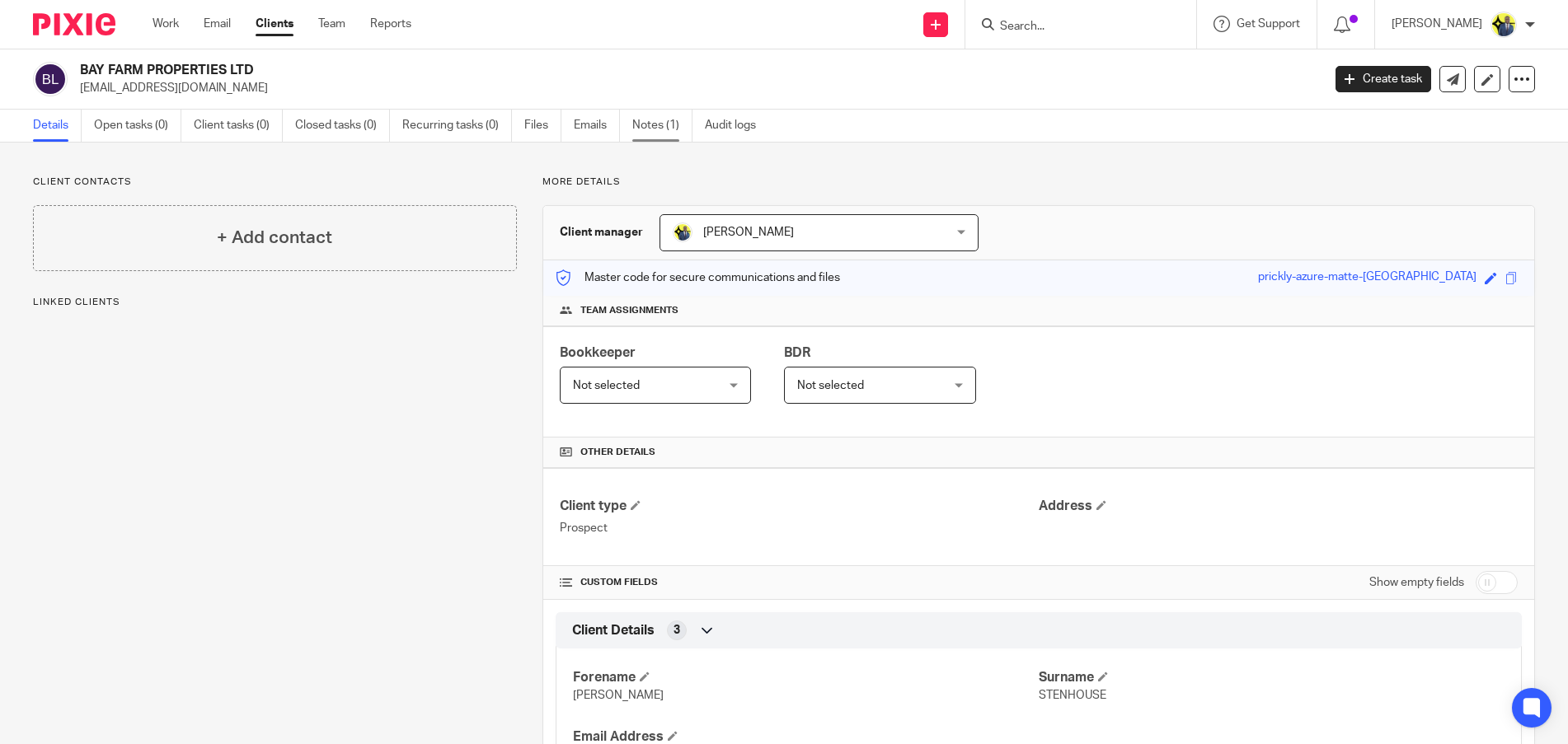
click at [673, 140] on link "Notes (1)" at bounding box center [662, 126] width 60 height 33
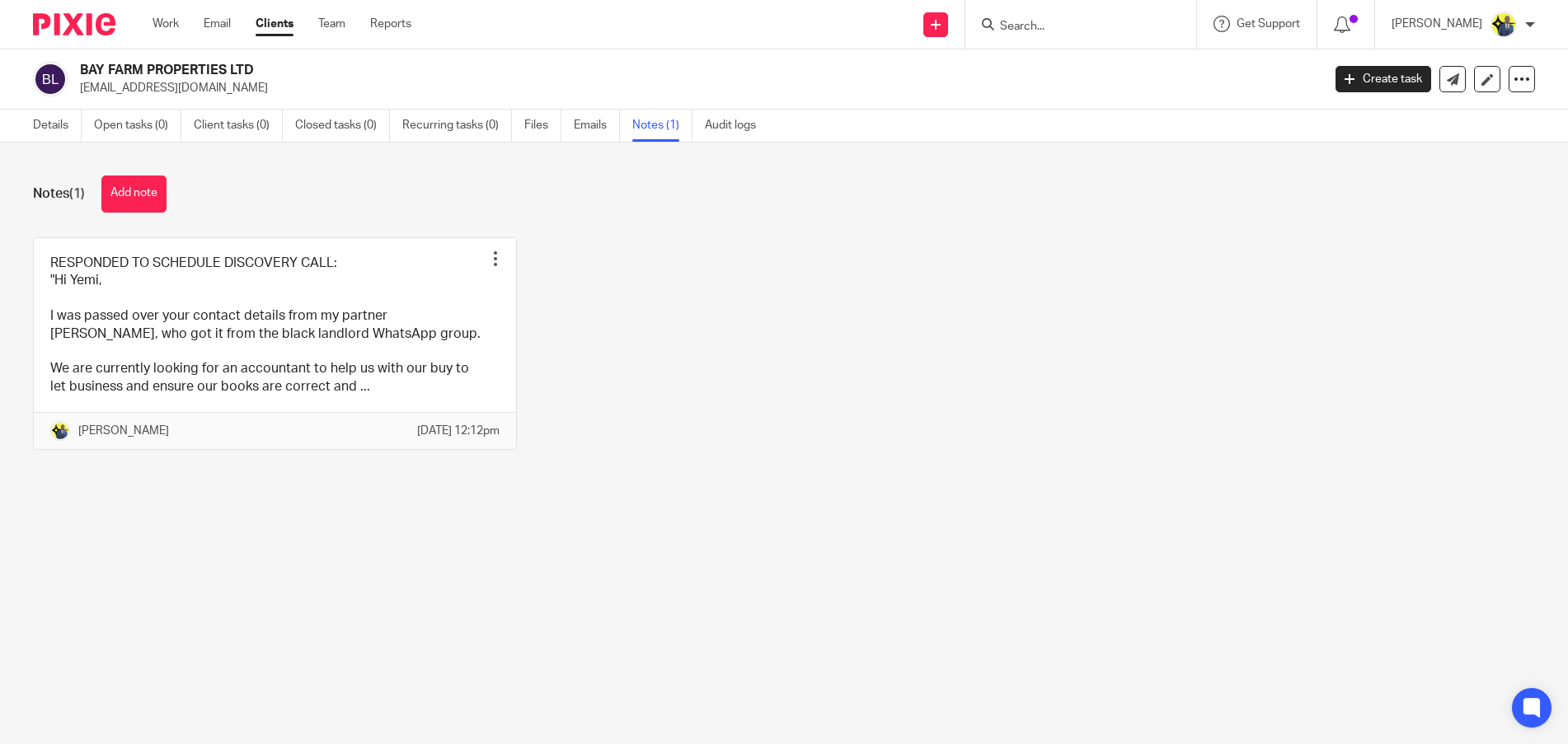
click at [262, 23] on link "Clients" at bounding box center [274, 24] width 38 height 17
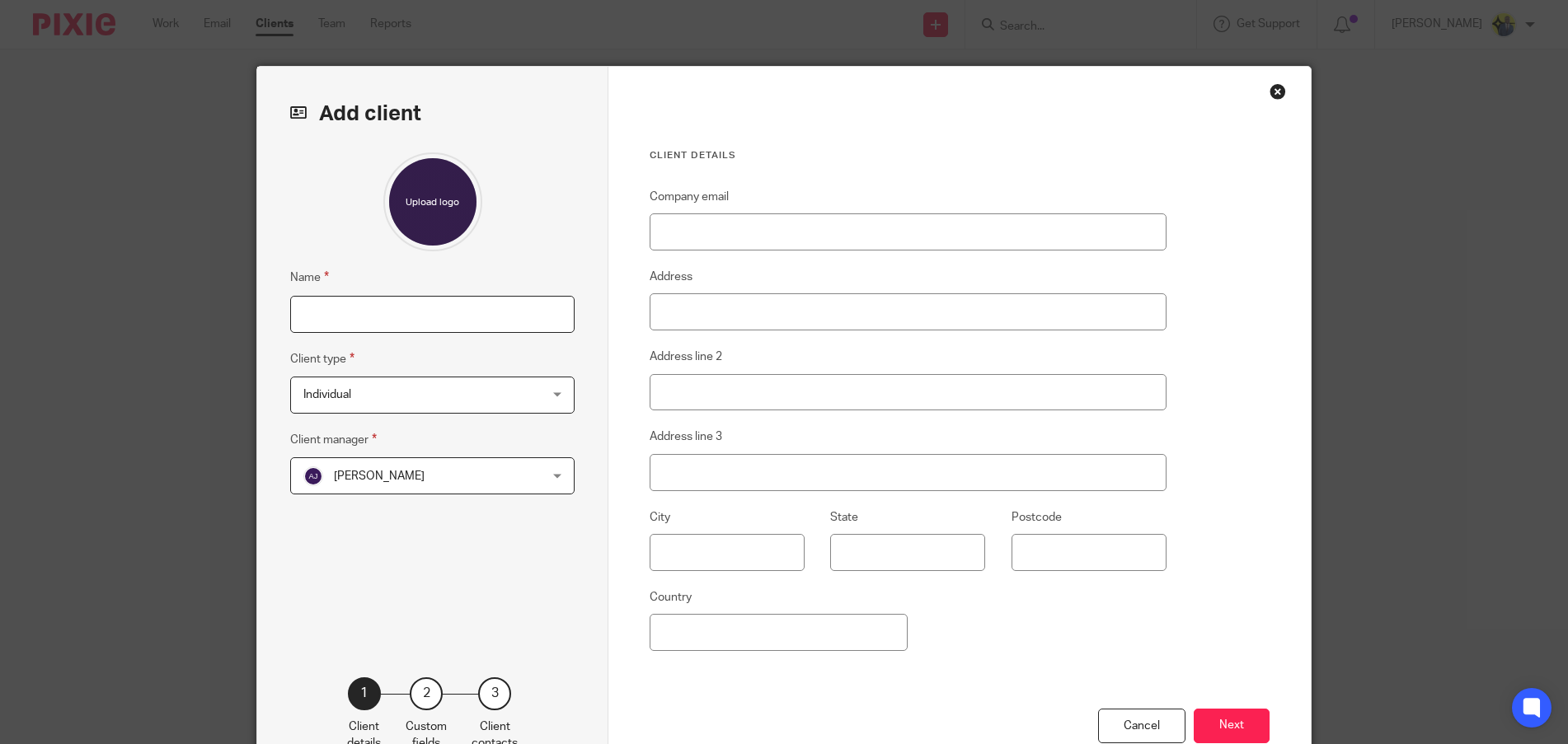
click at [333, 323] on input "Name" at bounding box center [432, 314] width 285 height 37
type input "r"
type input "[PERSON_NAME] [PERSON_NAME]"
click at [332, 378] on fieldset "Client type Individual Individual Individual Limited company CIC Charity LLC So…" at bounding box center [432, 381] width 285 height 64
click at [332, 386] on span "Individual" at bounding box center [411, 394] width 216 height 34
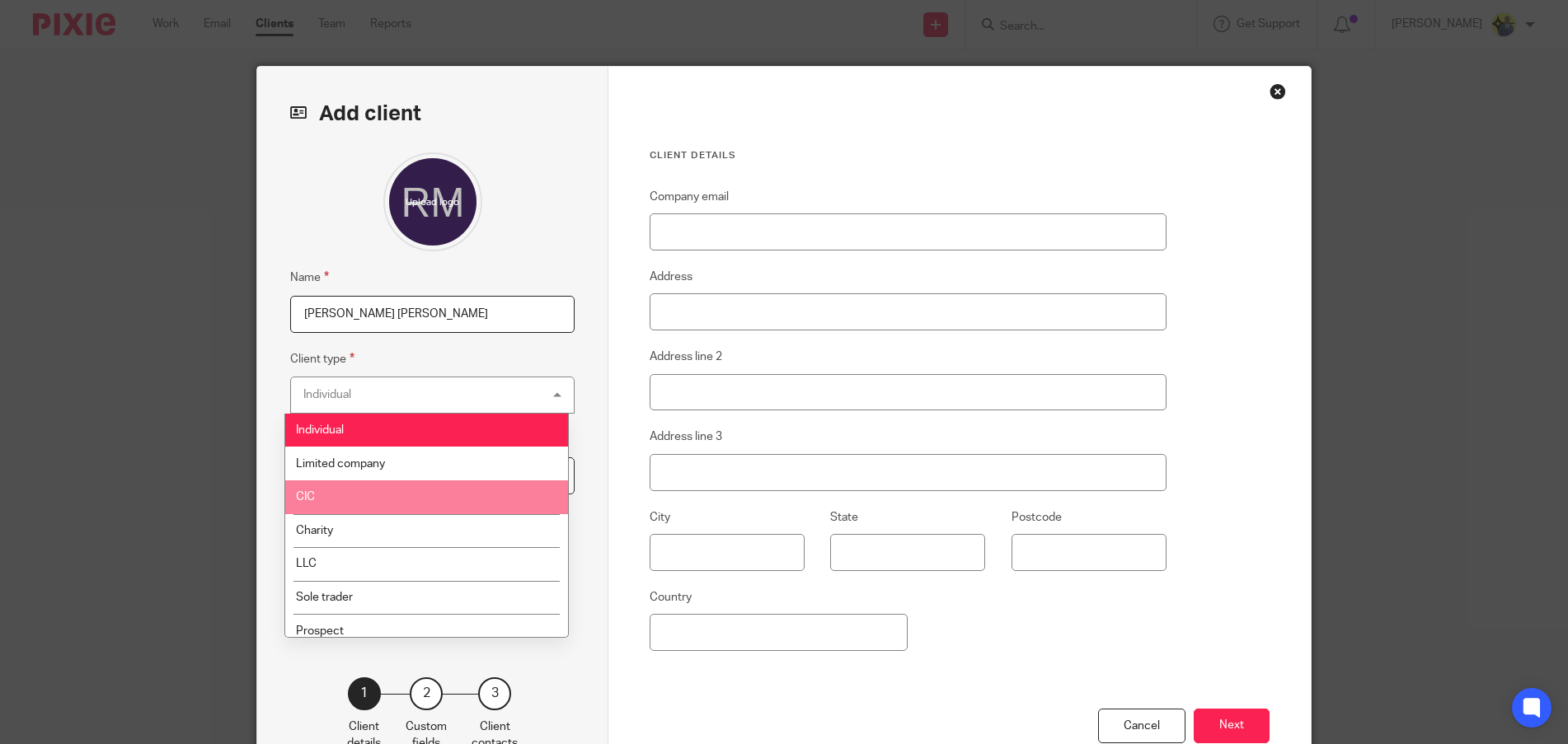
scroll to position [77, 0]
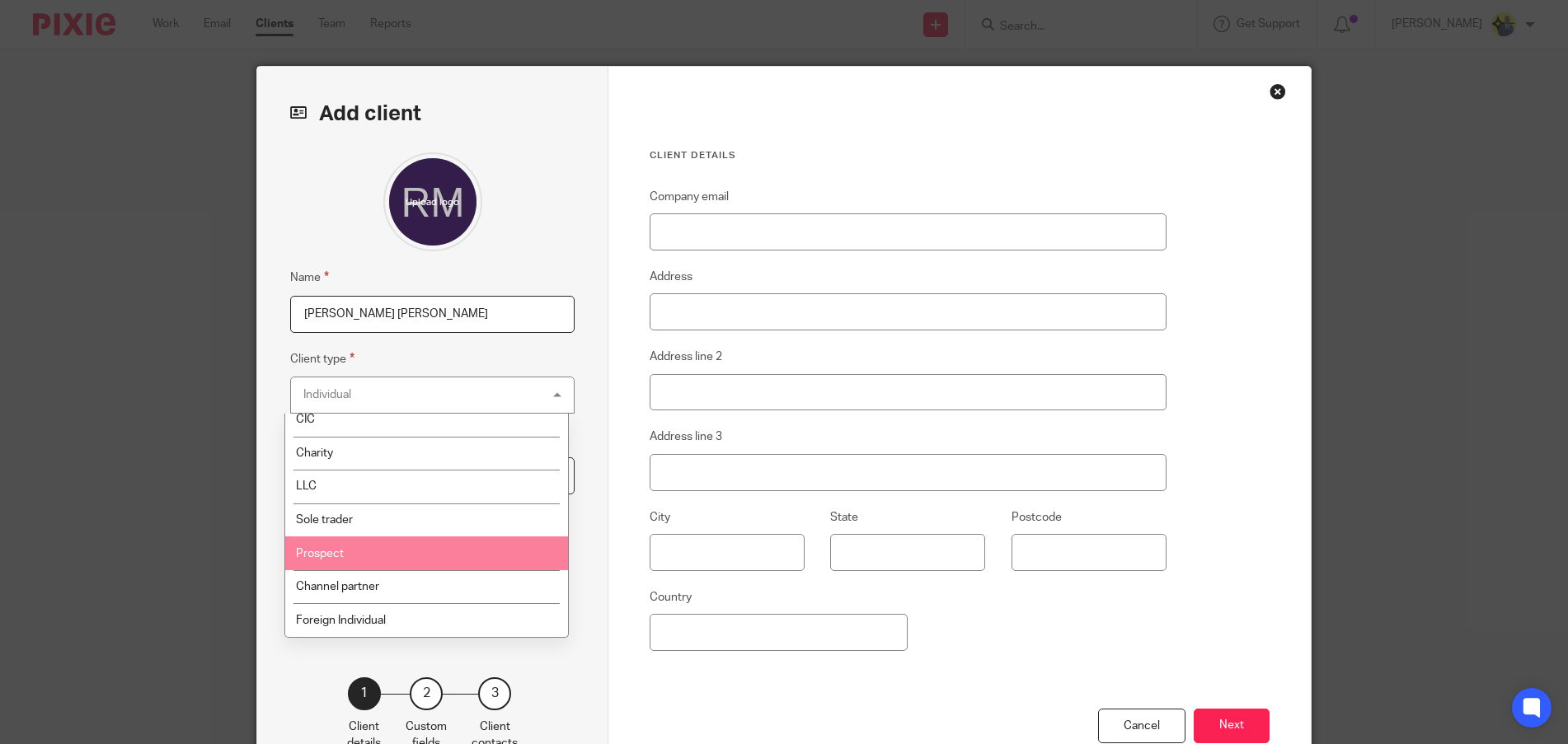
click at [377, 558] on li "Prospect" at bounding box center [427, 553] width 283 height 33
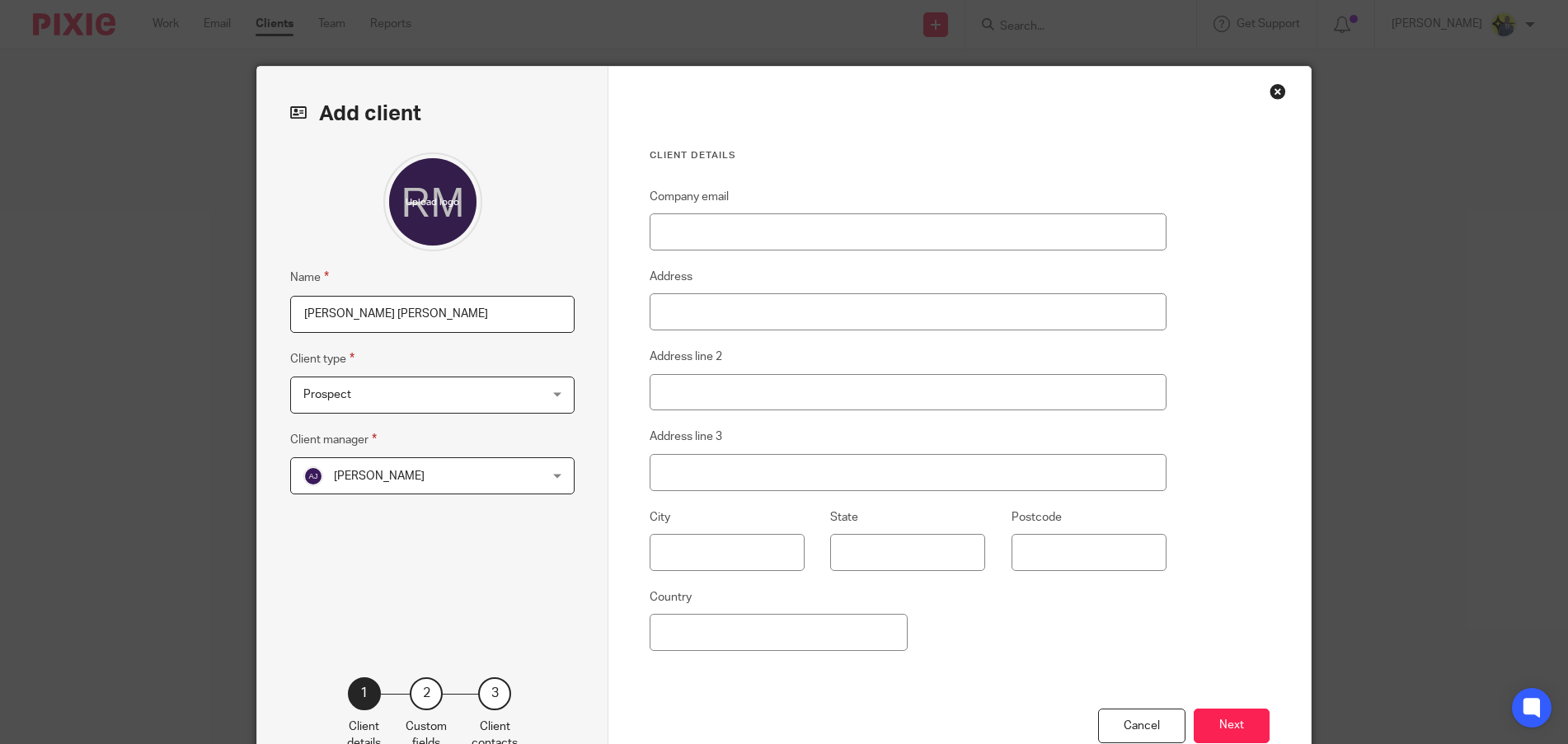
click at [358, 467] on span "[PERSON_NAME]" at bounding box center [411, 475] width 216 height 34
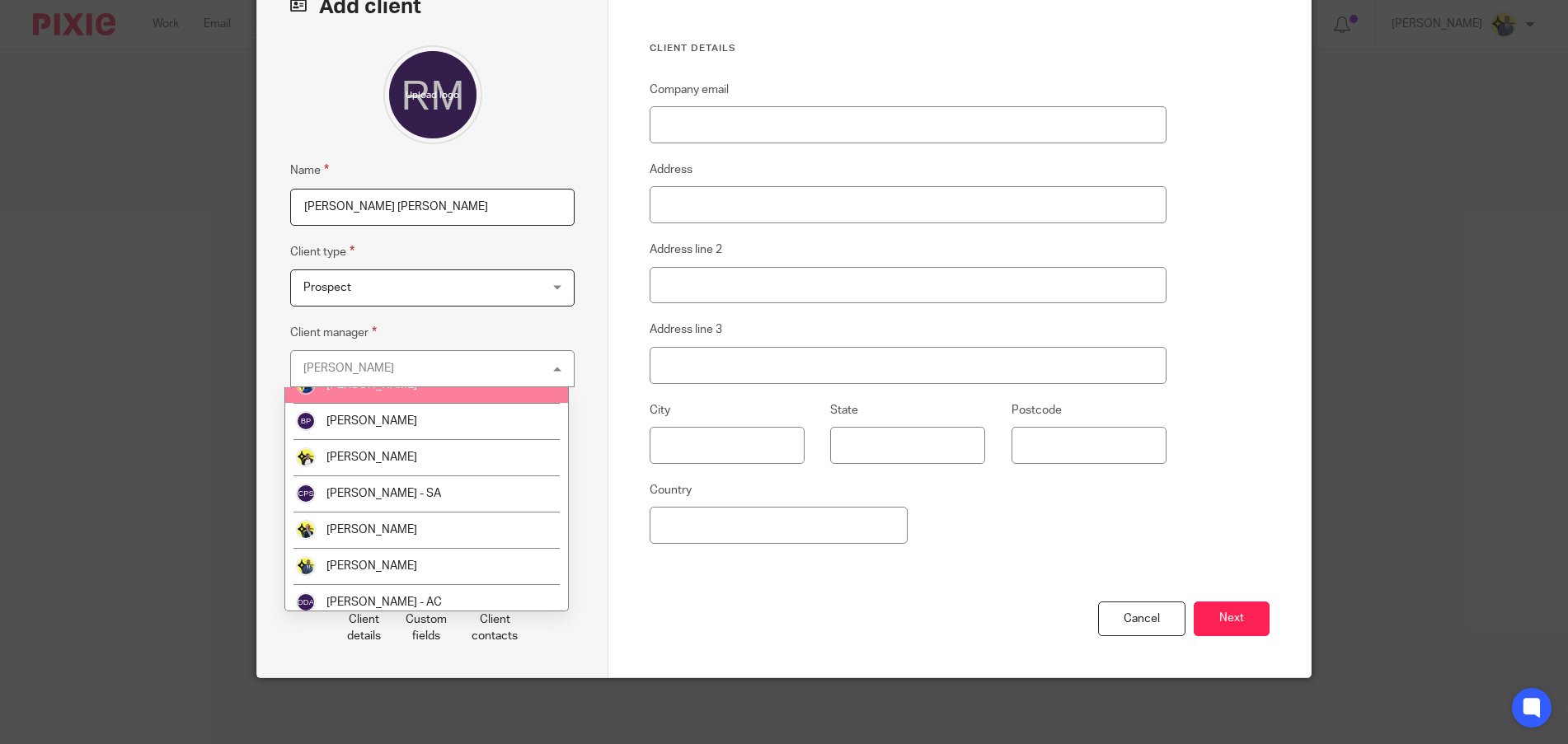
scroll to position [192, 0]
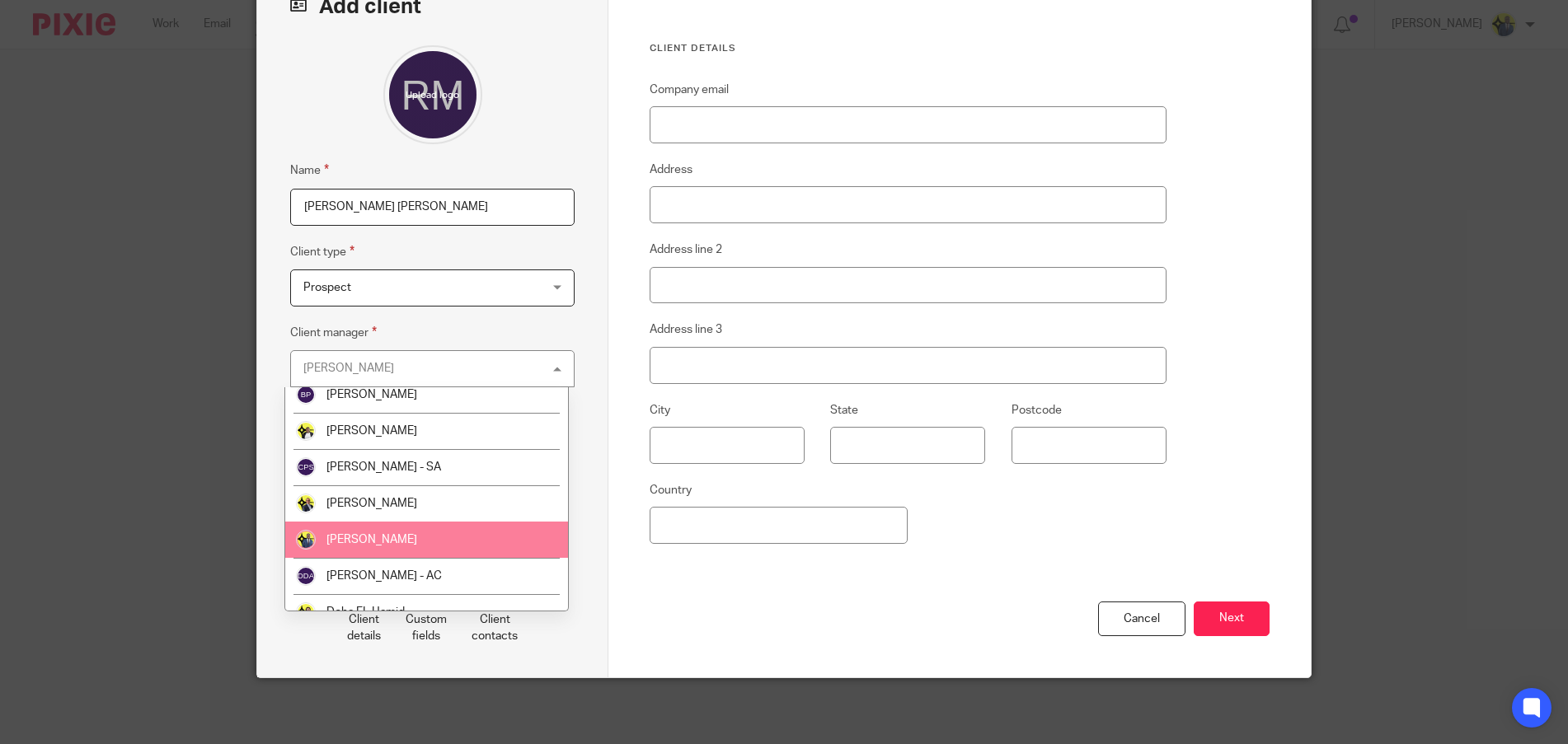
click at [415, 541] on li "[PERSON_NAME]" at bounding box center [427, 539] width 283 height 36
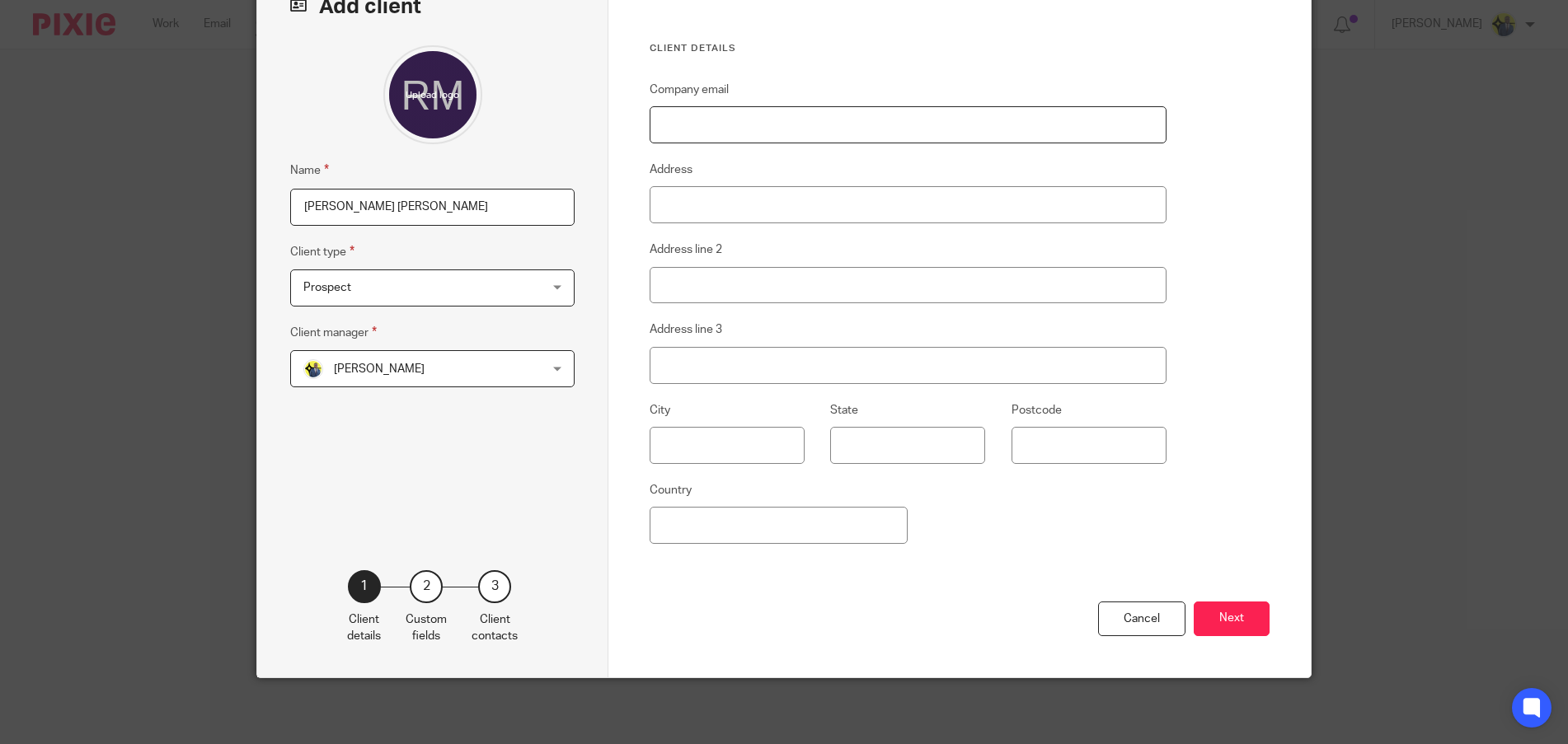
click at [744, 125] on input "Company email" at bounding box center [908, 125] width 517 height 37
click at [688, 119] on input "Company email" at bounding box center [908, 125] width 517 height 37
paste input "[EMAIL_ADDRESS][DOMAIN_NAME]"
type input "[EMAIL_ADDRESS][DOMAIN_NAME]"
click at [918, 577] on div "Client details Company email [EMAIL_ADDRESS][DOMAIN_NAME] Address Address line …" at bounding box center [959, 318] width 702 height 718
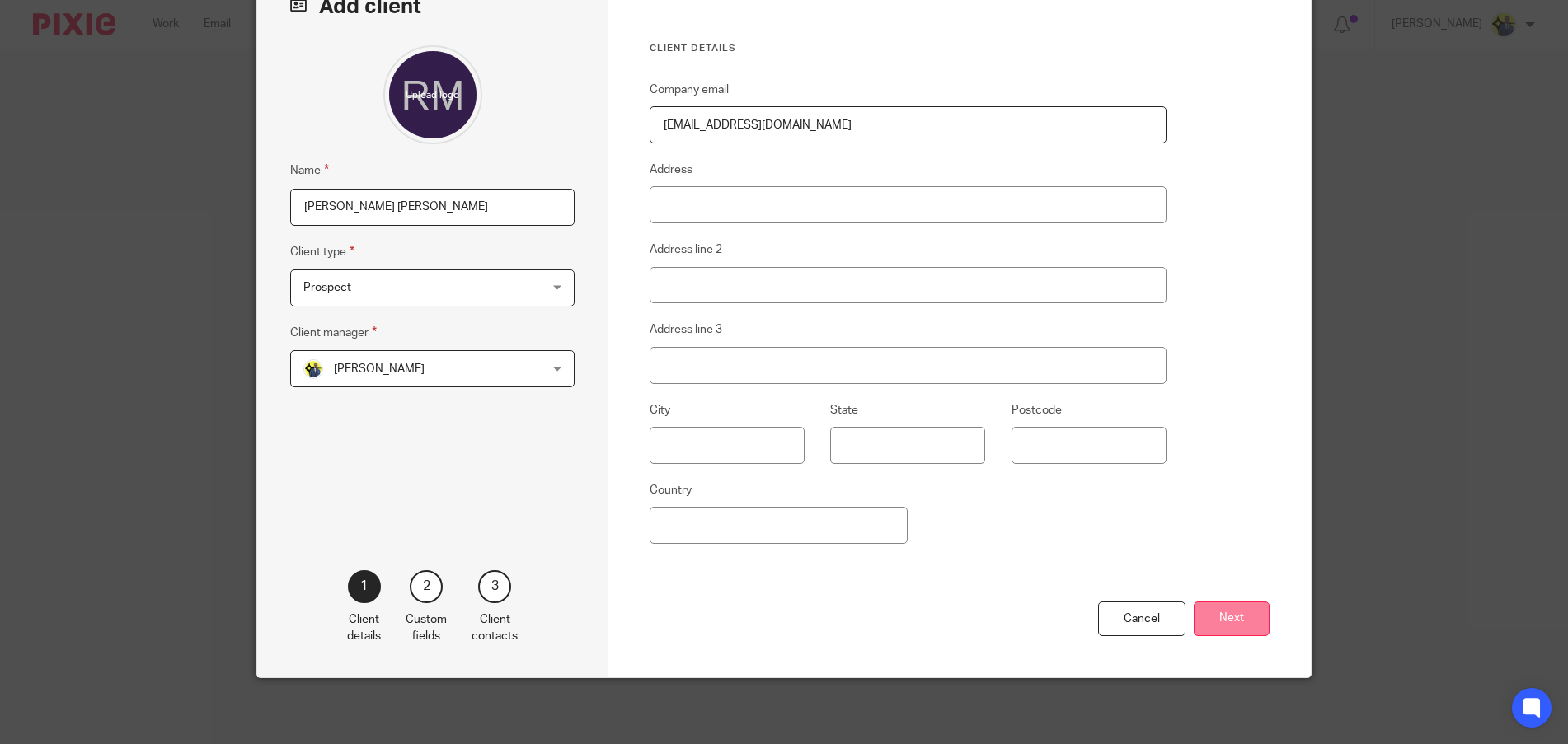
click at [1243, 625] on button "Next" at bounding box center [1231, 619] width 76 height 35
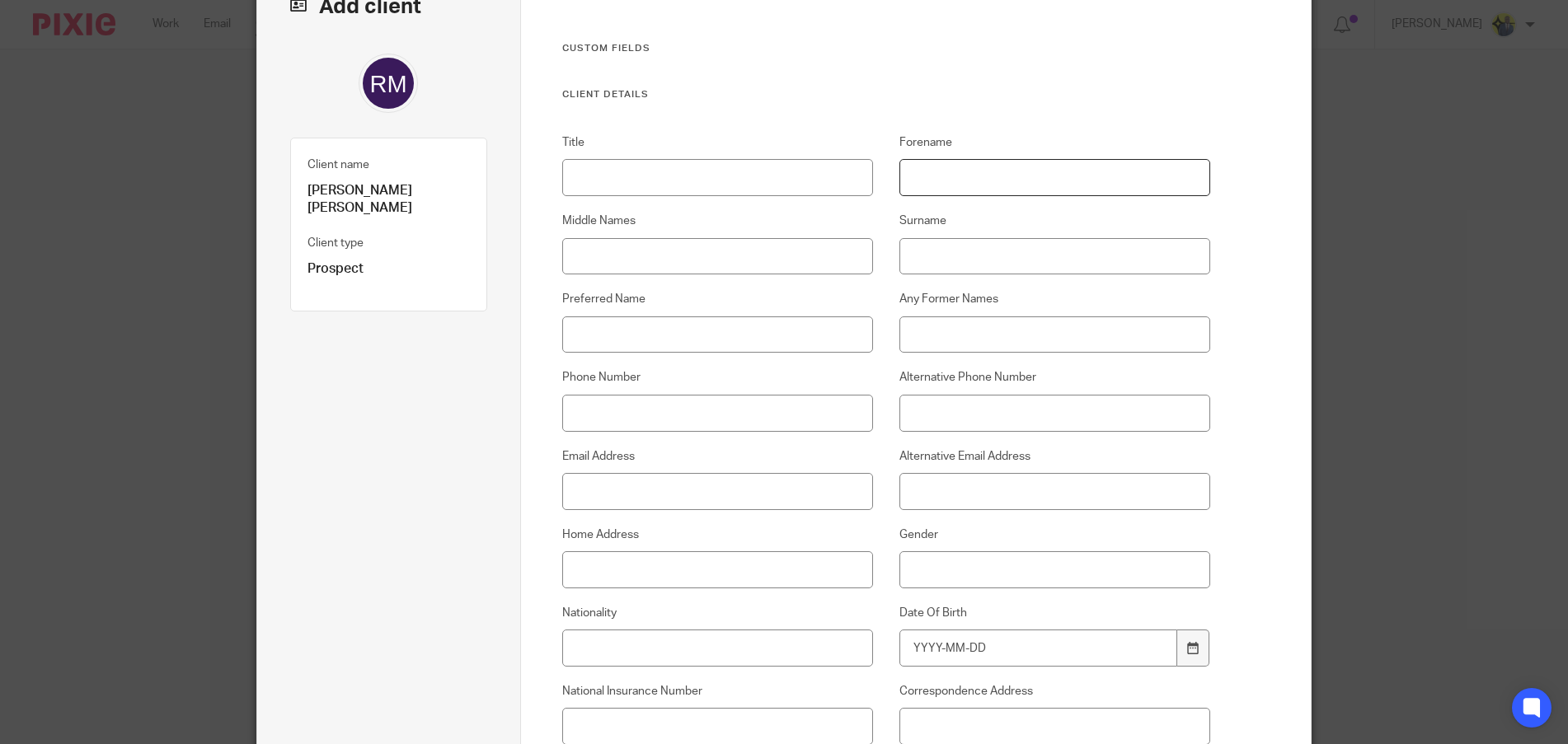
click at [940, 179] on input "Forename" at bounding box center [1055, 177] width 312 height 37
type input "[PERSON_NAME]"
click at [971, 250] on input "Surname" at bounding box center [1055, 256] width 312 height 37
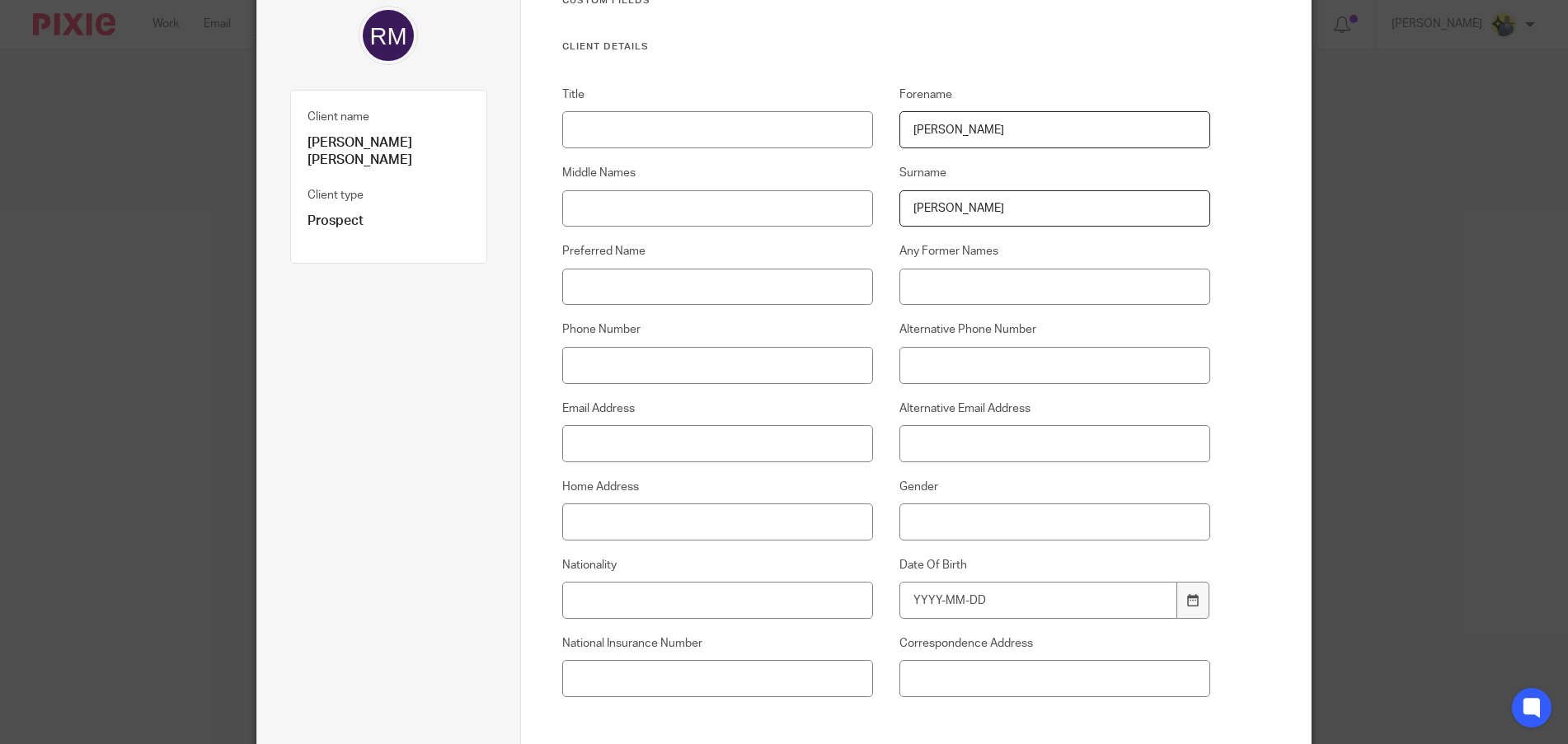
scroll to position [107, 0]
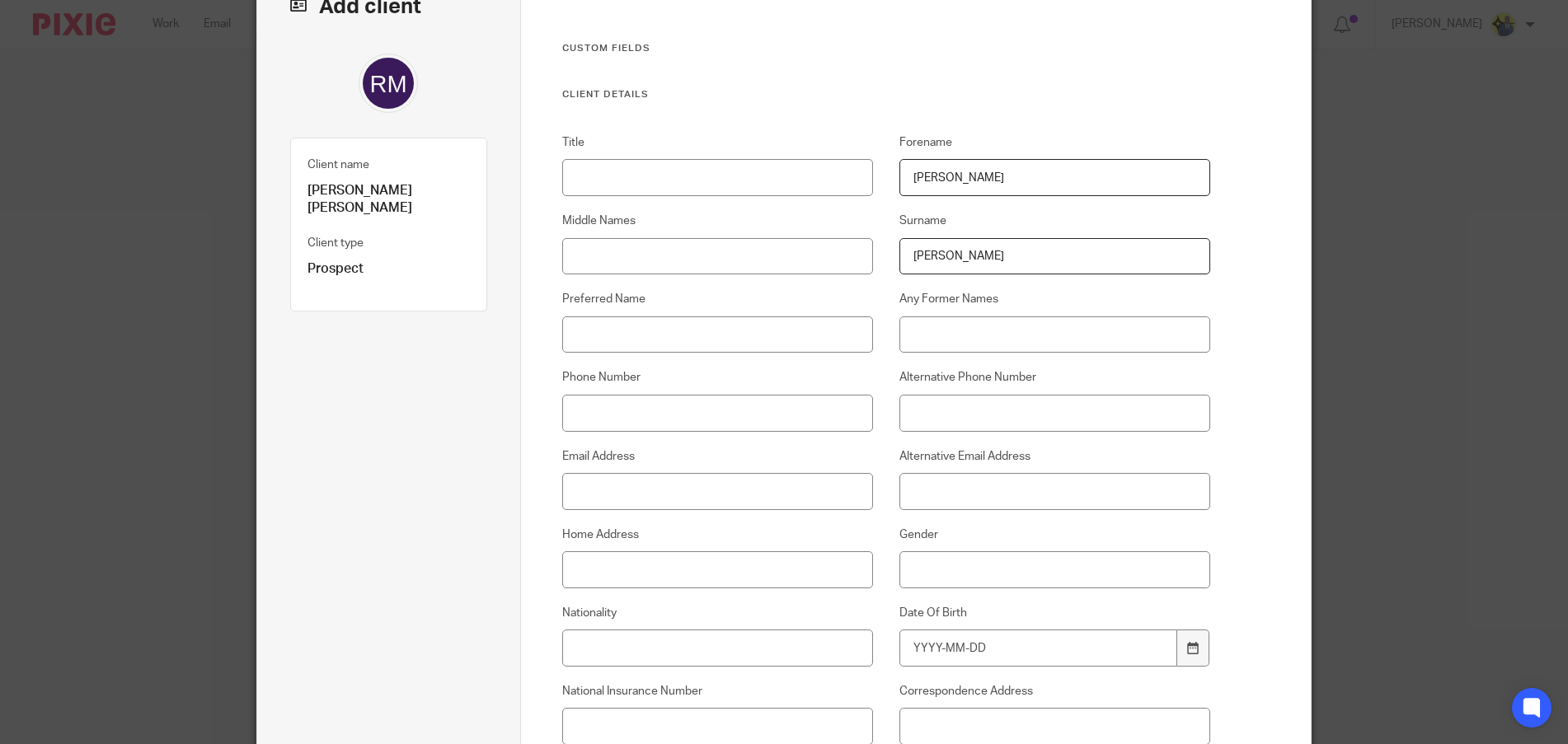
type input "[PERSON_NAME]"
click at [621, 395] on input "Phone Number" at bounding box center [718, 413] width 312 height 37
paste input "07756147367"
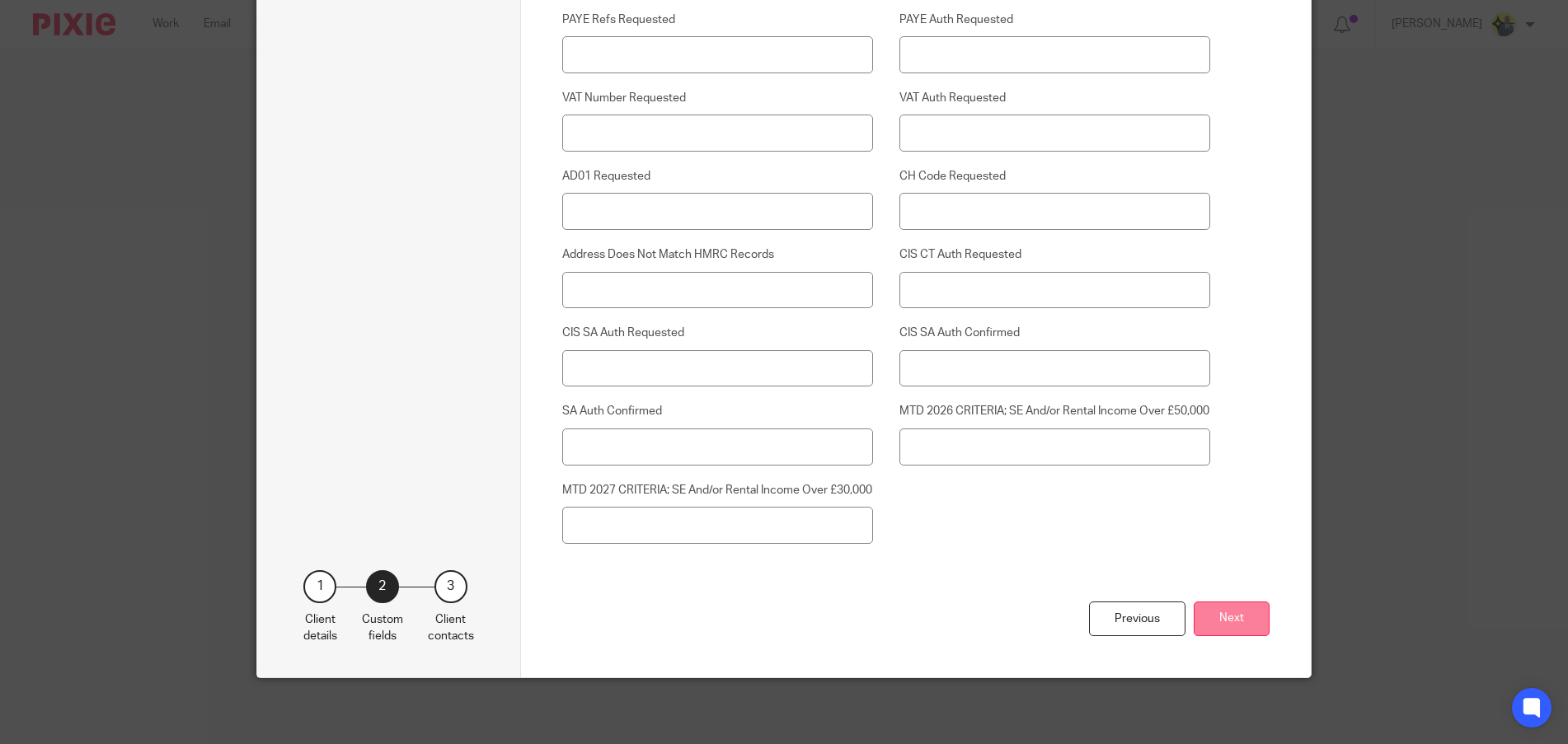
scroll to position [4049, 0]
type input "07756 147 367"
click at [1233, 621] on button "Next" at bounding box center [1231, 619] width 76 height 35
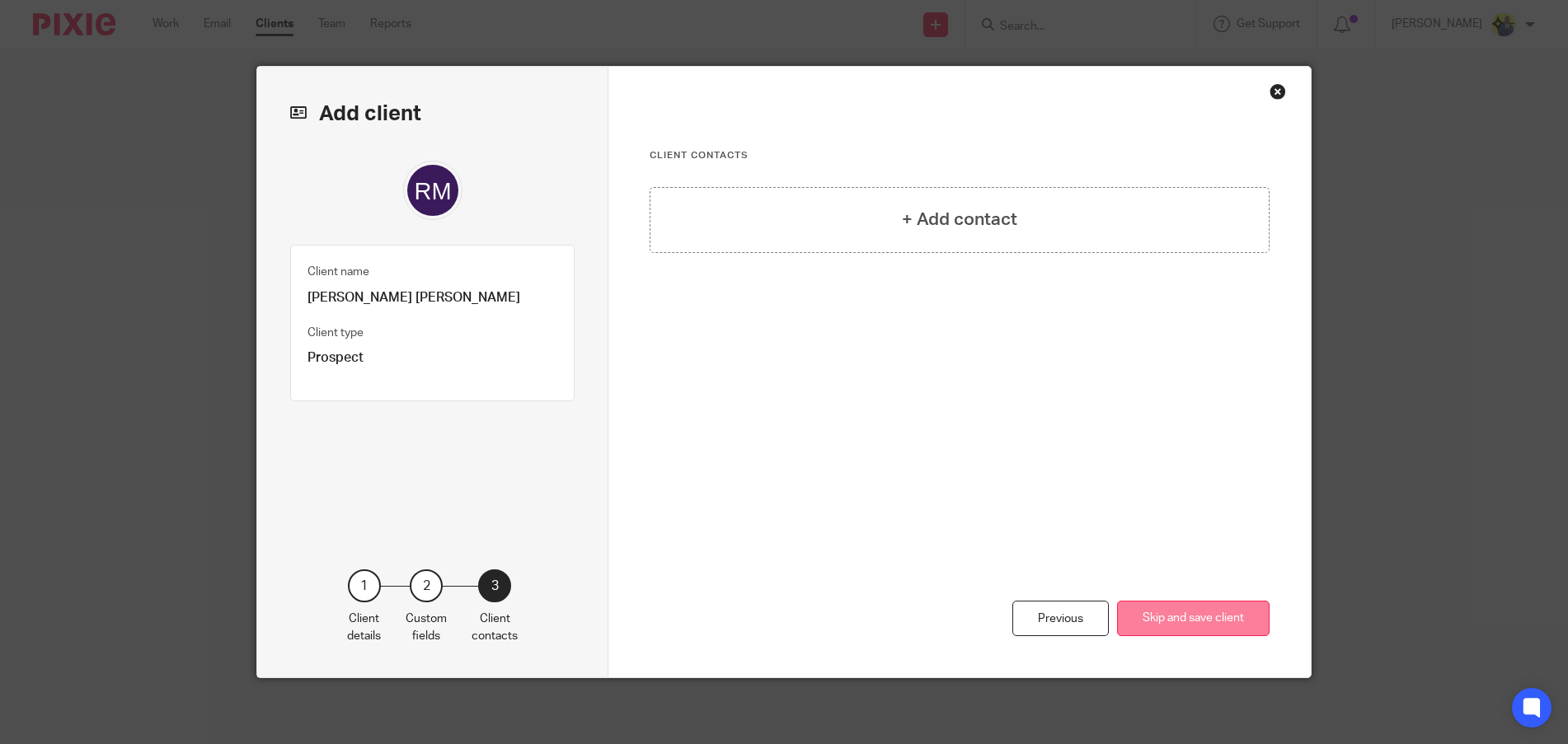
click at [1169, 616] on button "Skip and save client" at bounding box center [1194, 618] width 153 height 35
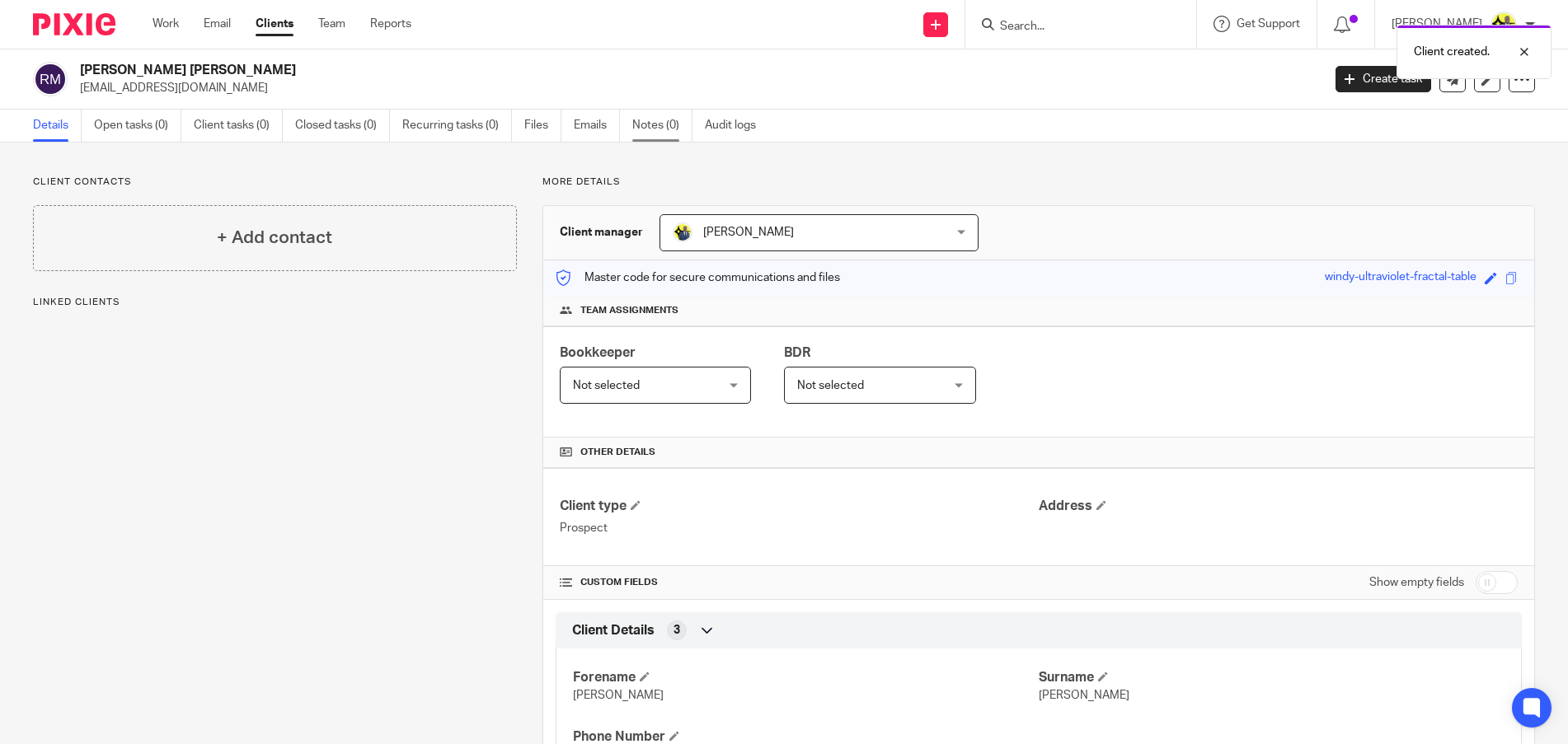
click at [662, 128] on link "Notes (0)" at bounding box center [662, 126] width 60 height 33
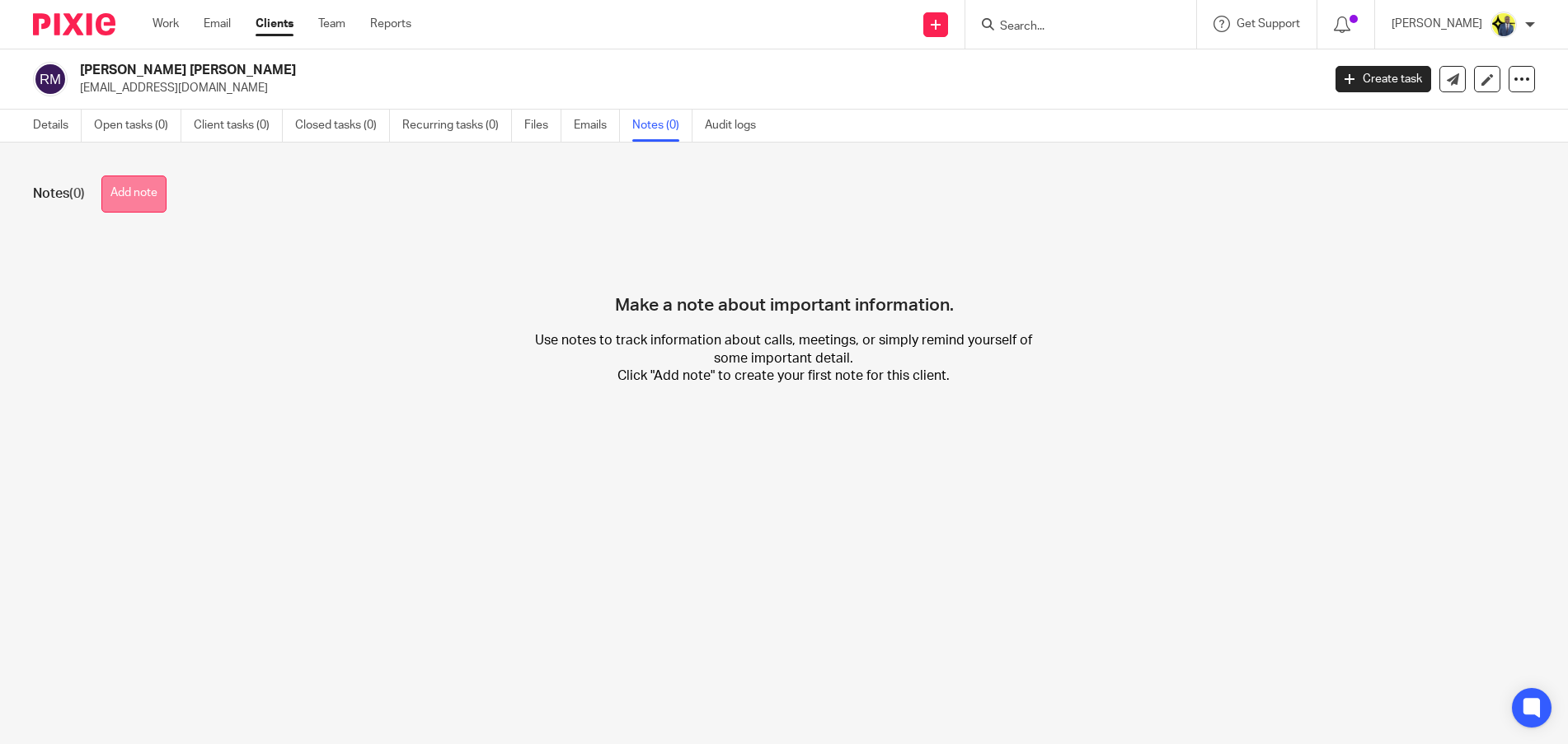
click at [127, 203] on button "Add note" at bounding box center [134, 194] width 65 height 37
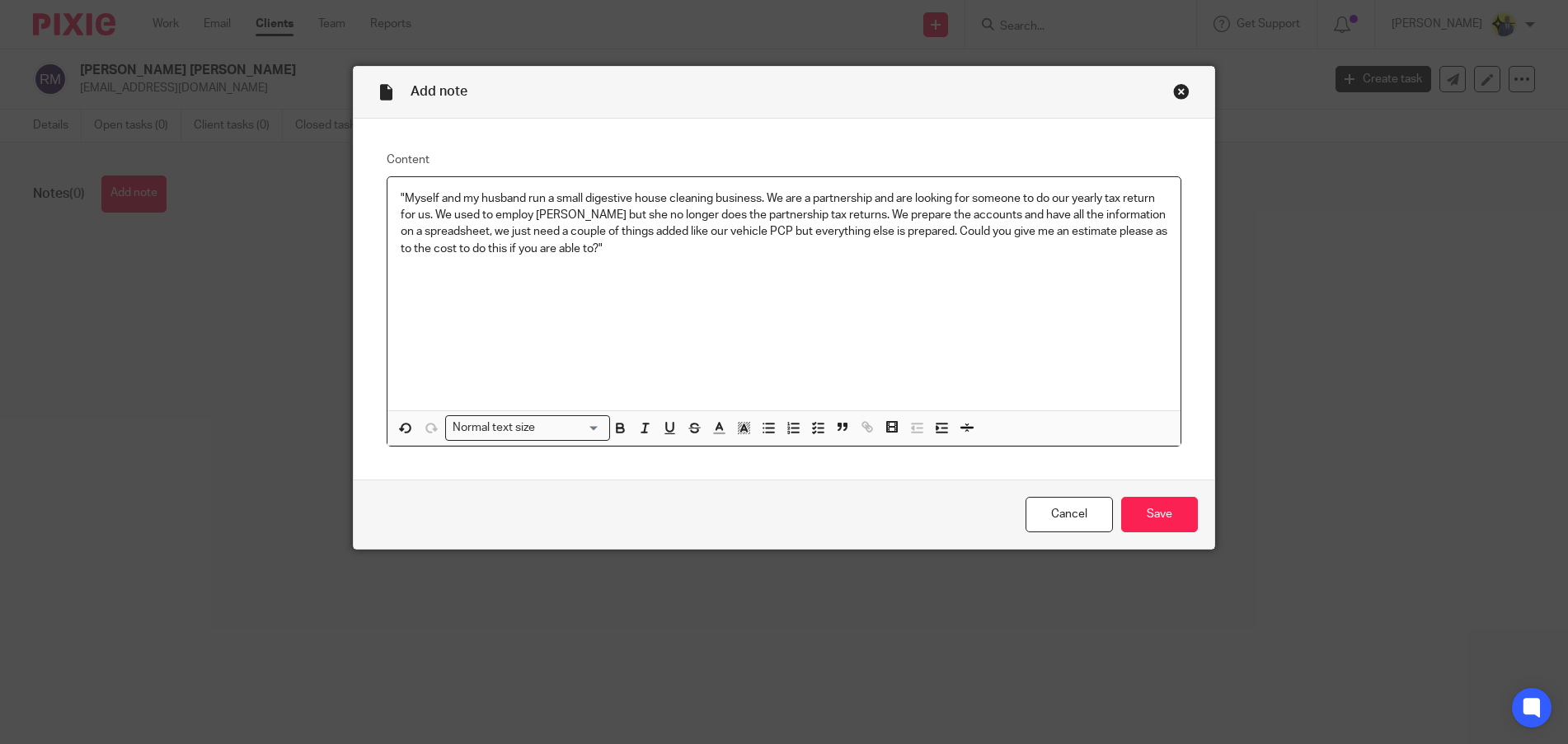
click at [392, 196] on div ""Myself and my husband run a small digestive house cleaning business. We are a …" at bounding box center [784, 293] width 793 height 233
click at [419, 193] on p "REPILED FOR DISCOVERY EMAIL "Myself and my husband run a small digestive house …" at bounding box center [784, 224] width 766 height 67
click at [556, 196] on p "REPLIED OR DISCOVERY EMAIL "Myself and my husband run a small digestive house c…" at bounding box center [784, 224] width 766 height 67
click at [445, 194] on p "REPLIED OR DISCOVERY CALL "Myself and my husband run a small digestive house cl…" at bounding box center [784, 224] width 766 height 67
click at [456, 197] on p "REPLIED OR DISCOVERY CALL "Myself and my husband run a small digestive house cl…" at bounding box center [784, 224] width 766 height 67
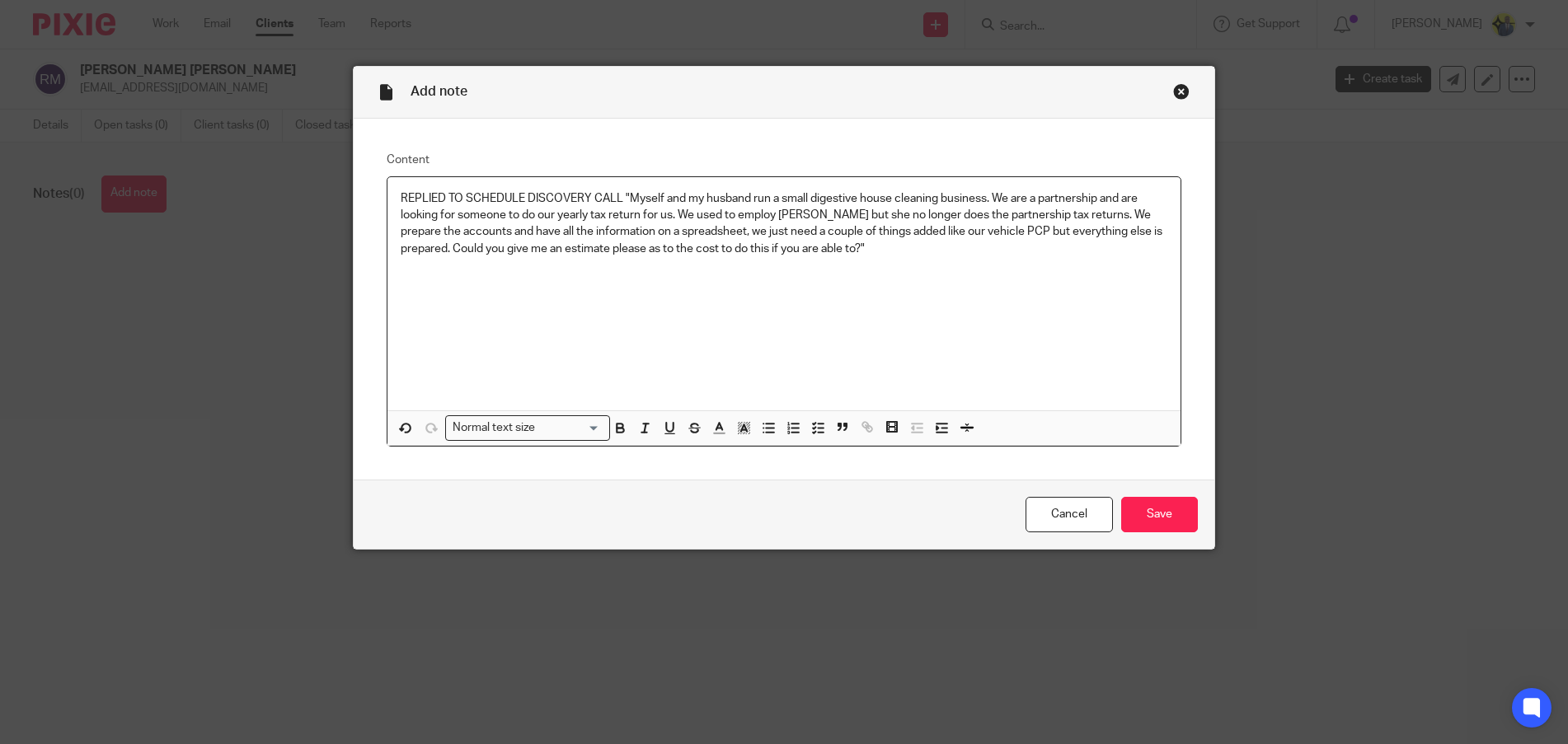
click at [765, 307] on div "REPLIED TO SCHEDULE DISCOVERY CALL "Myself and my husband run a small digestive…" at bounding box center [784, 293] width 793 height 233
click at [1126, 511] on input "Save" at bounding box center [1159, 515] width 76 height 35
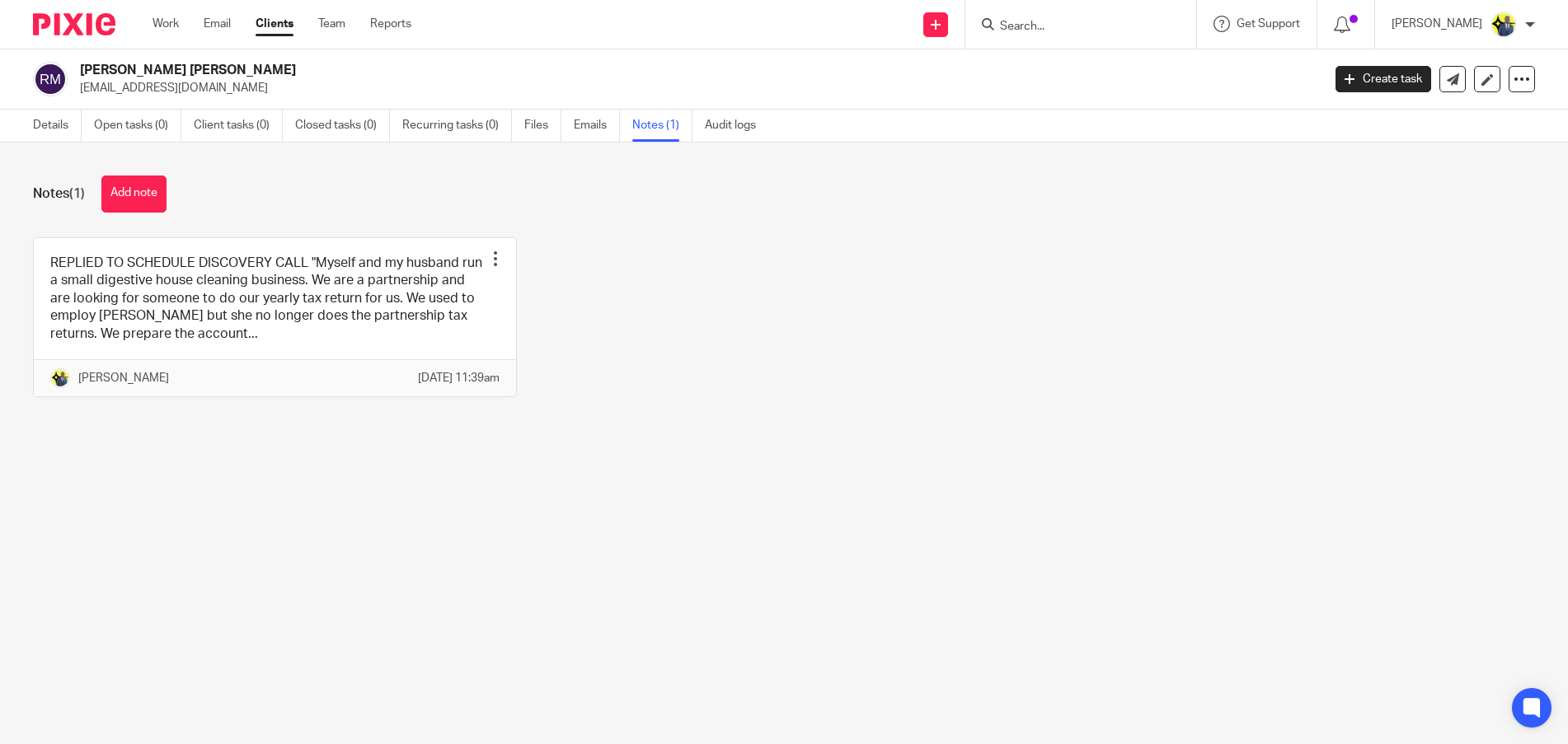
click at [1085, 11] on div at bounding box center [1080, 24] width 231 height 48
click at [1076, 25] on input "Search" at bounding box center [1072, 27] width 149 height 15
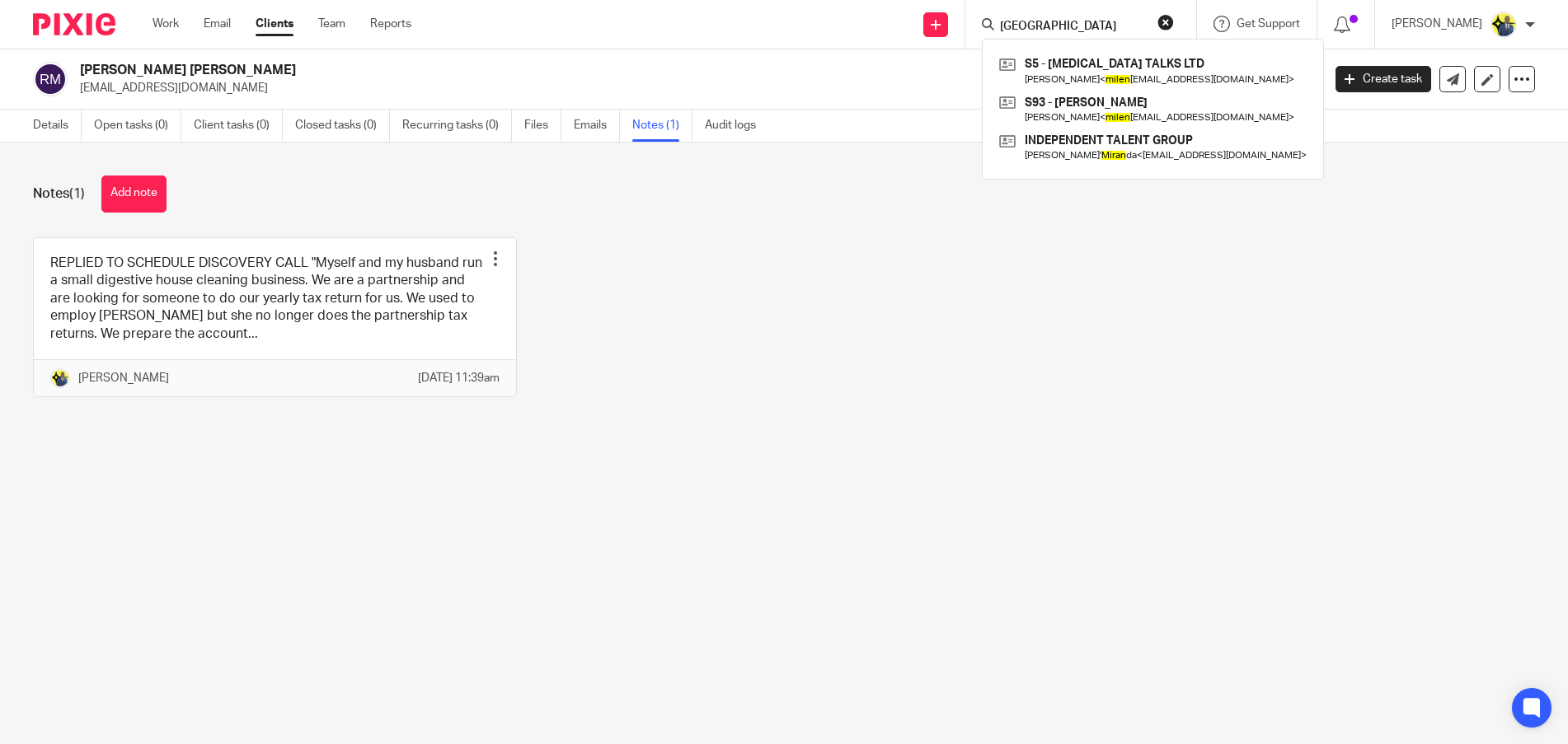
type input "[GEOGRAPHIC_DATA]"
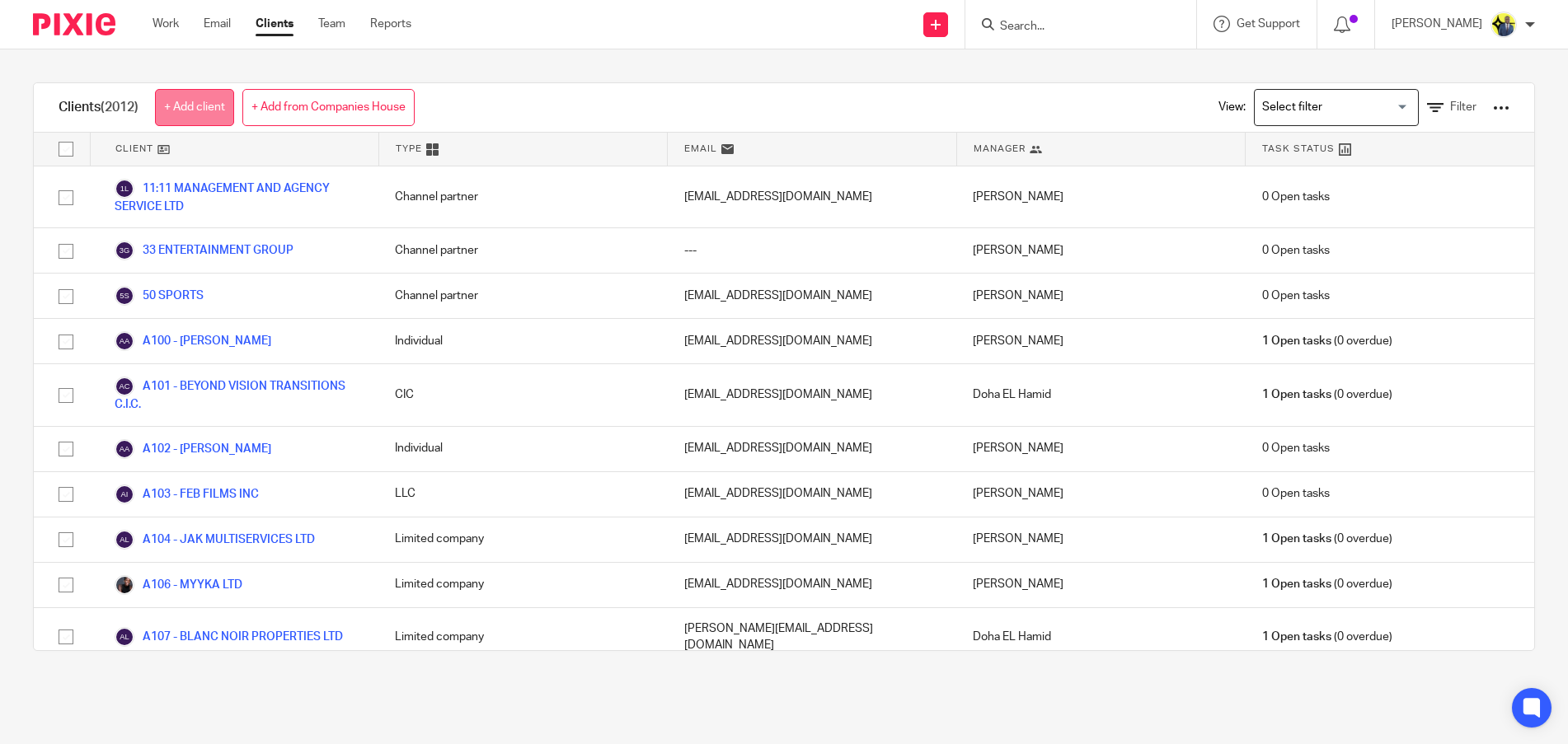
click at [172, 105] on link "+ Add client" at bounding box center [194, 107] width 79 height 37
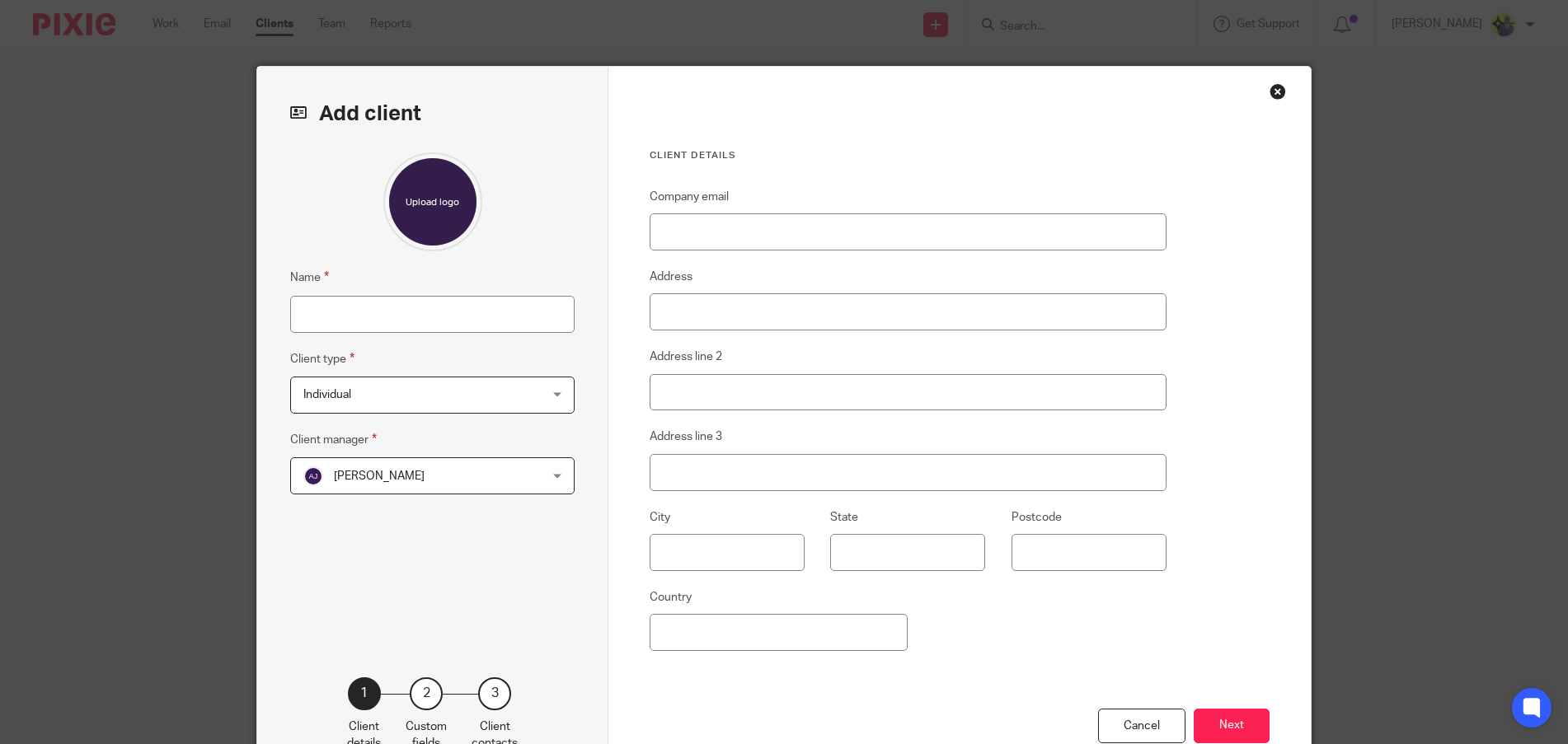
click at [354, 401] on span "Individual" at bounding box center [411, 394] width 216 height 34
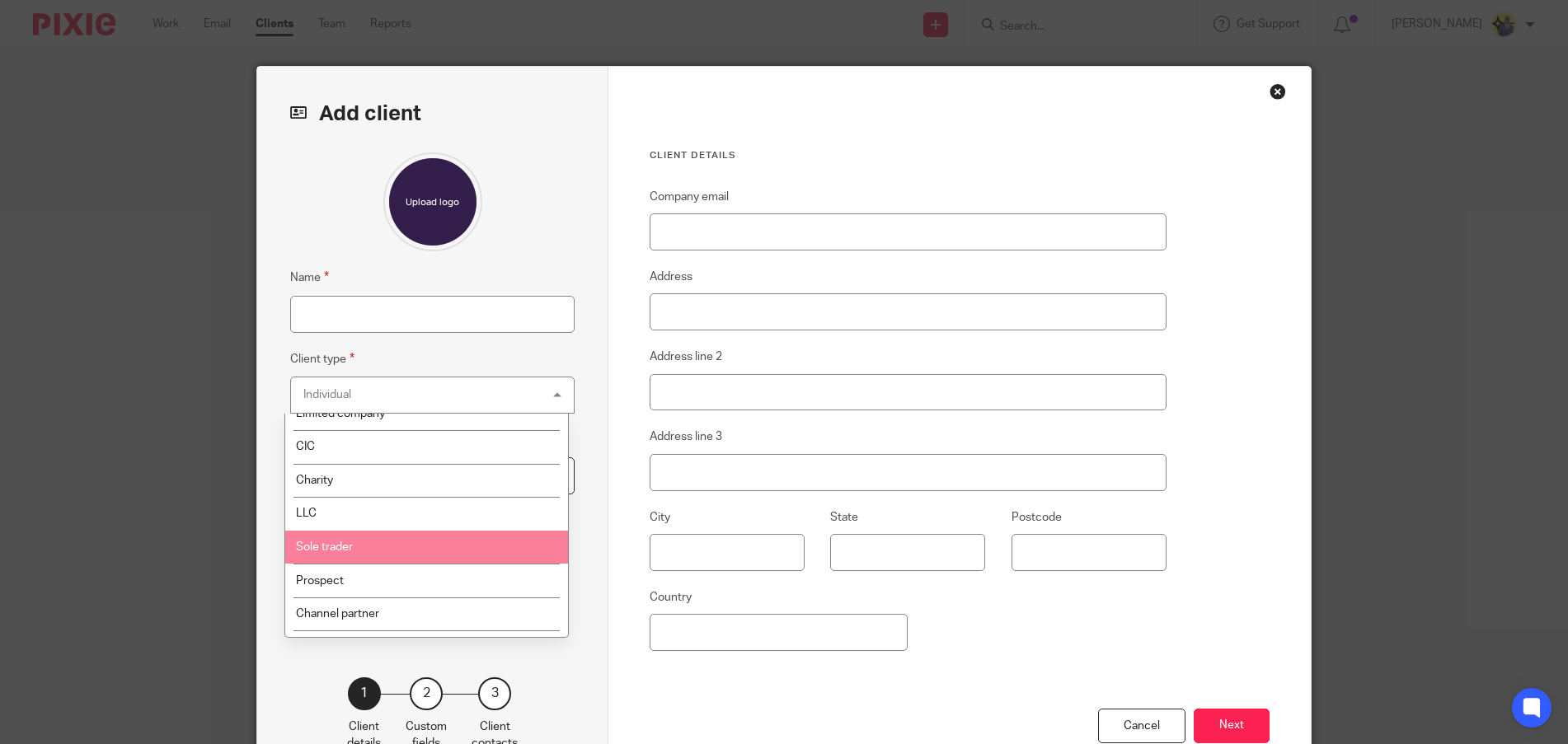
scroll to position [77, 0]
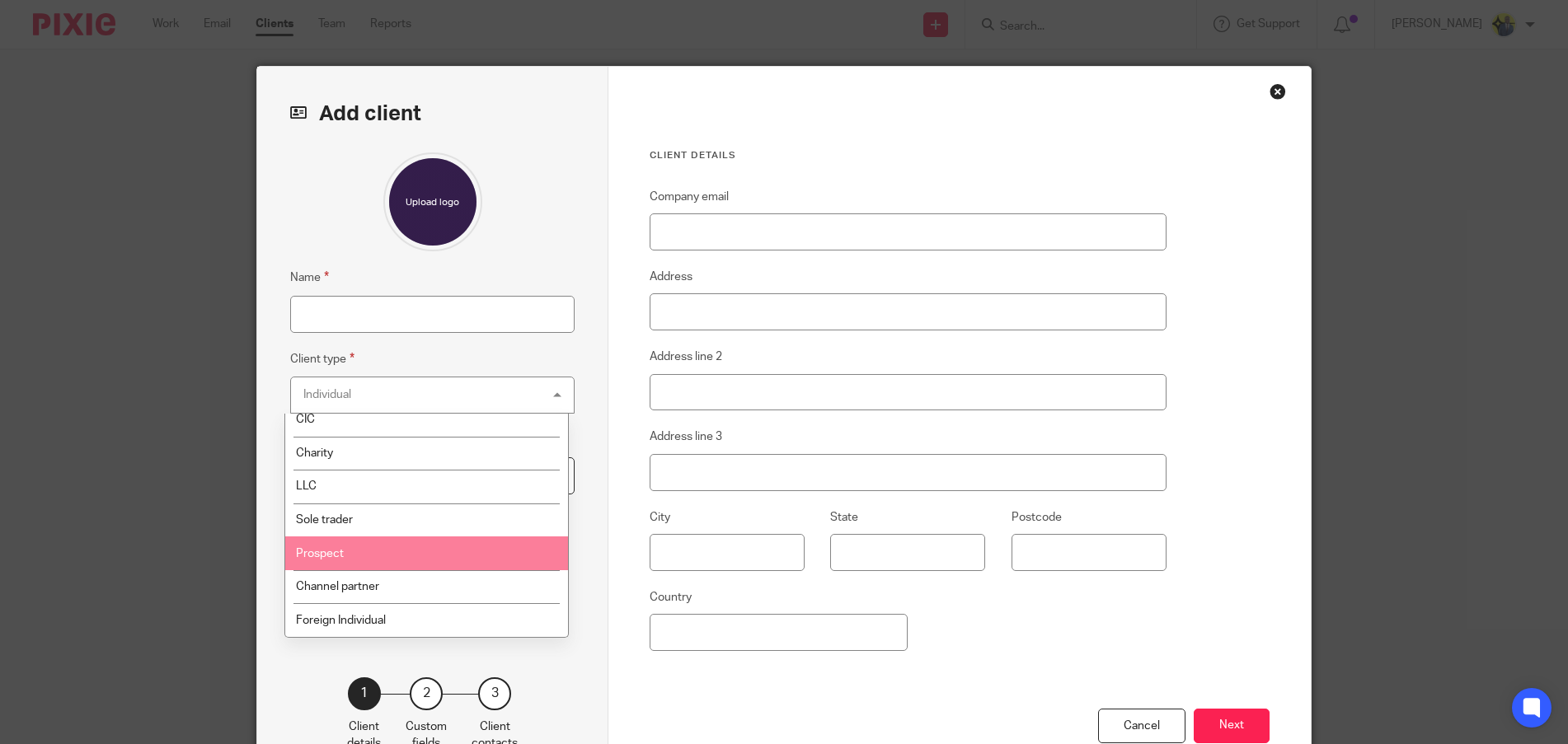
click at [352, 550] on li "Prospect" at bounding box center [427, 553] width 283 height 33
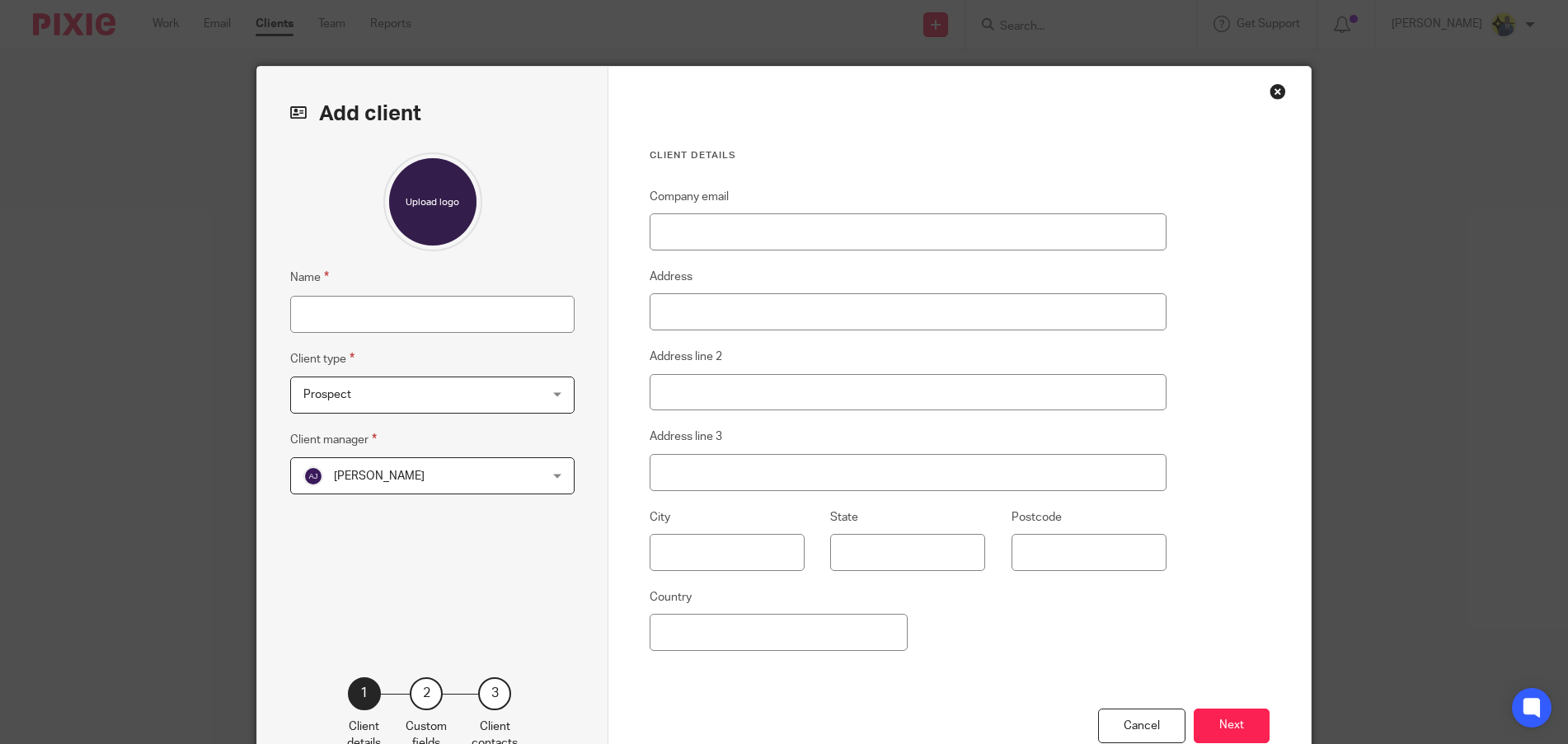
click at [355, 495] on div "Name Client type Prospect Prospect Individual Limited company CIC Charity LLC S…" at bounding box center [432, 390] width 285 height 474
click at [356, 485] on span "Abhay Jayswal" at bounding box center [411, 475] width 216 height 34
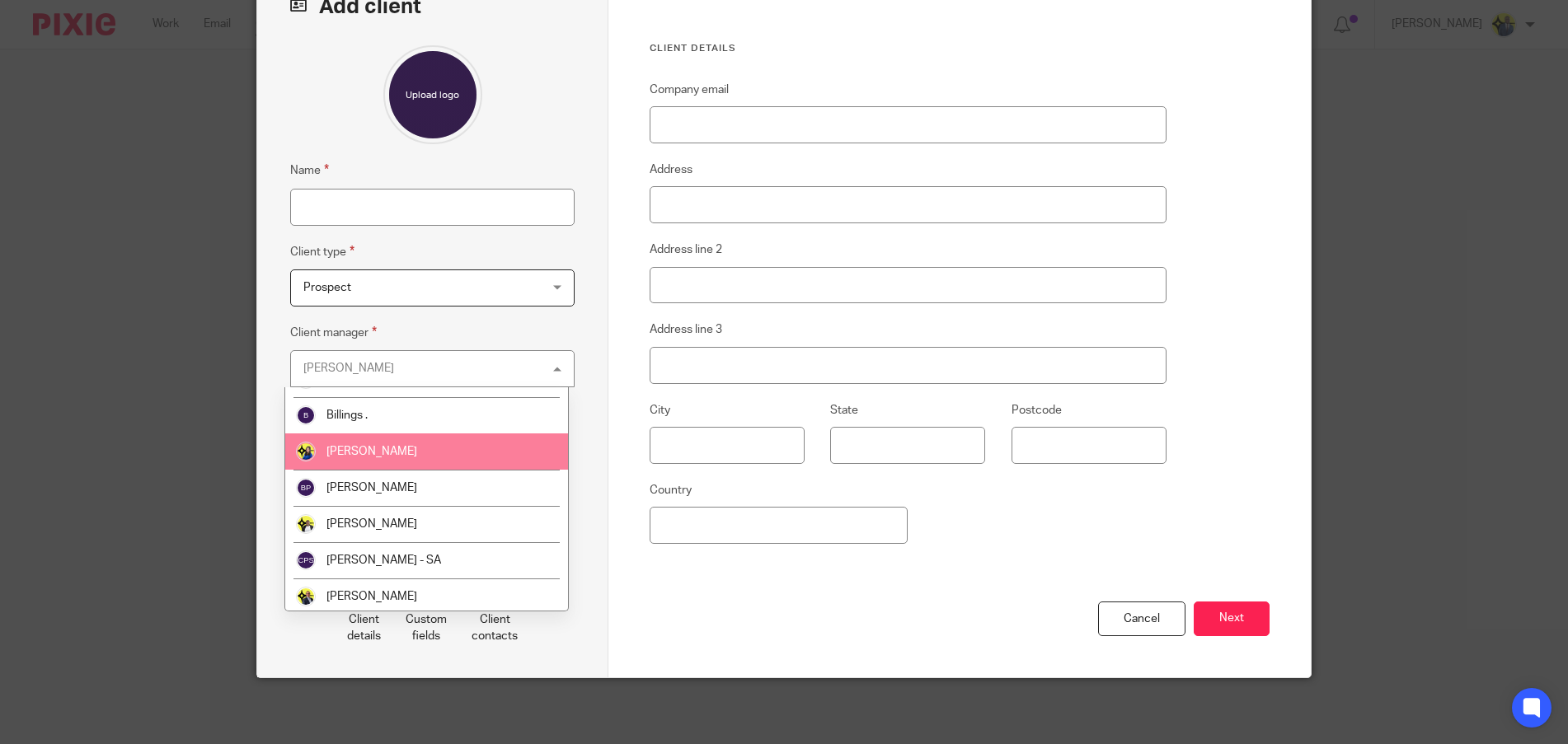
scroll to position [192, 0]
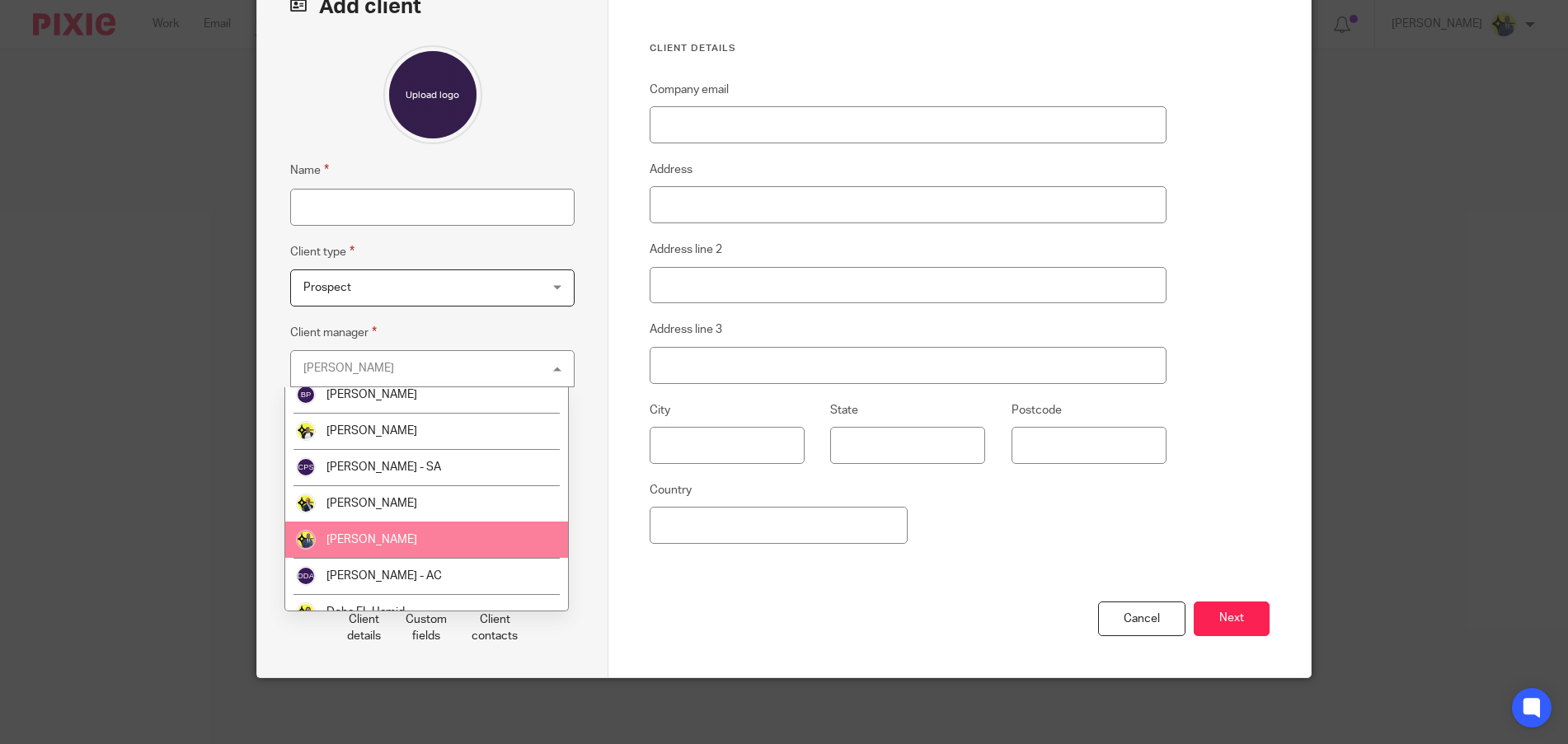
click at [365, 541] on span "[PERSON_NAME]" at bounding box center [371, 539] width 91 height 11
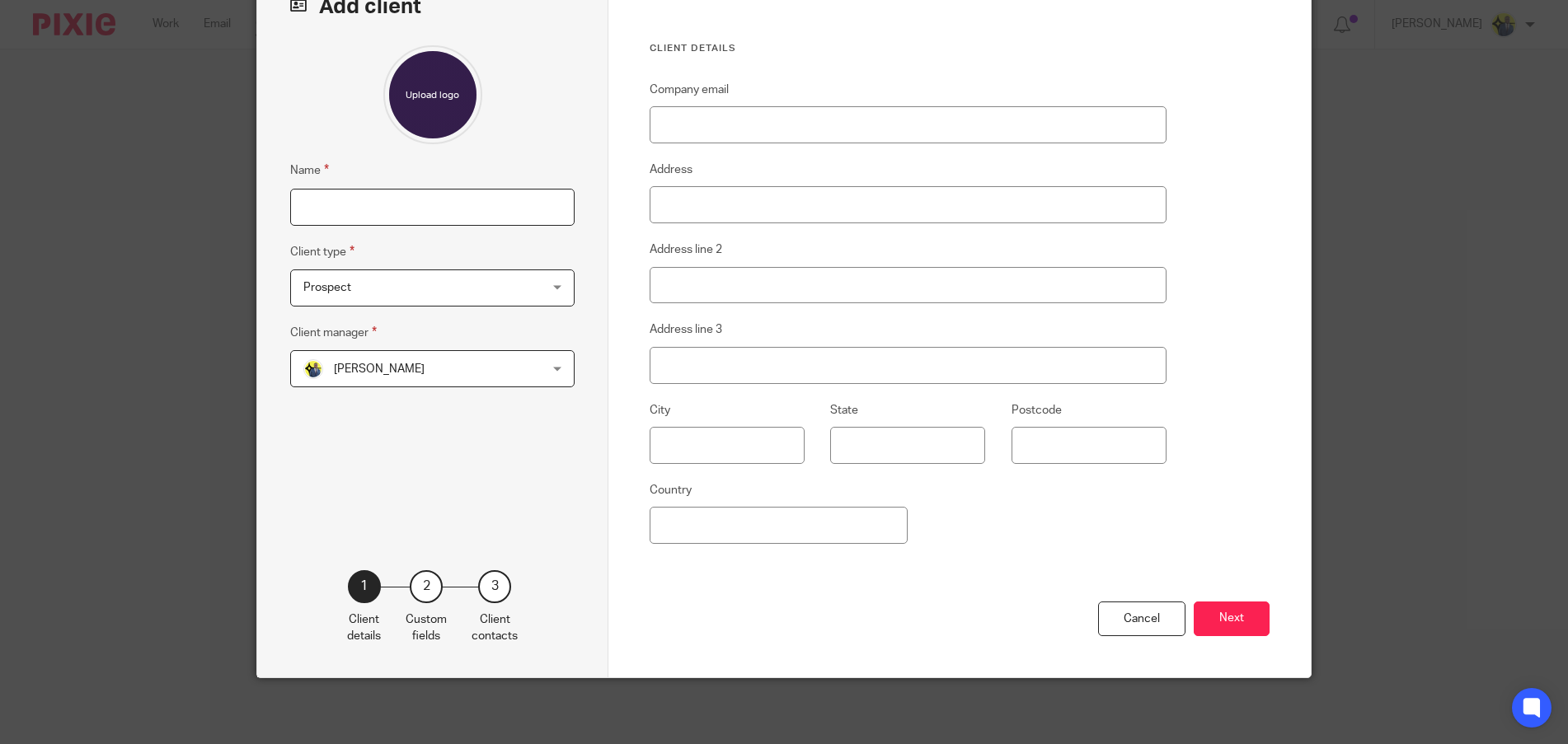
click at [338, 213] on input "Name" at bounding box center [432, 207] width 285 height 37
type input "MILAN CAIN"
click at [716, 131] on input "enquiries@milano-designs.co.uk" at bounding box center [908, 125] width 517 height 37
type input "enquiries@milano-designs.co.uk"
click at [1212, 611] on button "Next" at bounding box center [1231, 619] width 76 height 35
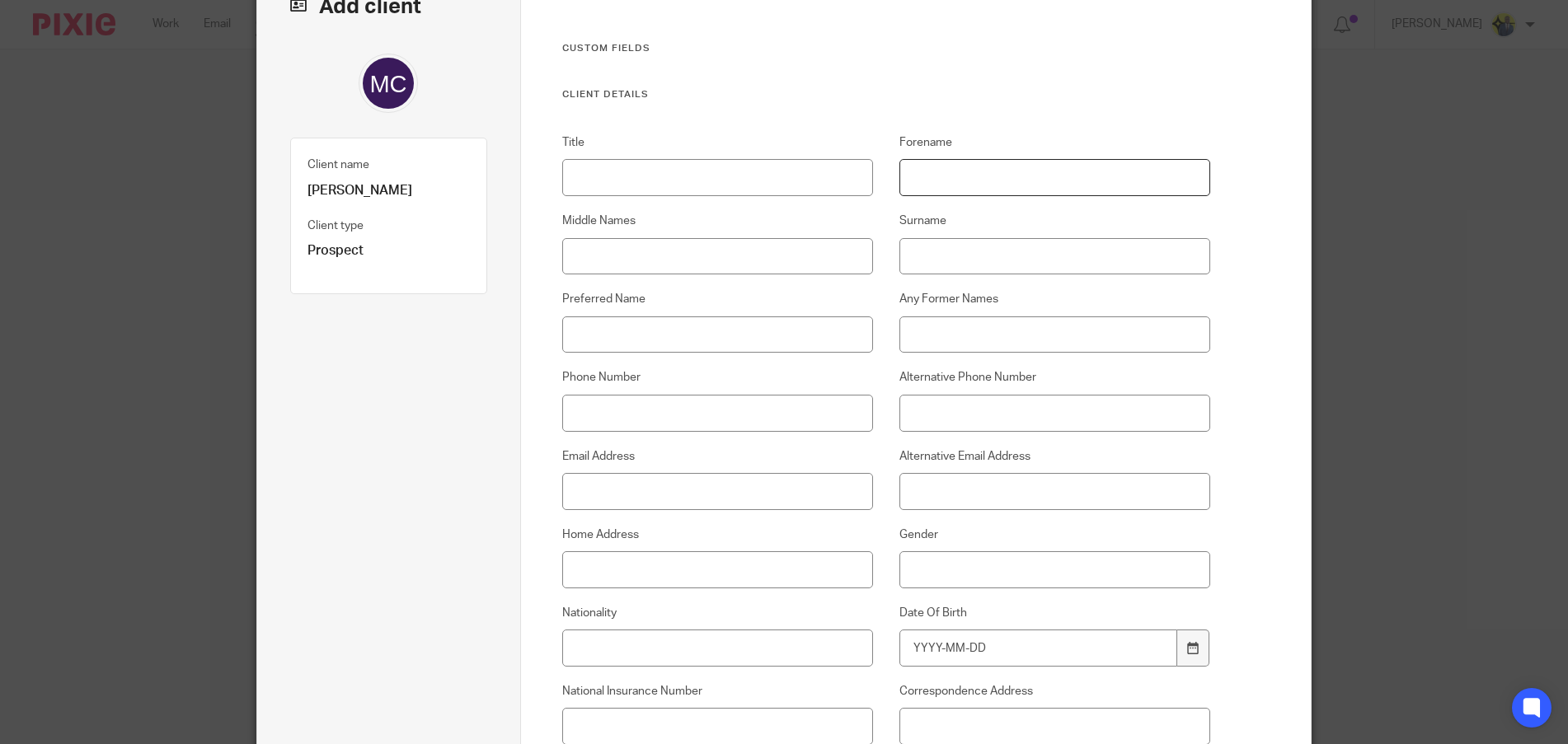
click at [954, 180] on input "Forename" at bounding box center [1055, 177] width 312 height 37
type input "MILAN"
click at [951, 261] on input "Surname" at bounding box center [1055, 256] width 312 height 37
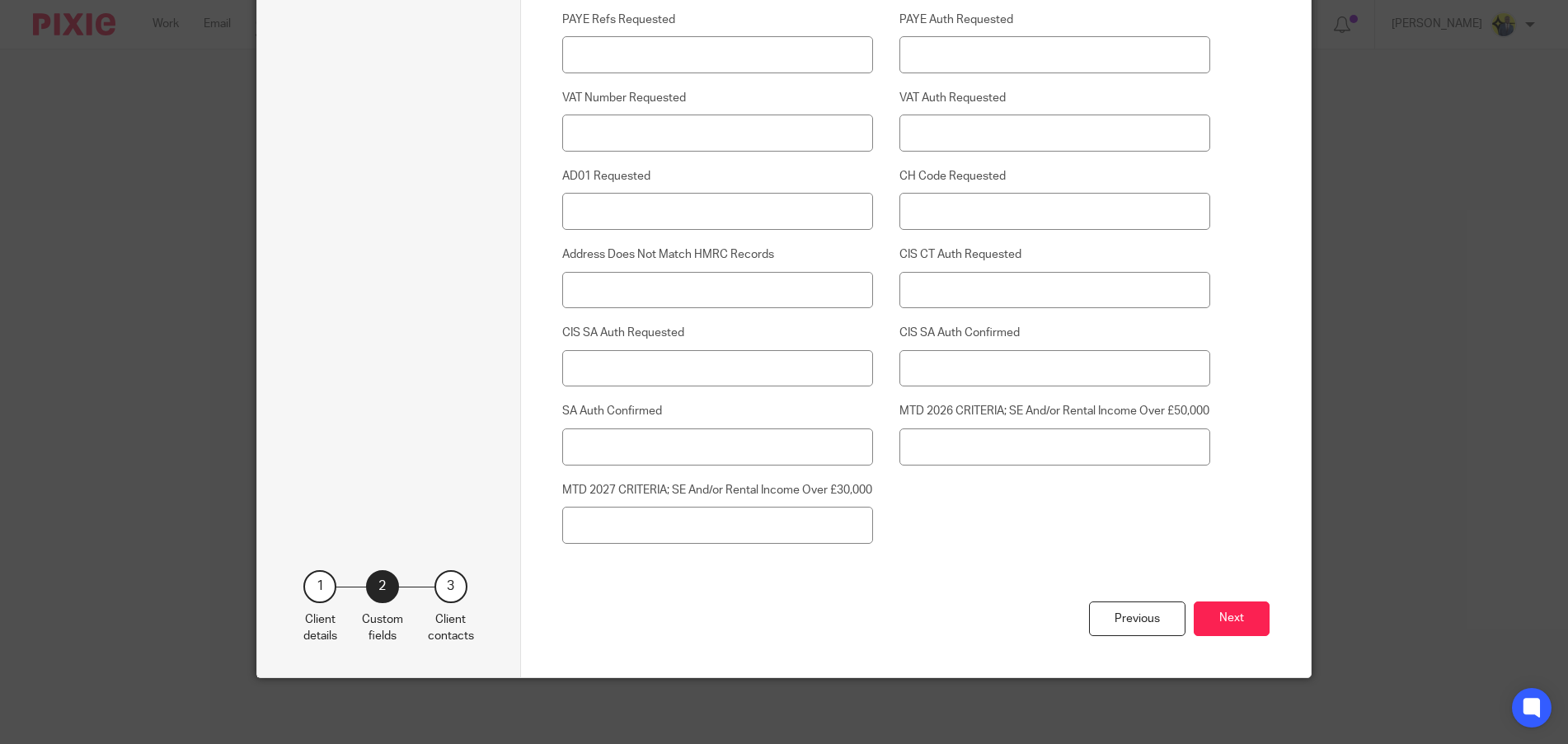
scroll to position [4049, 0]
type input "CAIN"
click at [1208, 625] on button "Next" at bounding box center [1231, 619] width 76 height 35
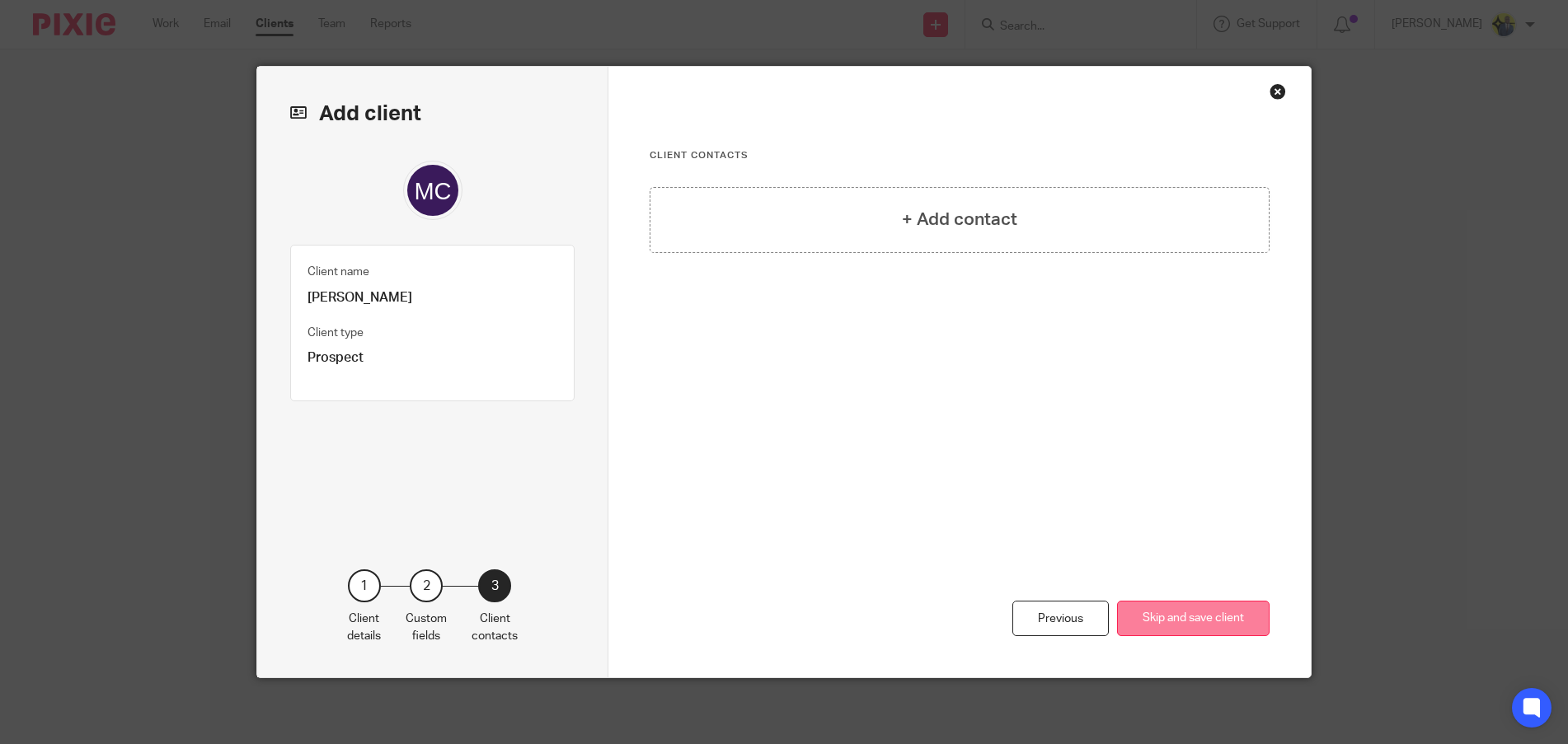
click at [1203, 611] on button "Skip and save client" at bounding box center [1194, 618] width 153 height 35
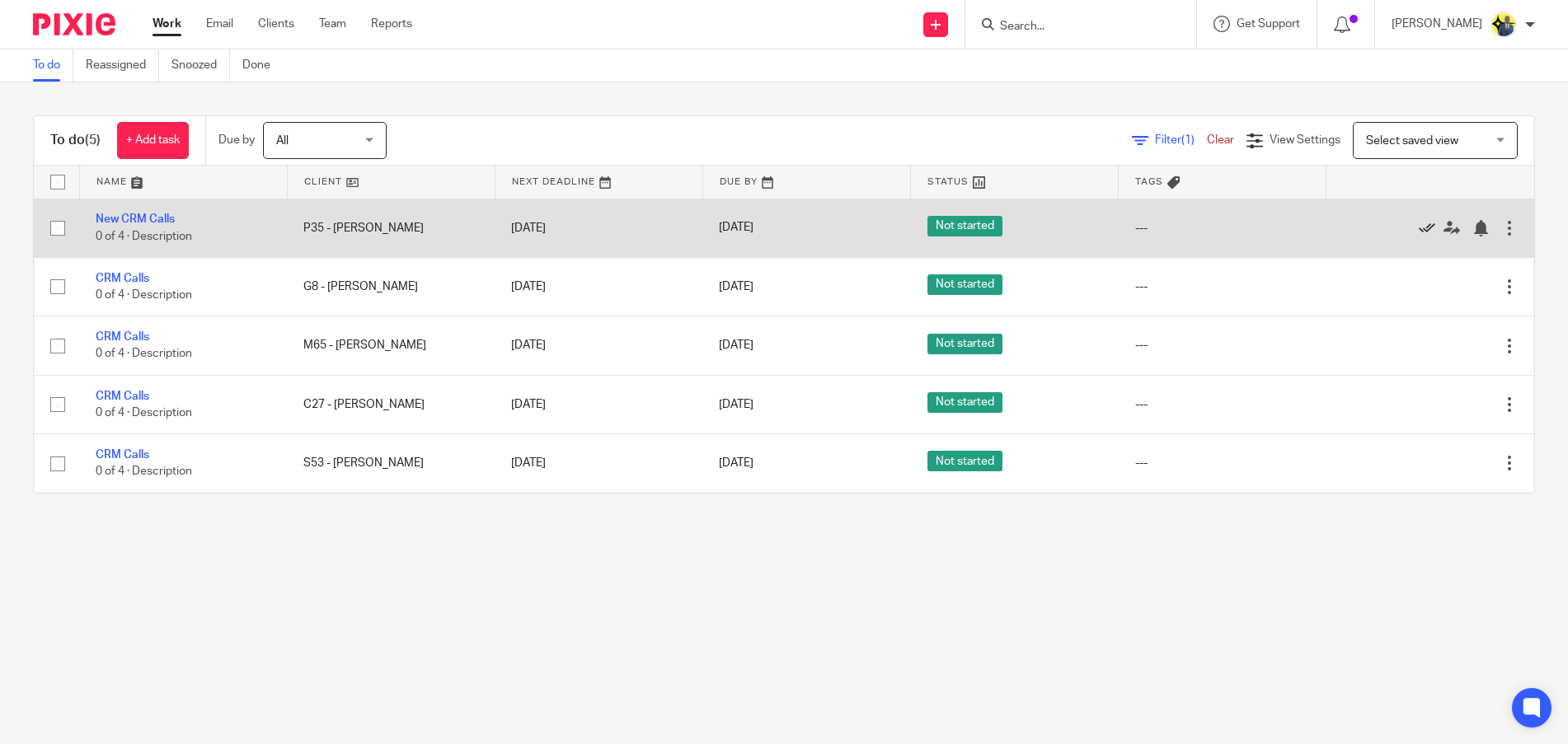
click at [1419, 228] on icon at bounding box center [1426, 228] width 17 height 17
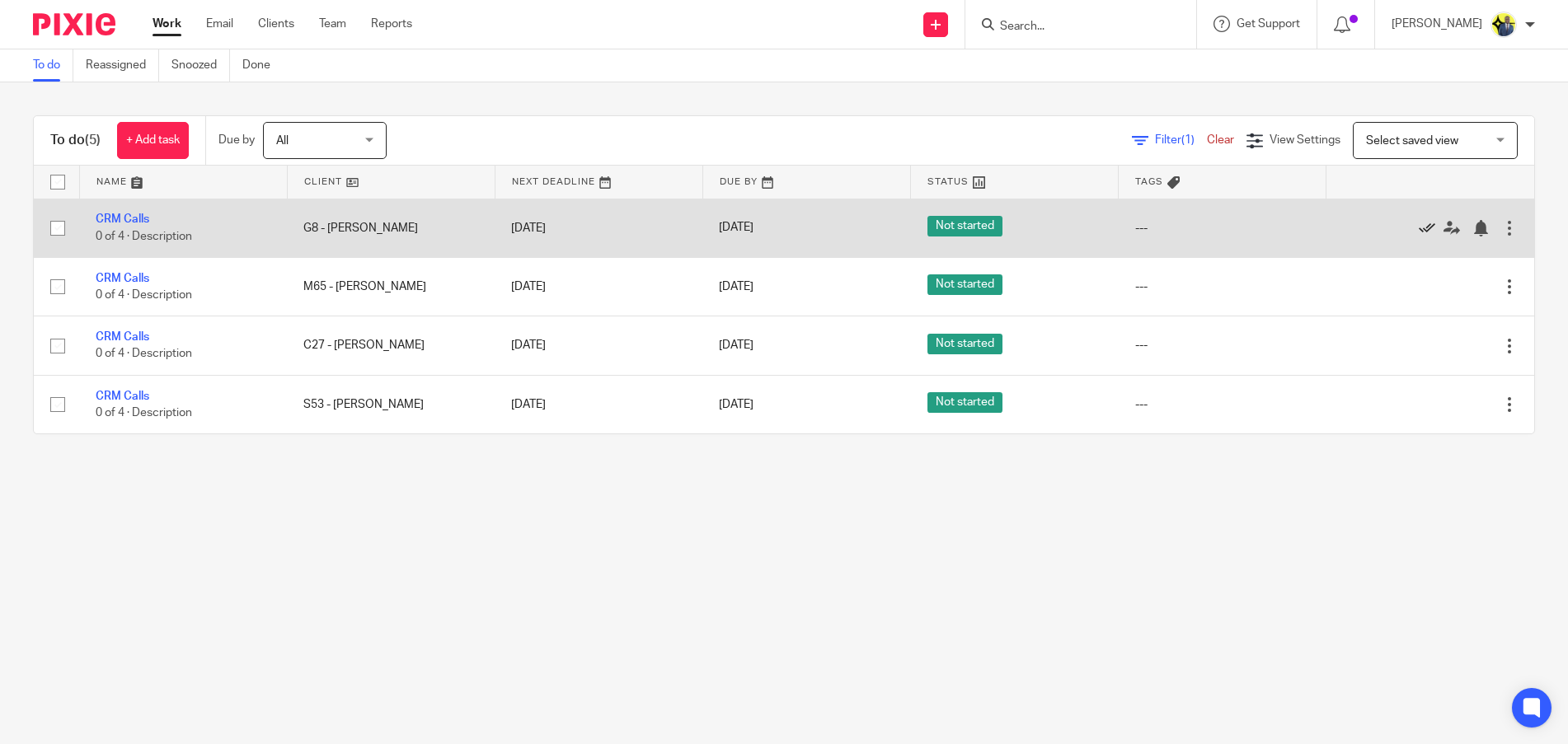
click at [1419, 220] on icon at bounding box center [1426, 228] width 17 height 17
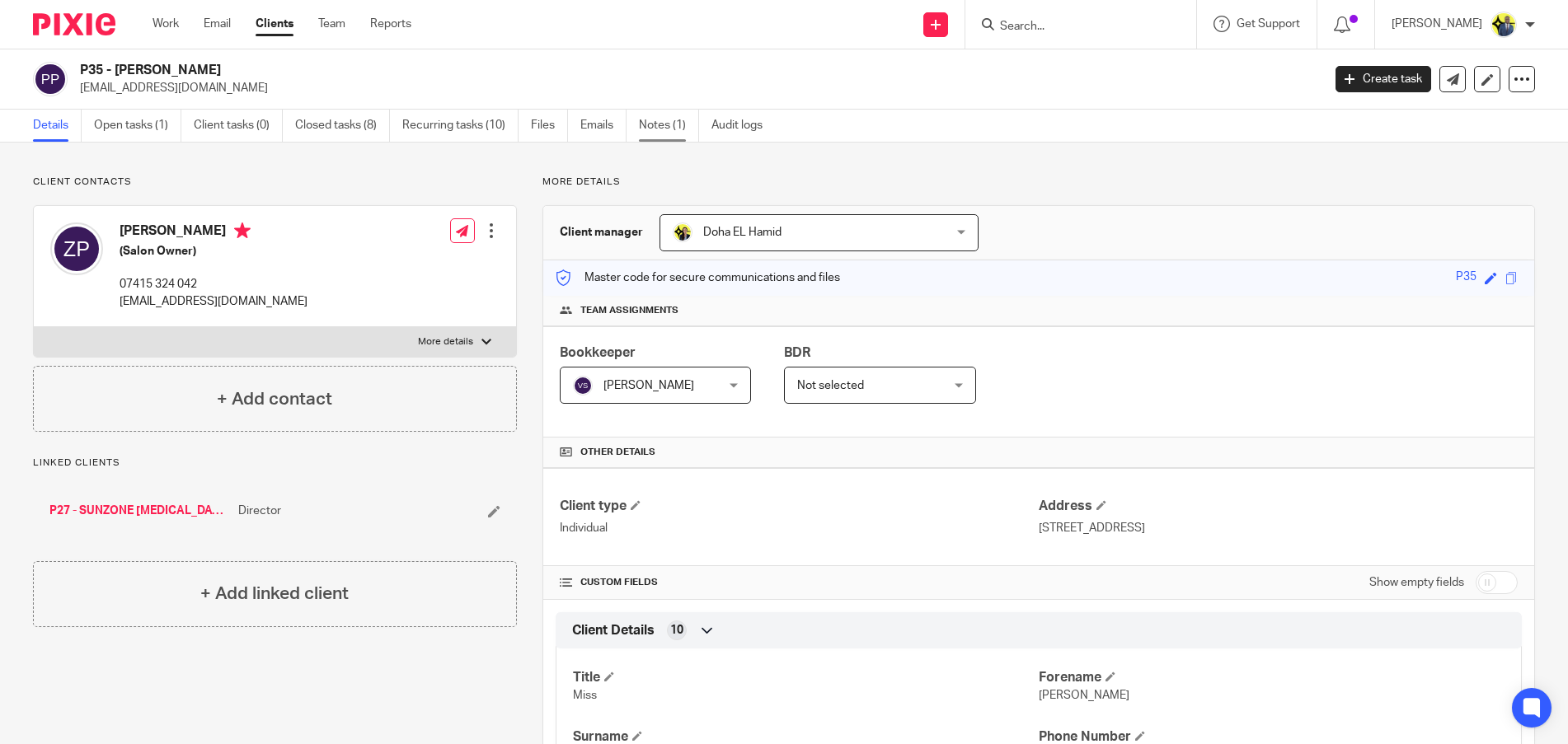
click at [650, 126] on link "Notes (1)" at bounding box center [669, 126] width 60 height 33
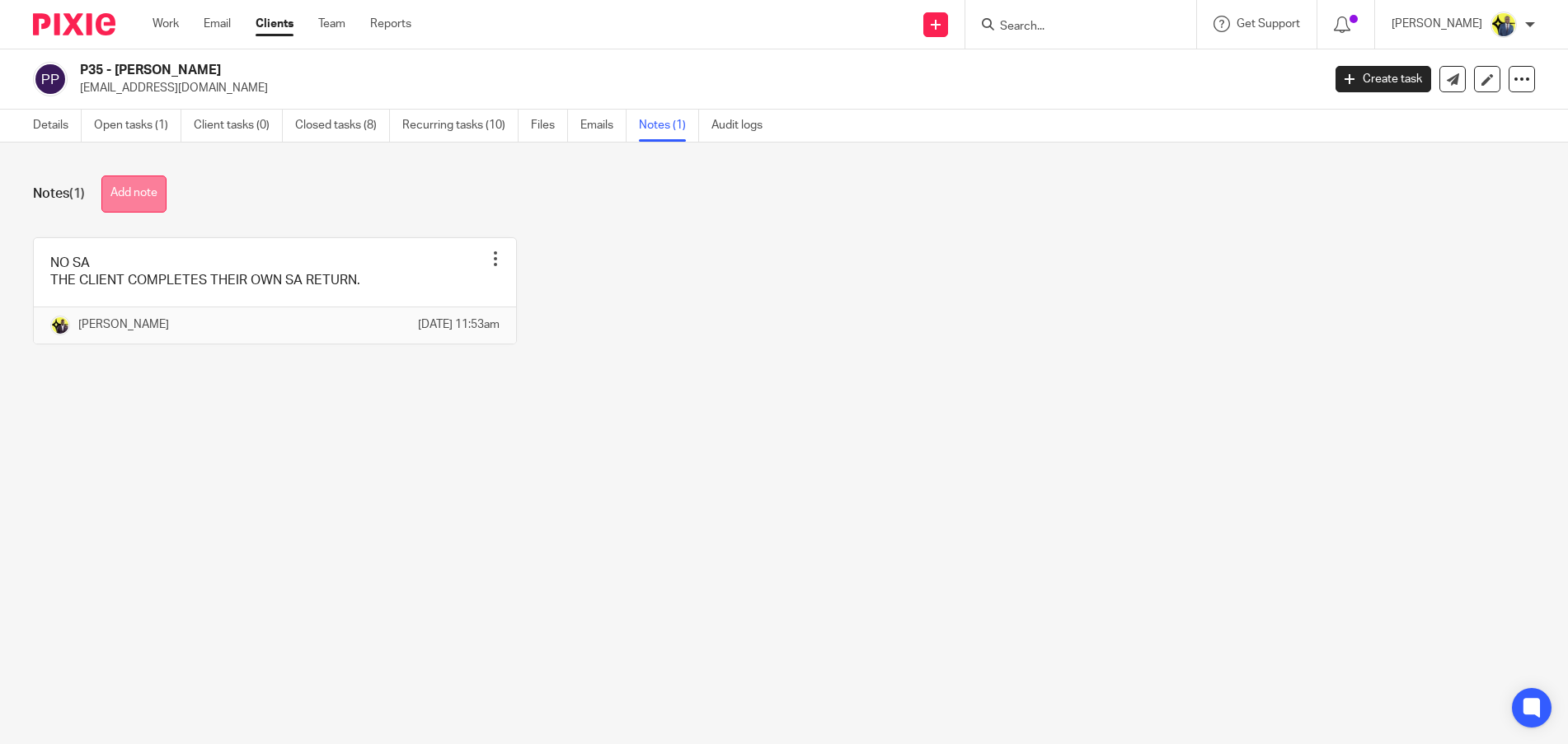
click at [153, 192] on button "Add note" at bounding box center [134, 194] width 65 height 37
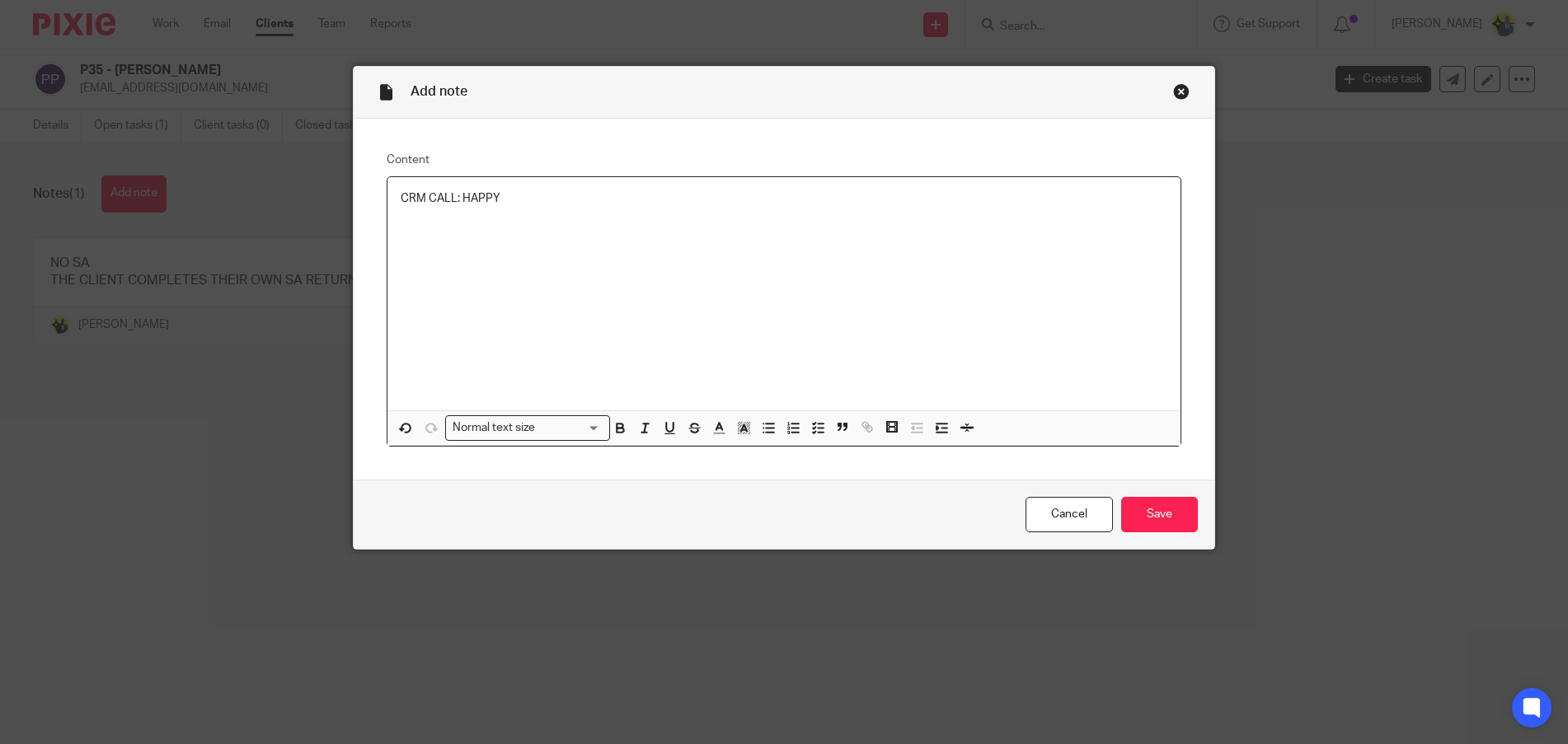
click at [1173, 95] on div "Close this dialog window" at bounding box center [1181, 91] width 17 height 17
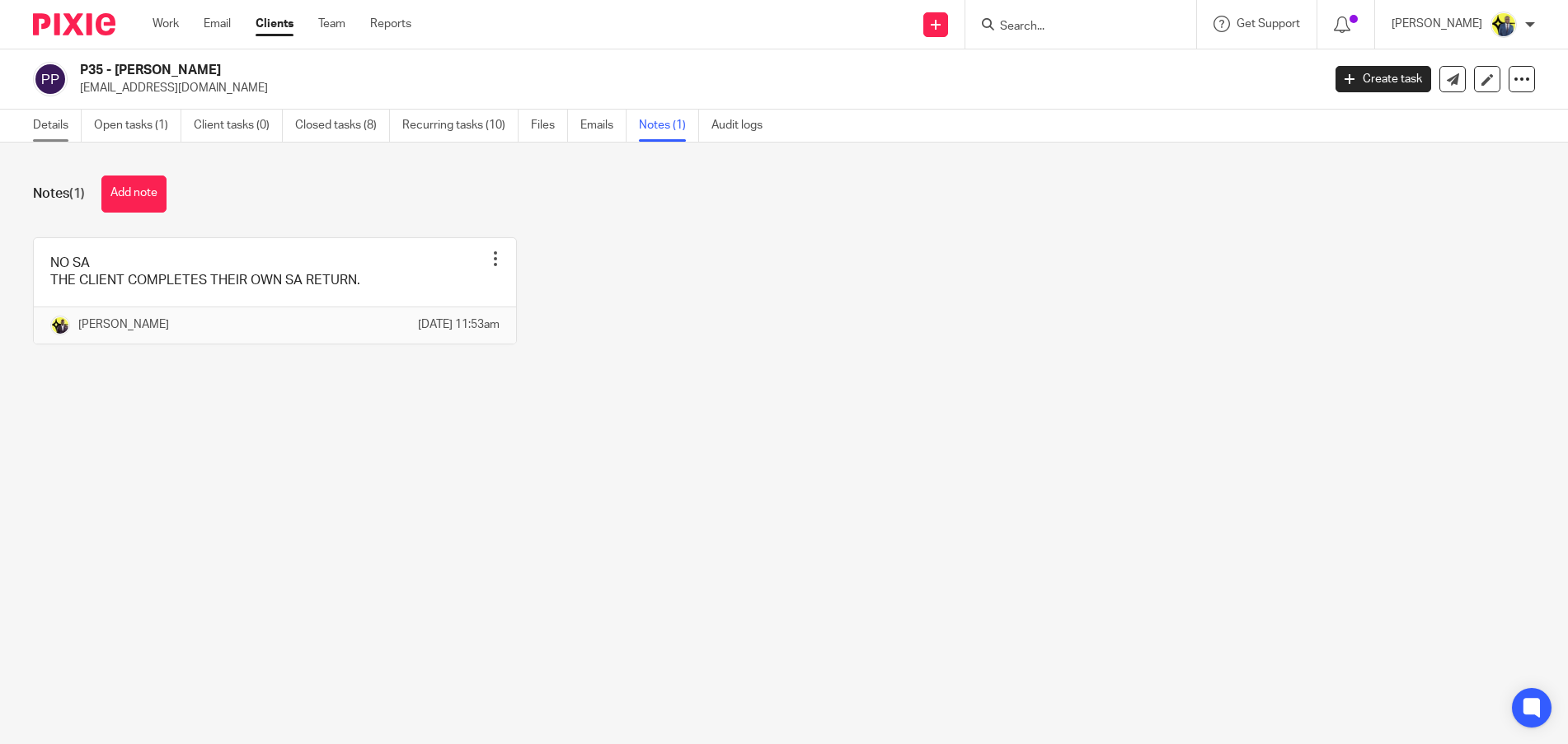
click at [33, 123] on link "Details" at bounding box center [57, 126] width 48 height 33
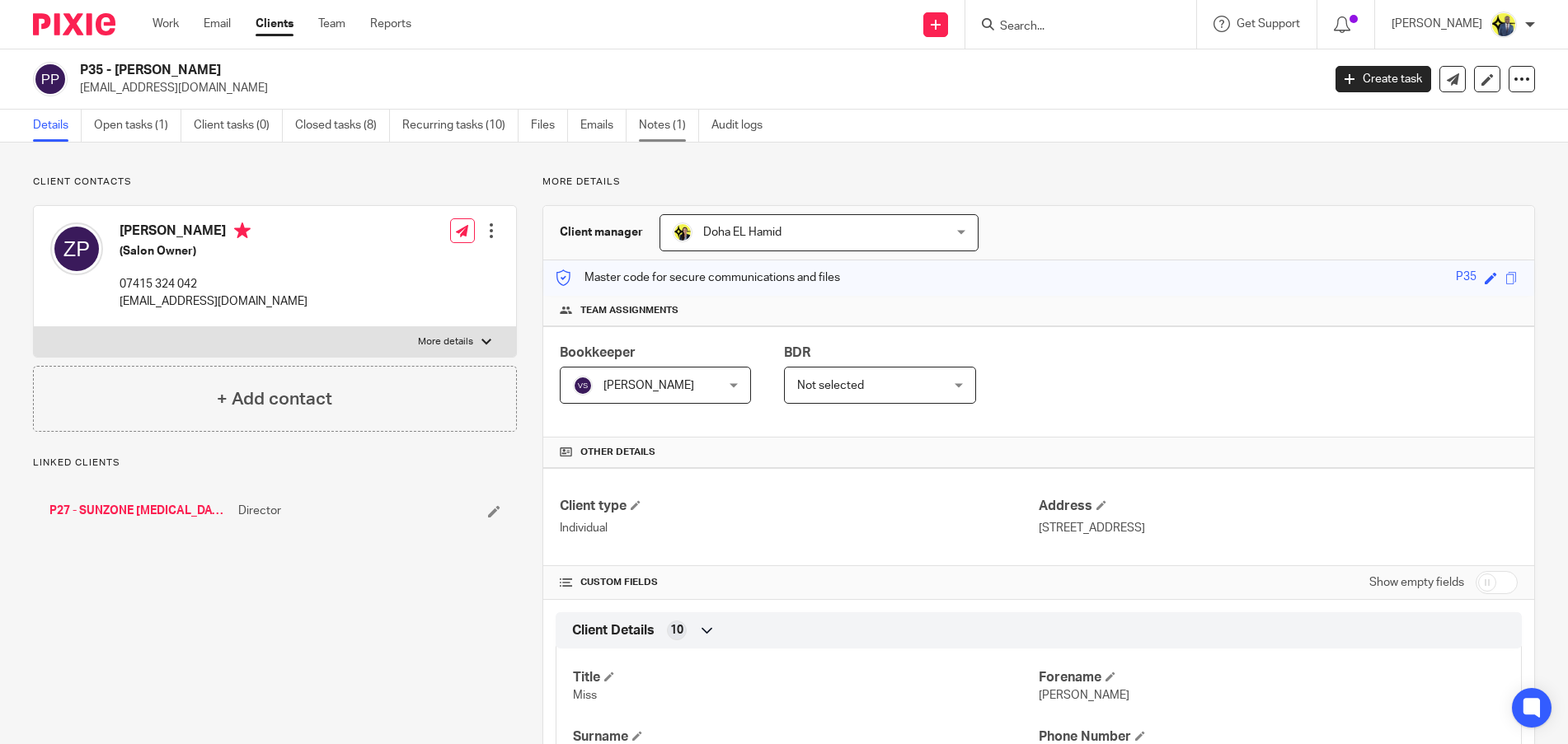
click at [666, 128] on link "Notes (1)" at bounding box center [669, 126] width 60 height 33
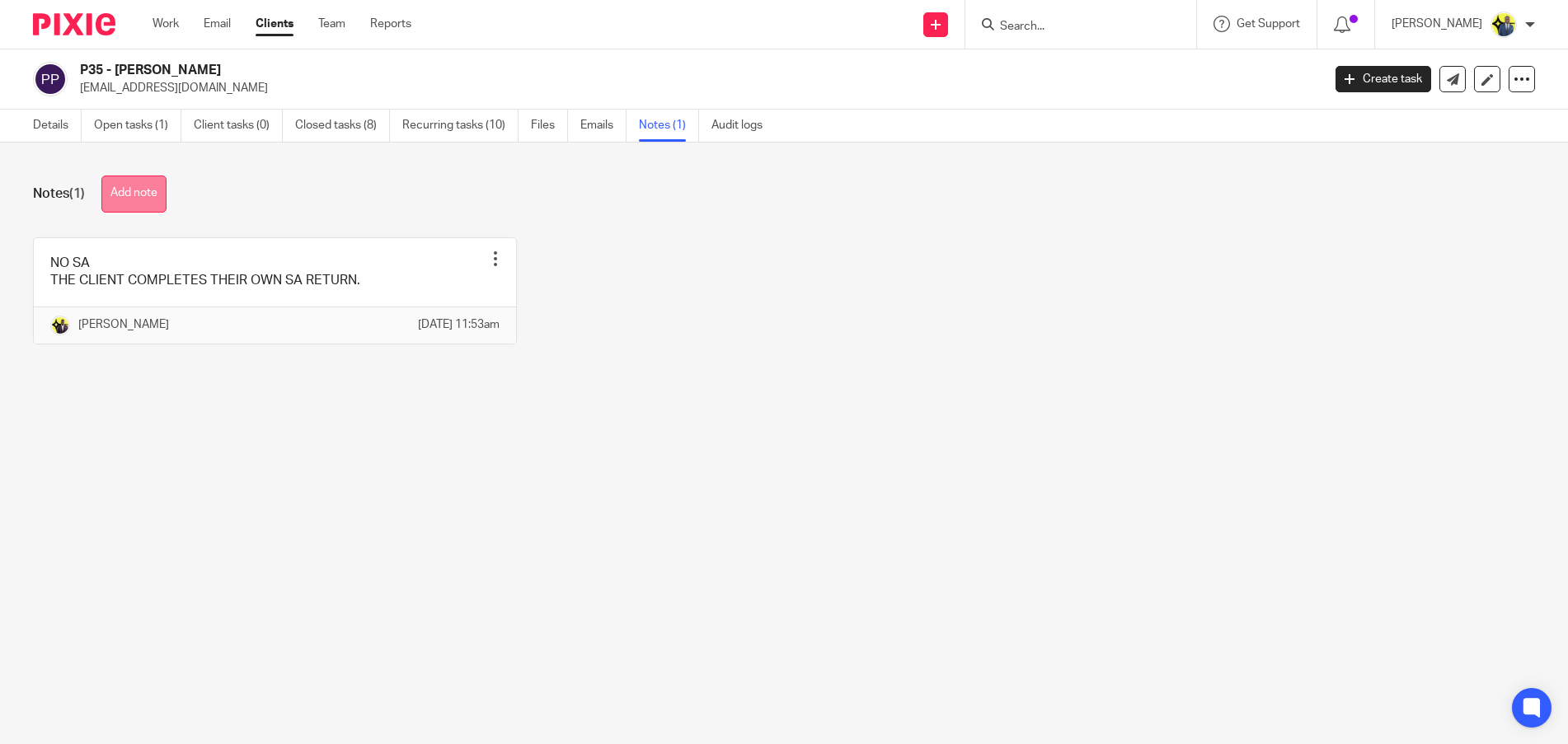
click at [154, 199] on button "Add note" at bounding box center [134, 194] width 65 height 37
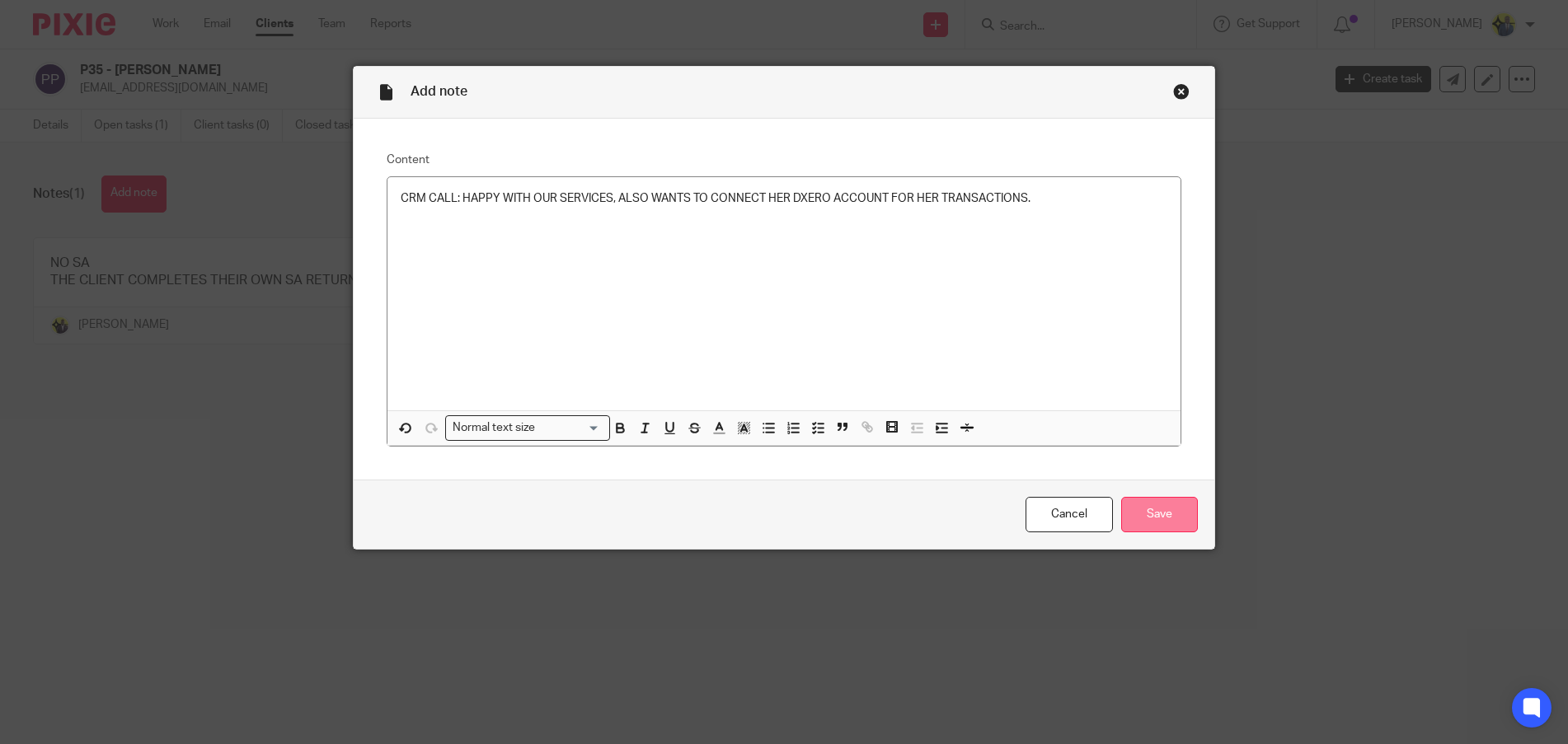
click at [1136, 514] on input "Save" at bounding box center [1159, 515] width 76 height 35
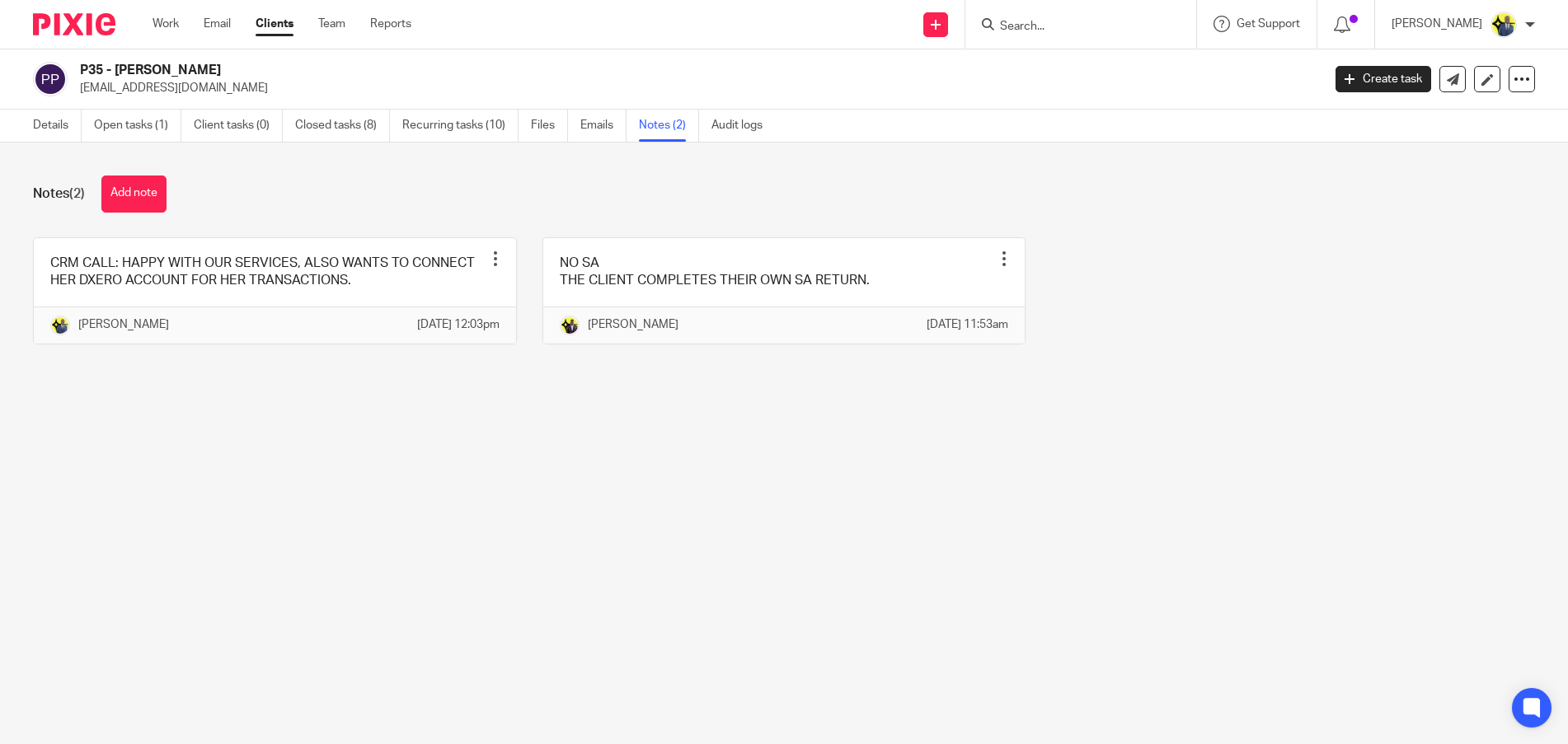
click at [1090, 27] on input "Search" at bounding box center [1072, 27] width 149 height 15
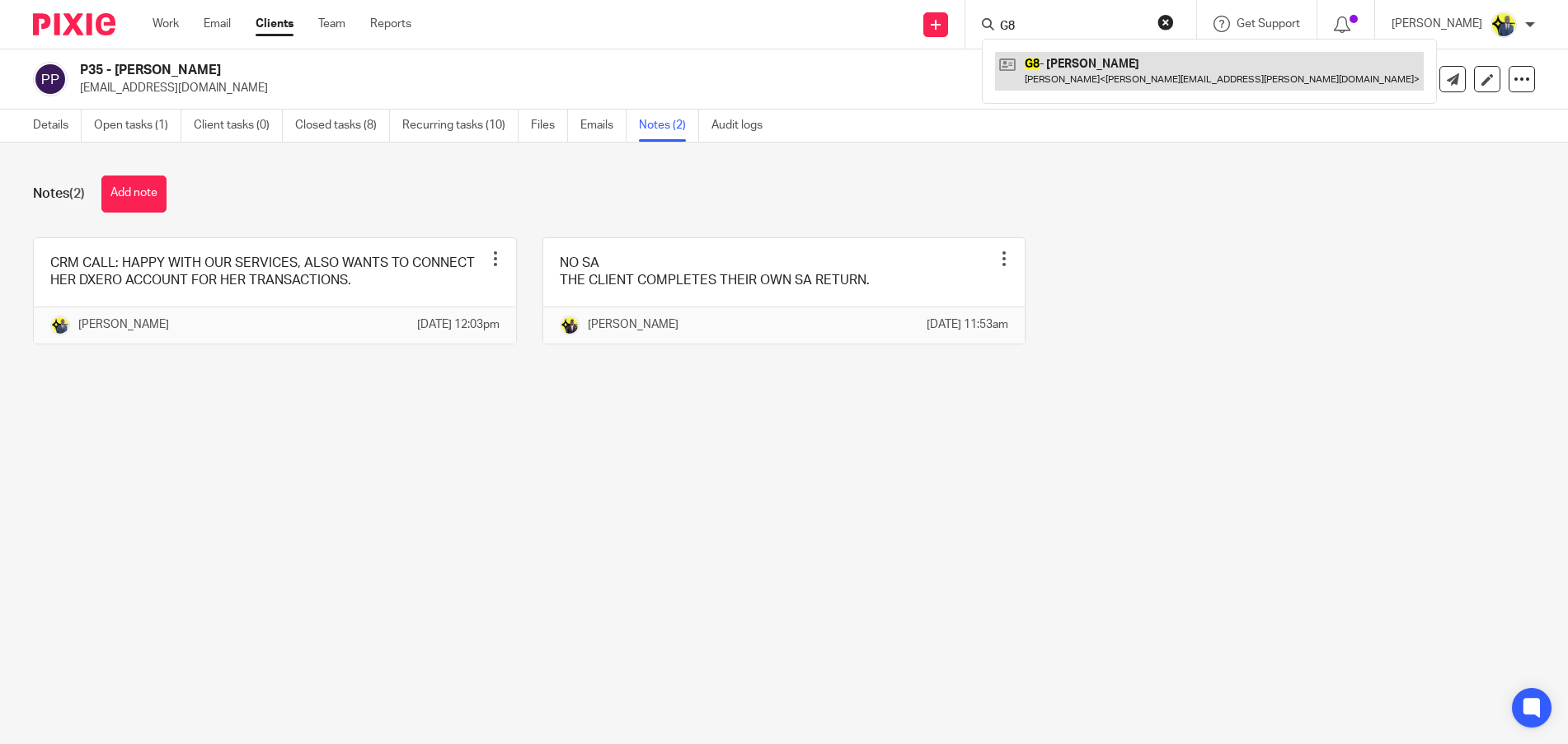
type input "G8"
click at [1103, 70] on link at bounding box center [1209, 70] width 429 height 38
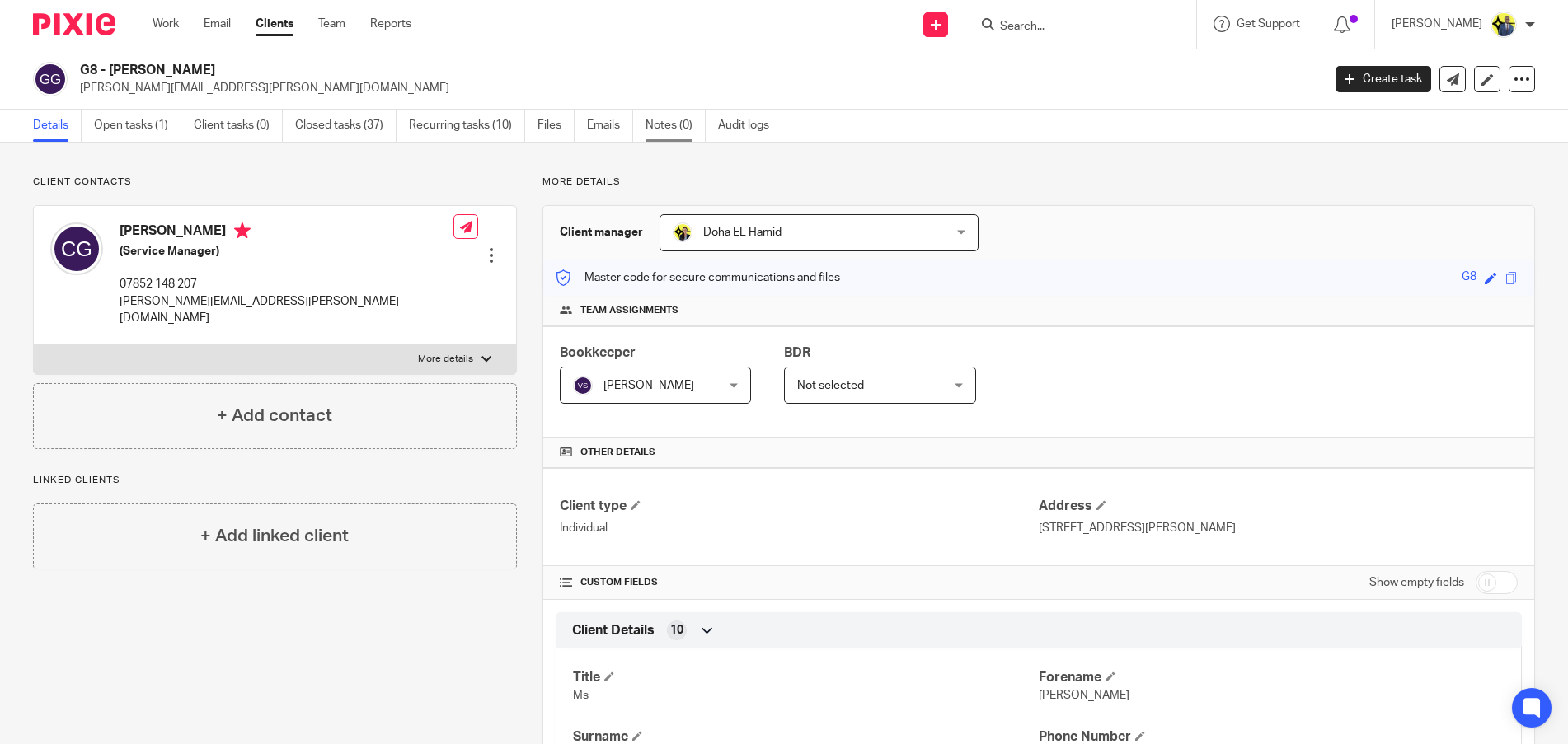
click at [695, 124] on link "Notes (0)" at bounding box center [675, 126] width 60 height 33
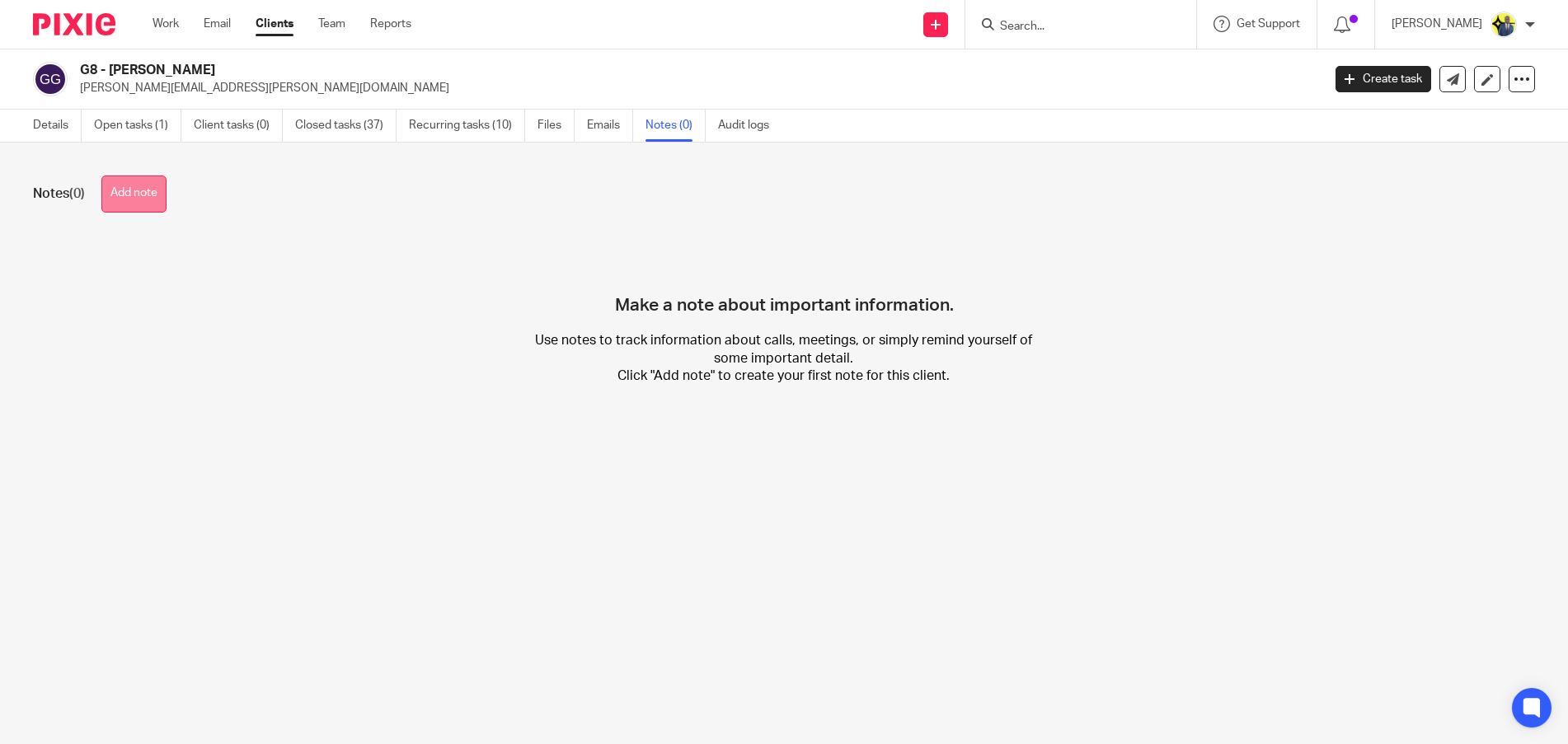
click at [127, 199] on button "Add note" at bounding box center [134, 194] width 65 height 37
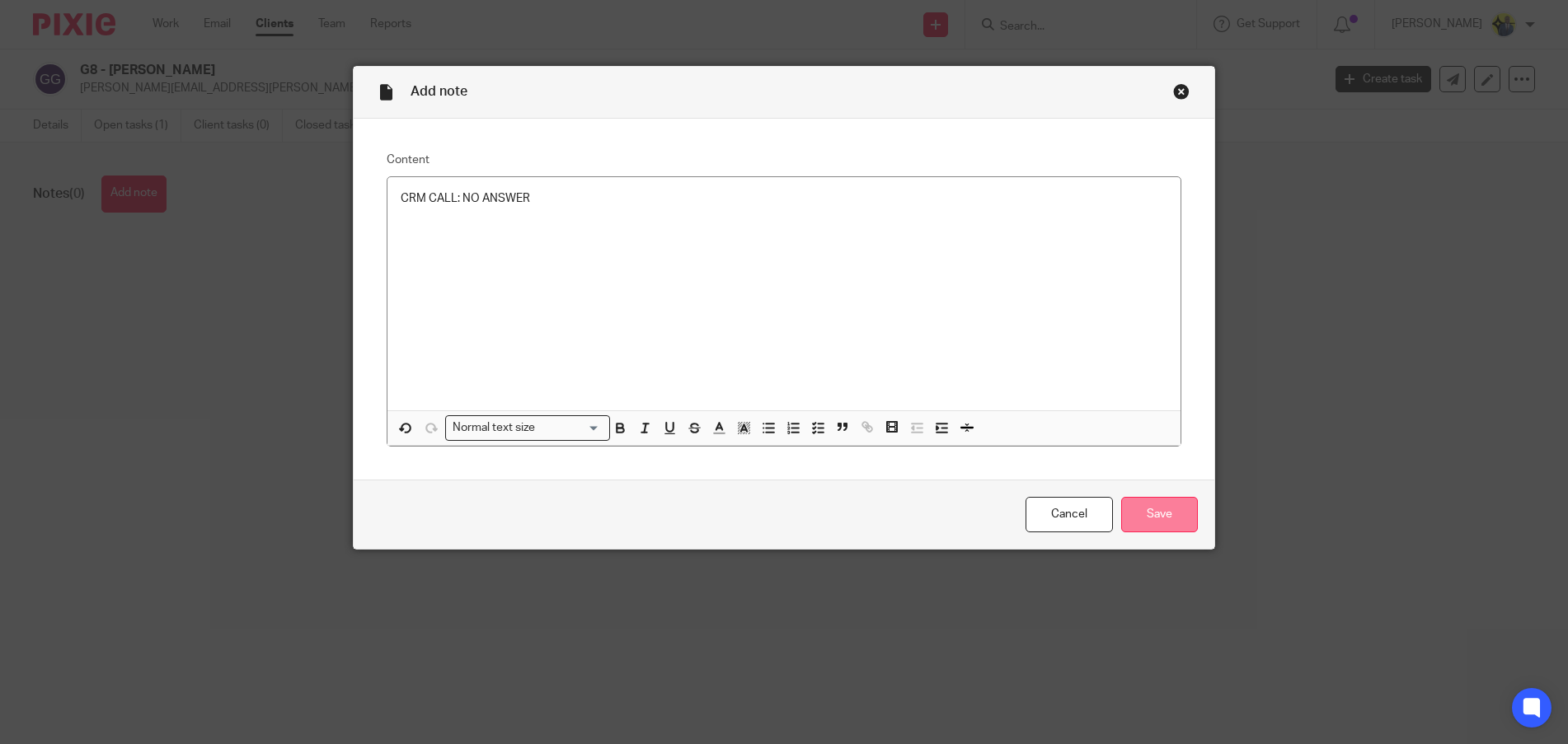
click at [1151, 504] on input "Save" at bounding box center [1159, 515] width 76 height 35
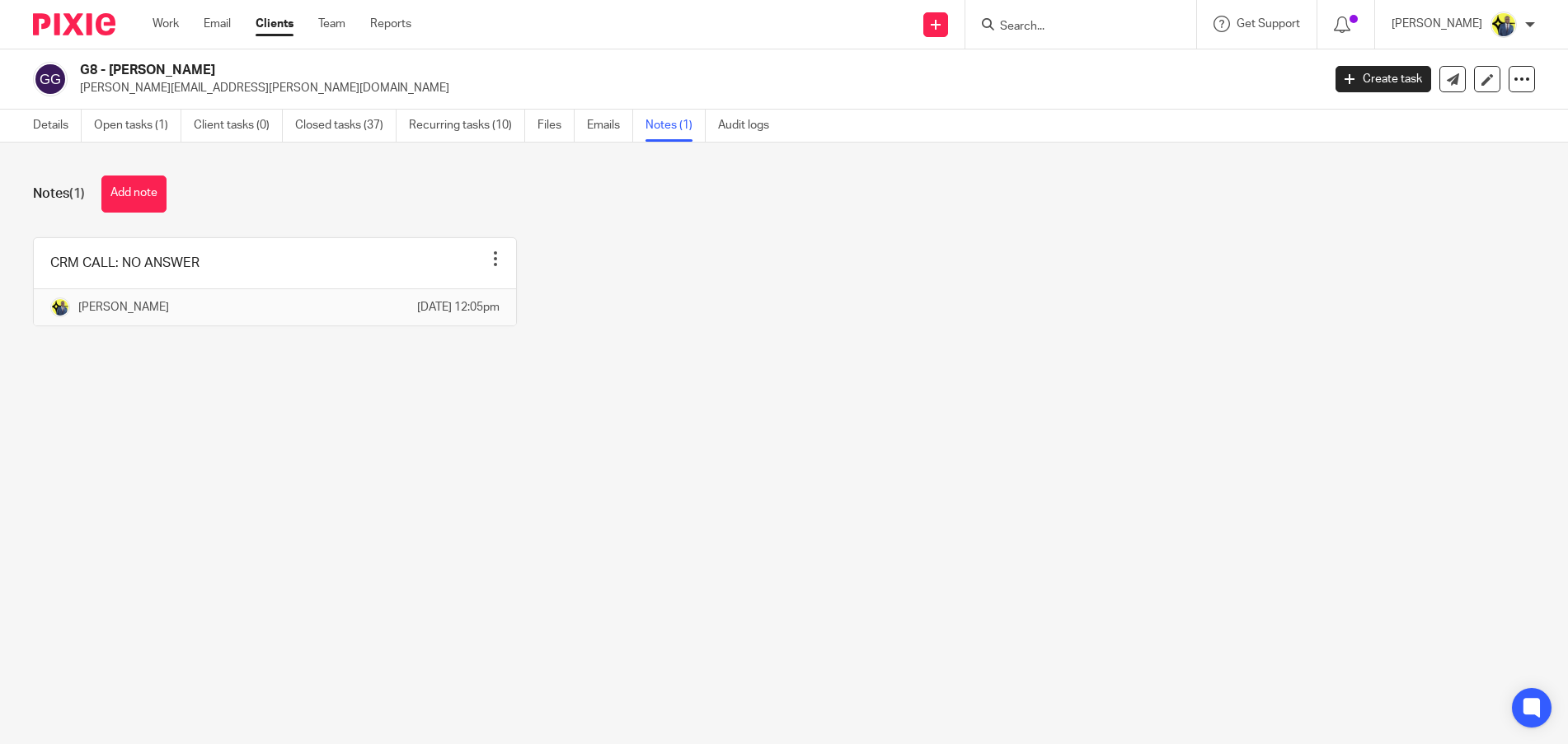
click at [1064, 34] on form at bounding box center [1086, 24] width 176 height 20
click at [1058, 15] on form at bounding box center [1086, 24] width 176 height 20
click at [1055, 25] on input "Search" at bounding box center [1072, 27] width 149 height 15
click at [1057, 21] on input "M65" at bounding box center [1072, 27] width 149 height 15
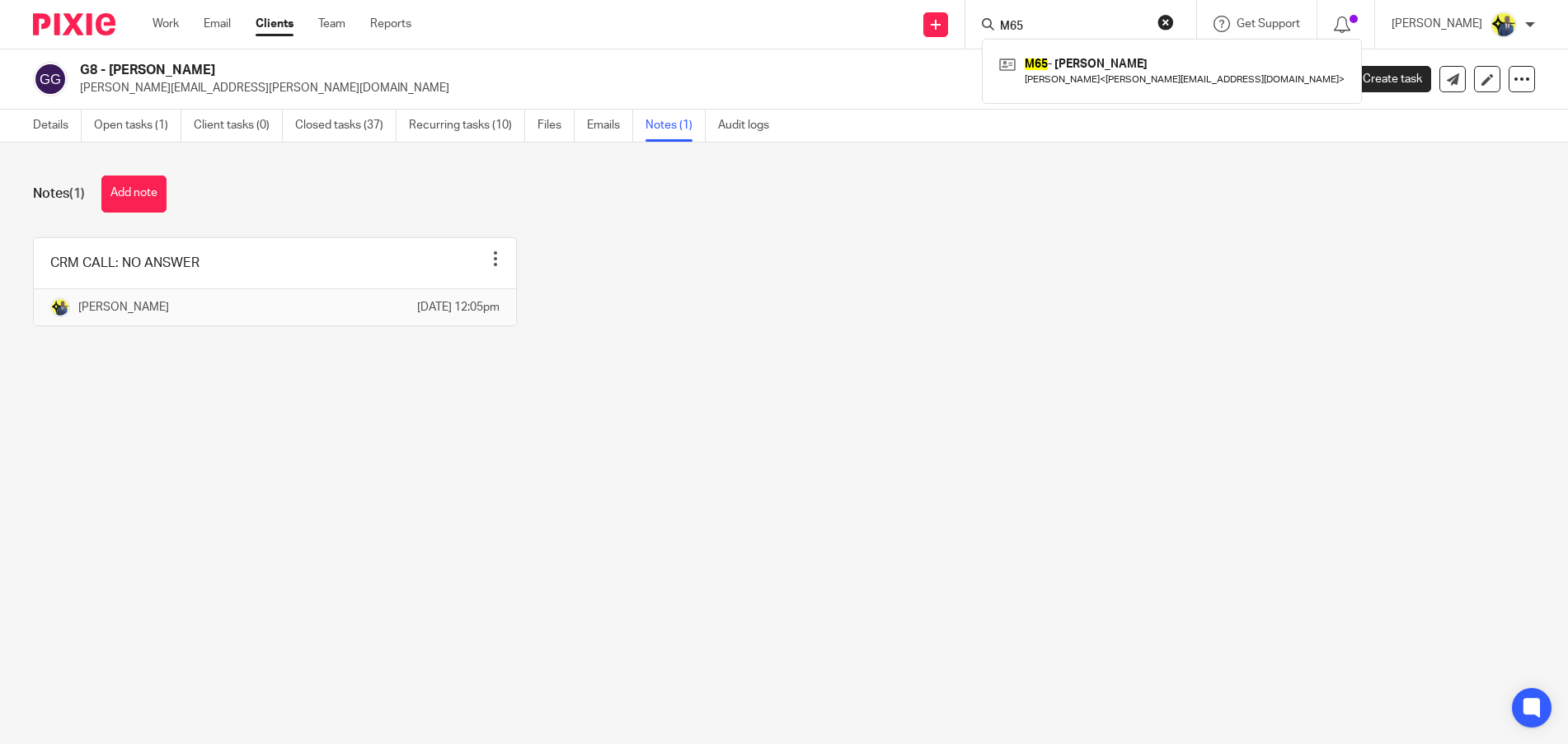
click at [1057, 21] on input "M65" at bounding box center [1072, 27] width 149 height 15
paste input "Wolfpack UK Network Ltd"
type input "Wolfpack UK Network Ltd"
click at [1174, 23] on button "reset" at bounding box center [1165, 22] width 17 height 17
click at [1086, 17] on form at bounding box center [1086, 24] width 176 height 20
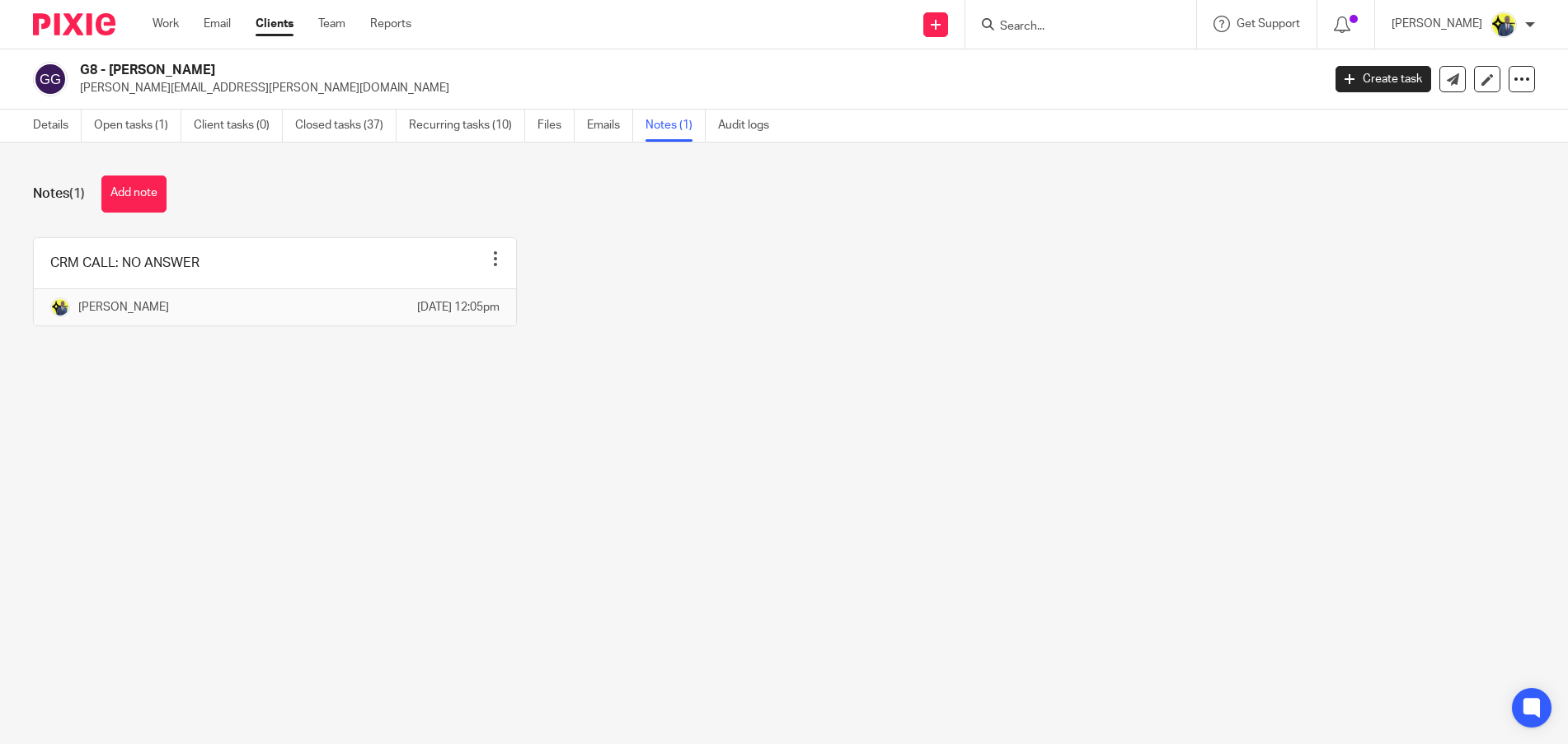
click at [1059, 22] on input "Search" at bounding box center [1072, 27] width 149 height 15
paste input "ANDREW SPENCE"
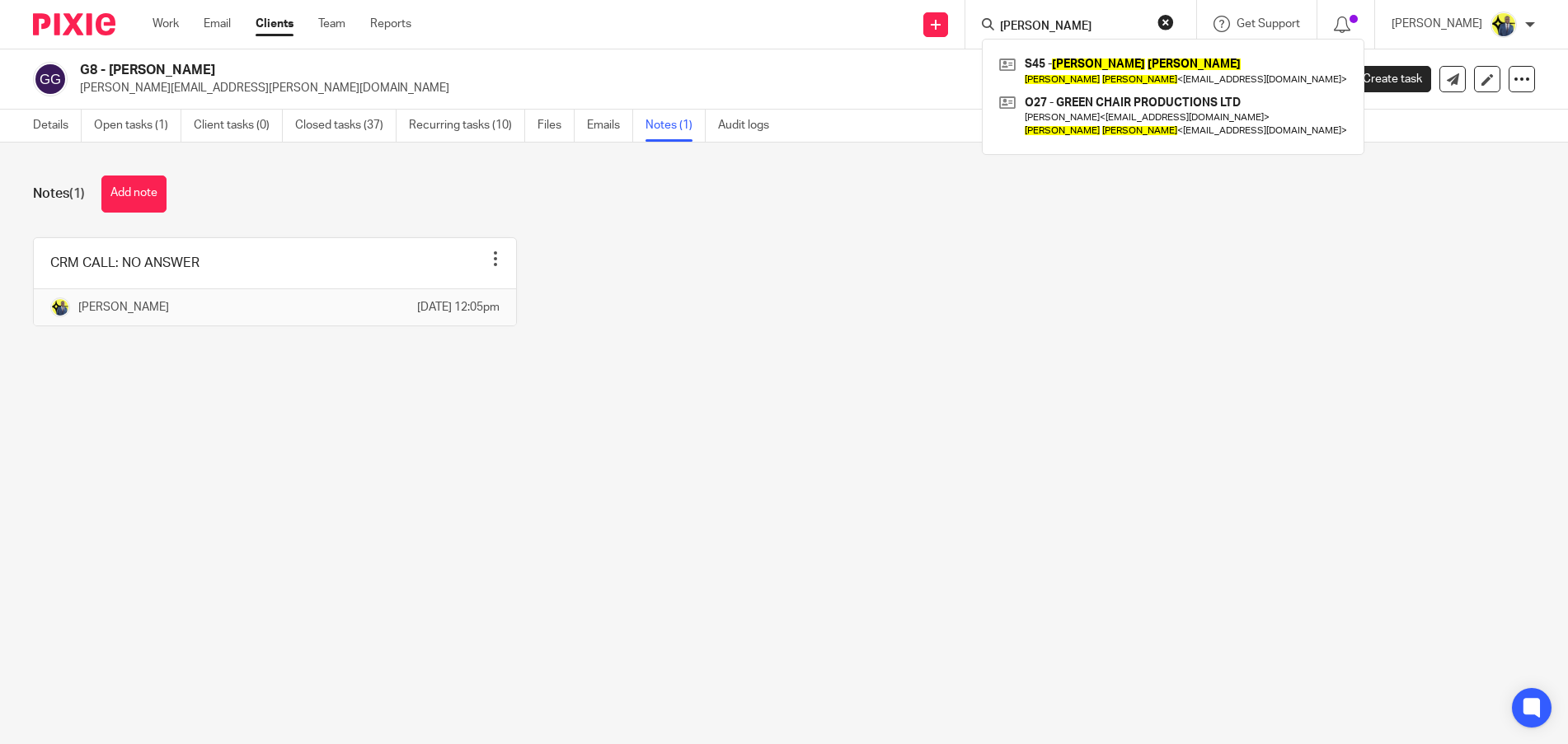
type input "ANDREW SPENCE"
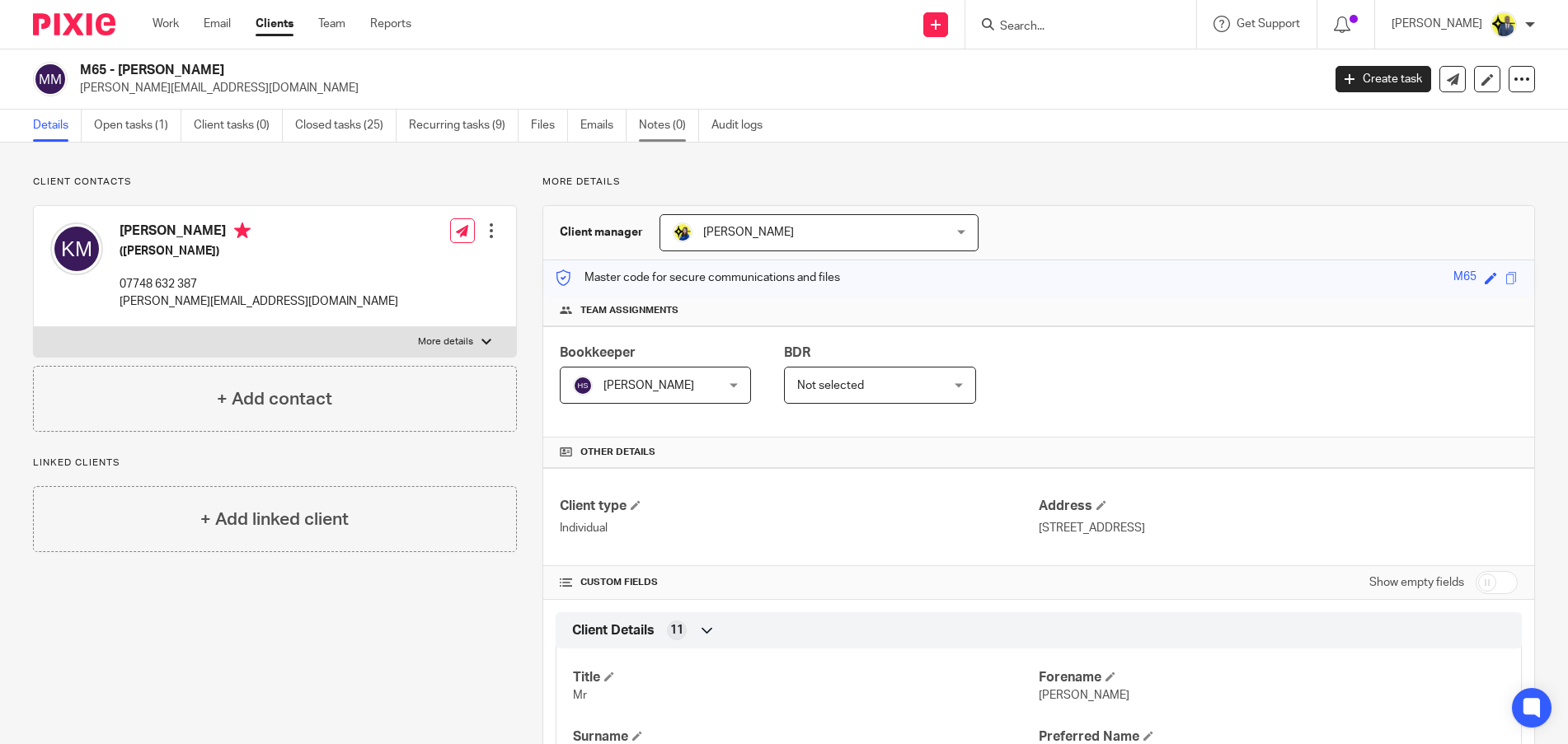
click at [646, 132] on link "Notes (0)" at bounding box center [669, 126] width 60 height 33
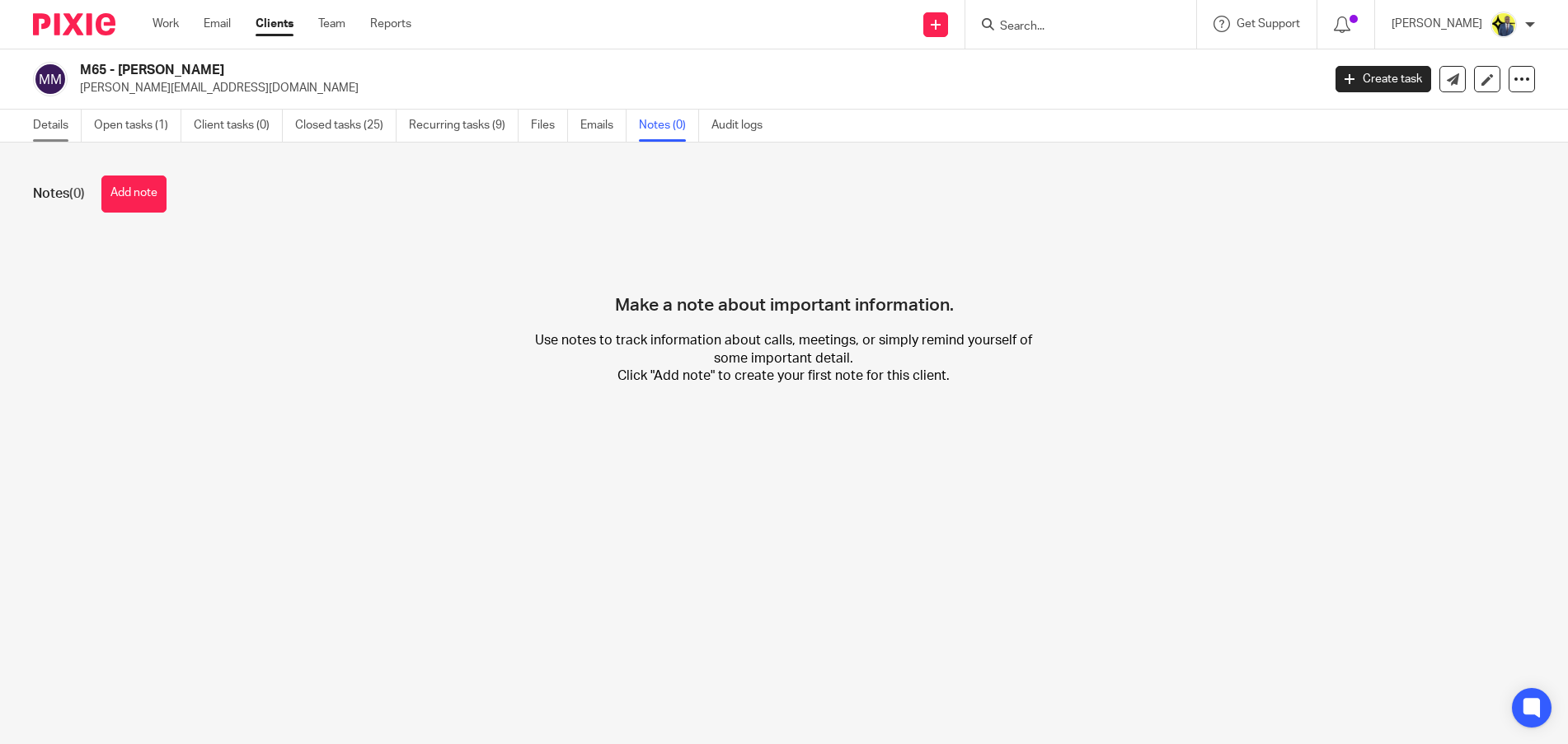
click at [48, 133] on link "Details" at bounding box center [57, 126] width 48 height 33
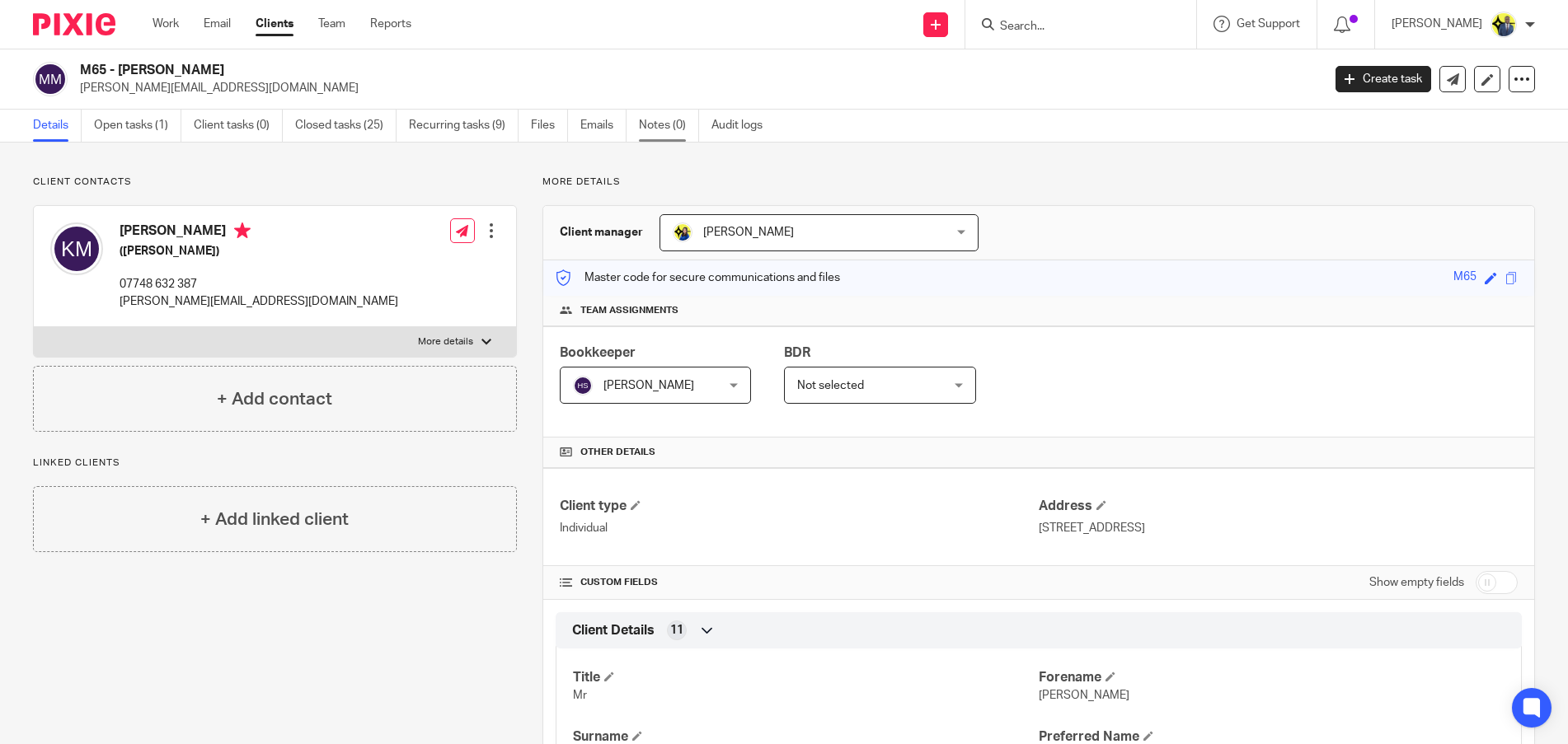
click at [671, 126] on link "Notes (0)" at bounding box center [669, 126] width 60 height 33
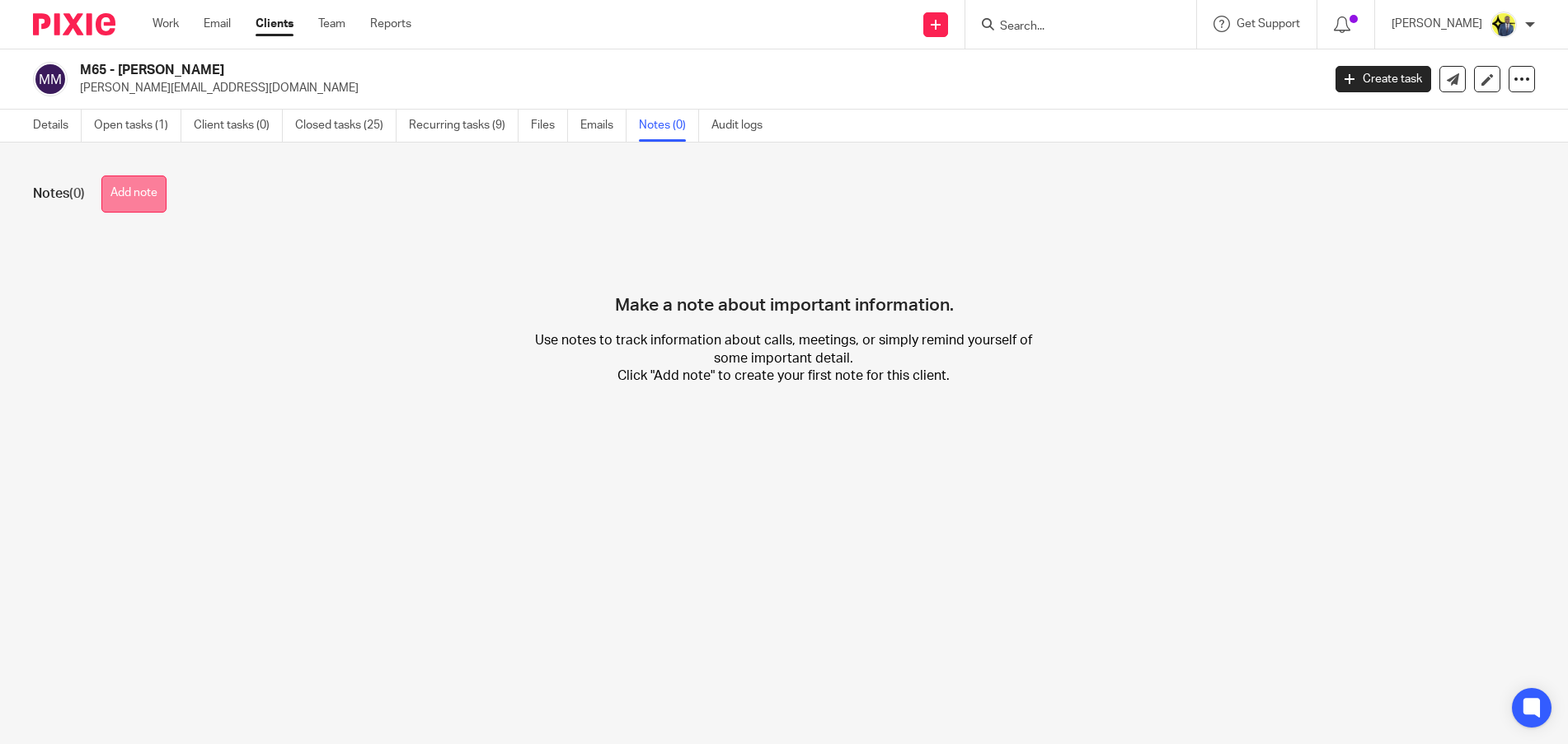
click at [152, 199] on button "Add note" at bounding box center [134, 194] width 65 height 37
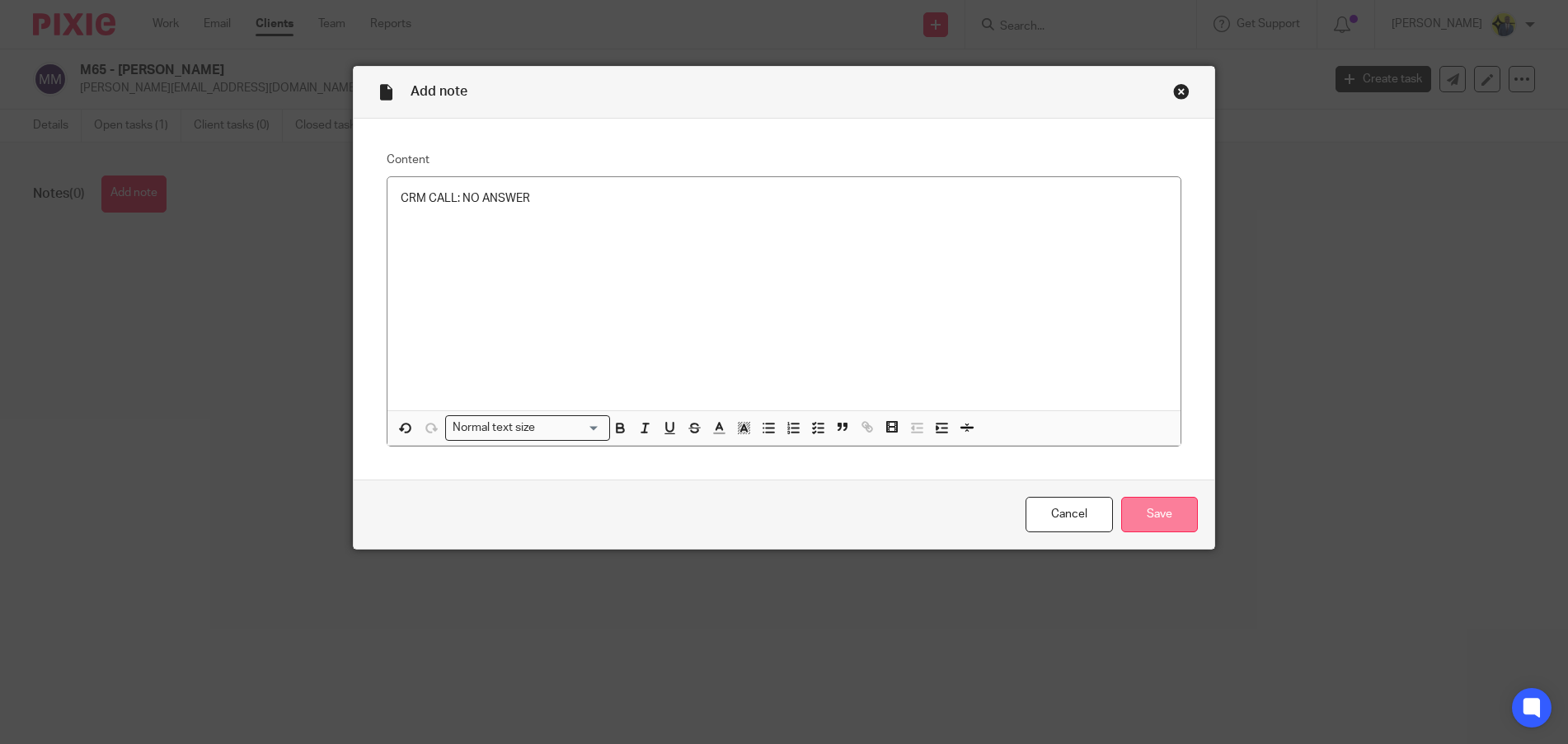
click at [1145, 502] on input "Save" at bounding box center [1159, 515] width 76 height 35
